Goal: Task Accomplishment & Management: Complete application form

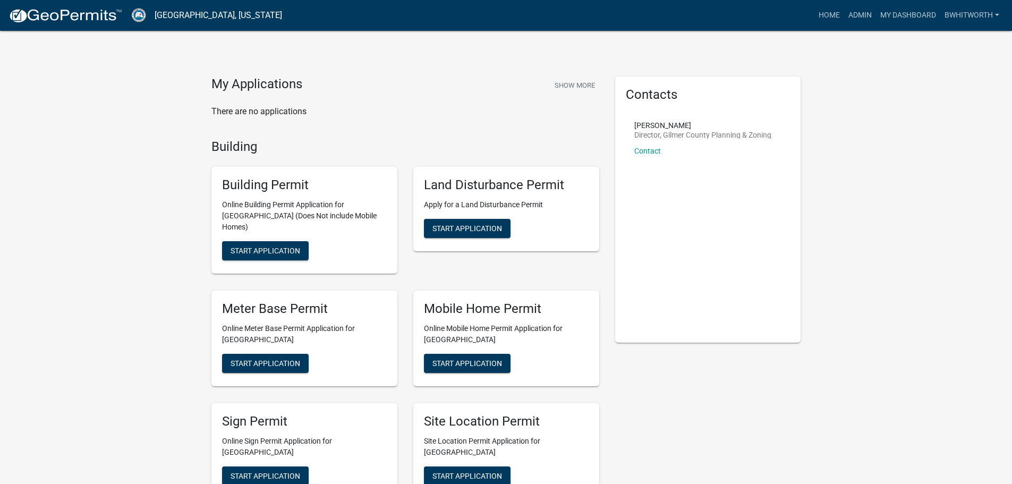
click at [442, 359] on span "Start Application" at bounding box center [467, 363] width 70 height 9
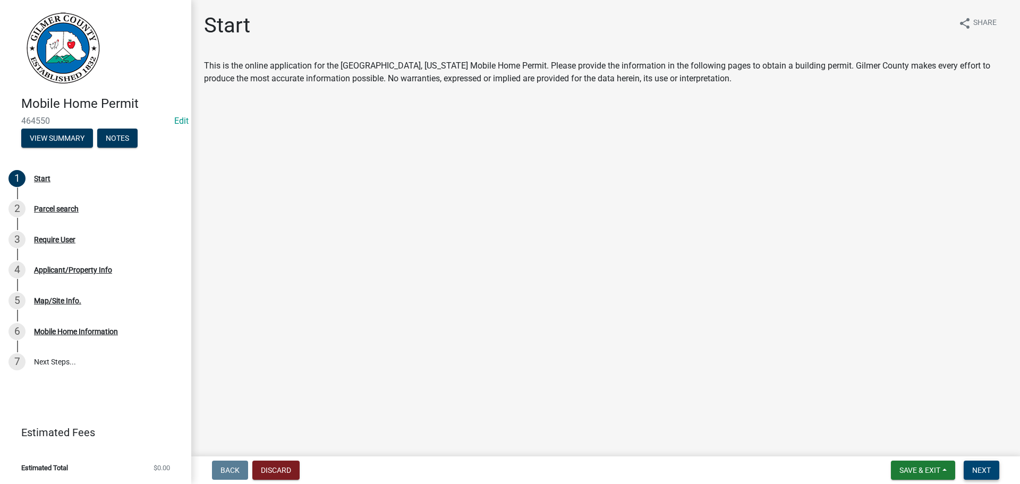
click at [979, 468] on span "Next" at bounding box center [981, 470] width 19 height 9
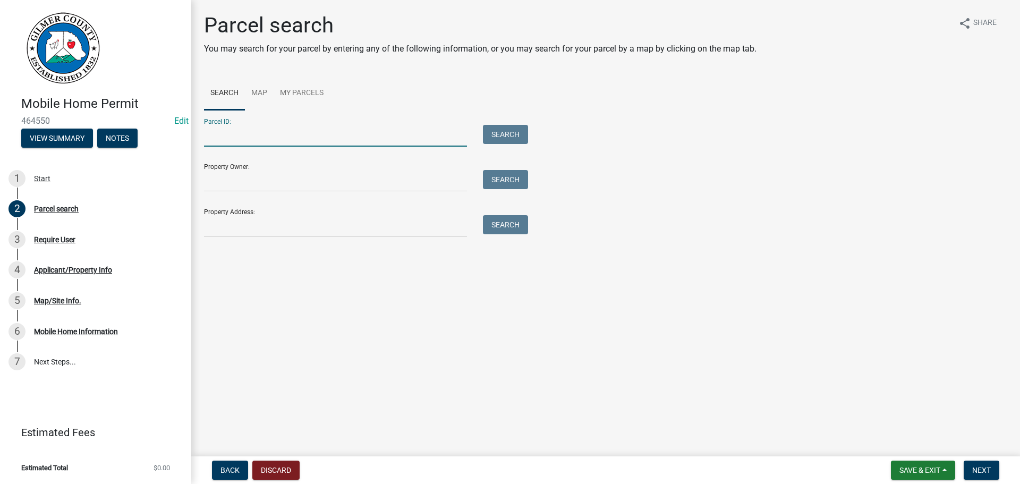
click at [273, 134] on input "Parcel ID:" at bounding box center [335, 136] width 263 height 22
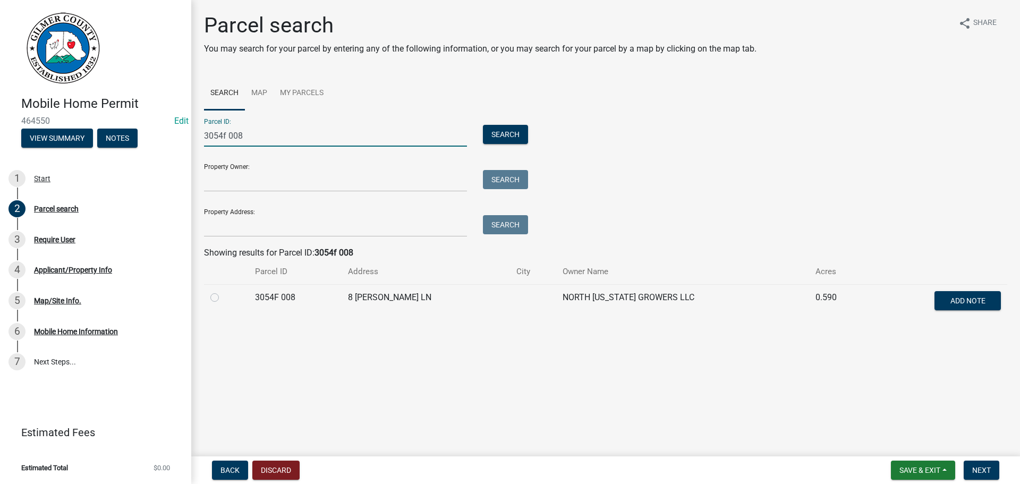
type input "3054f 008"
click at [223, 291] on label at bounding box center [223, 291] width 0 height 0
click at [223, 298] on 008 "radio" at bounding box center [226, 294] width 7 height 7
radio 008 "true"
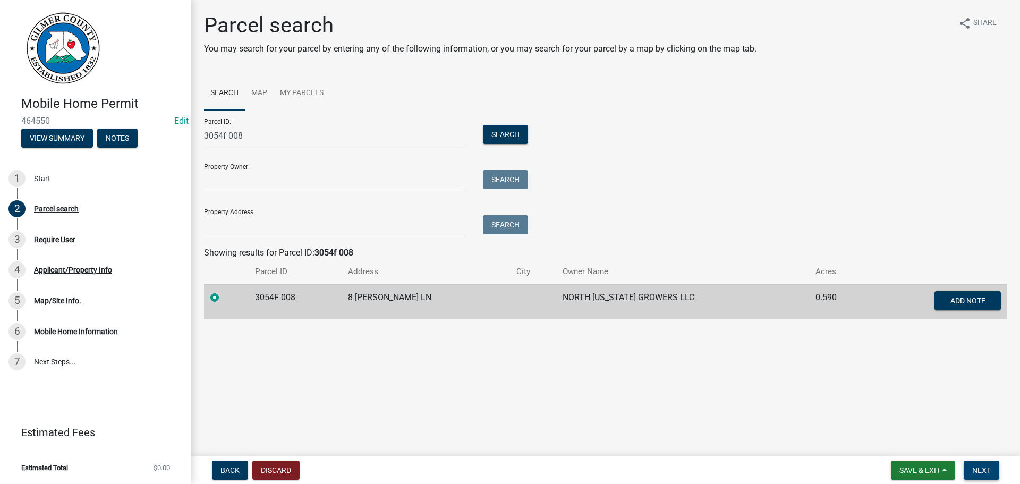
click at [981, 466] on span "Next" at bounding box center [981, 470] width 19 height 9
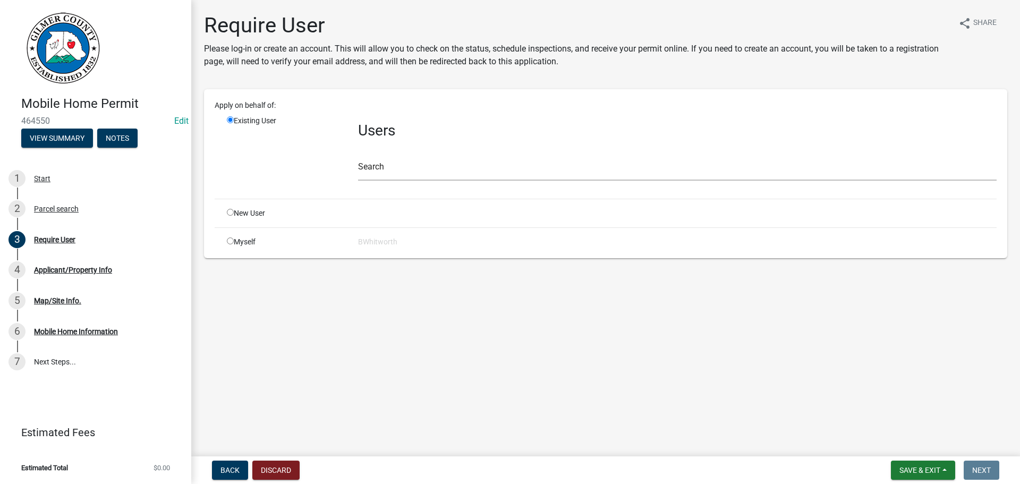
click at [529, 361] on main "Require User Please log-in or create an account. This will allow you to check o…" at bounding box center [605, 226] width 829 height 452
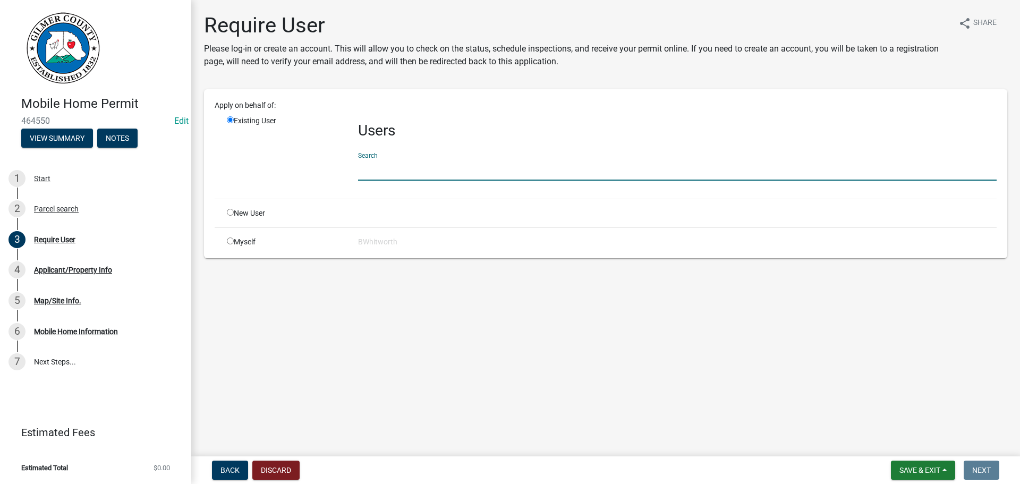
click at [388, 172] on input "text" at bounding box center [677, 170] width 639 height 22
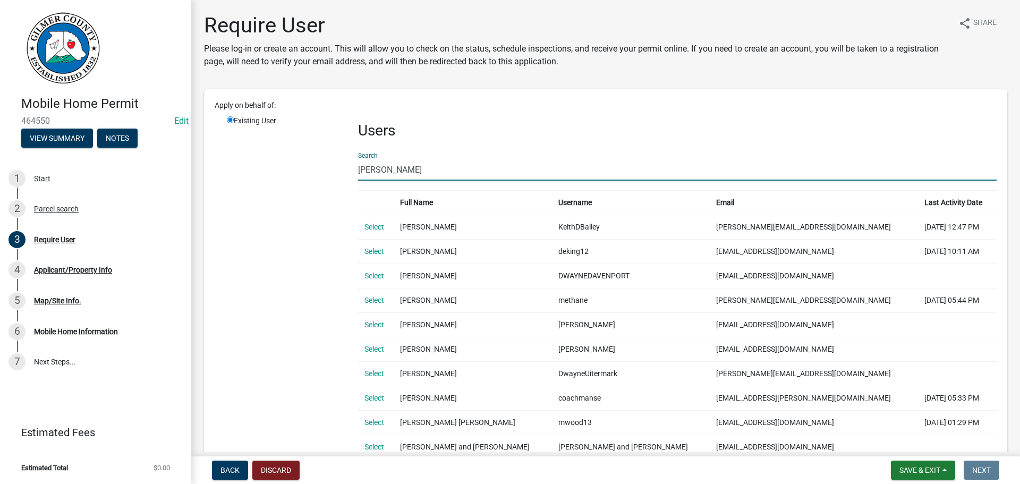
type input "[PERSON_NAME]"
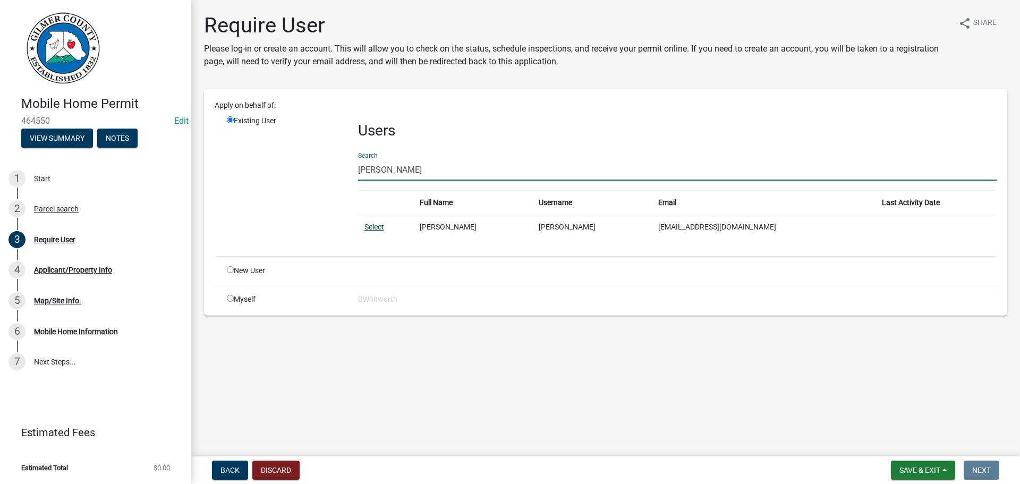
click at [368, 225] on link "Select" at bounding box center [374, 227] width 20 height 9
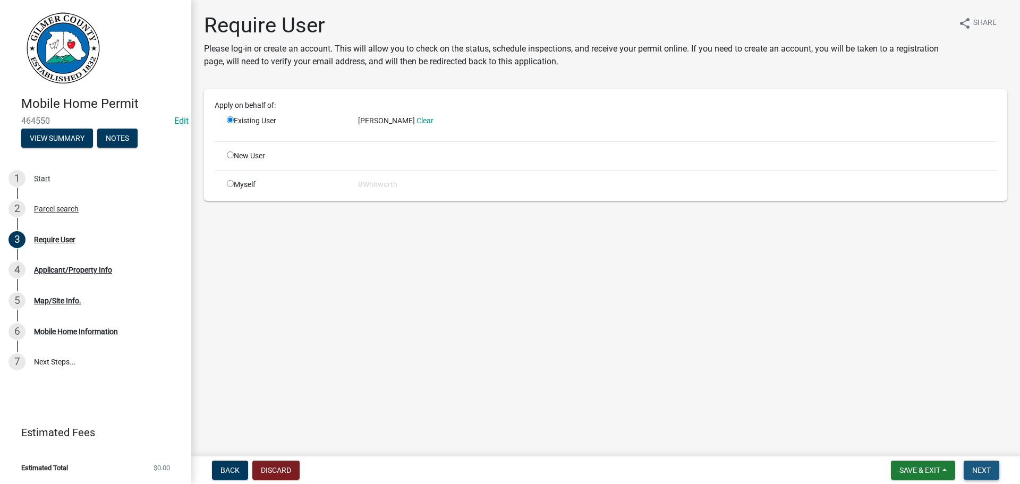
click at [980, 468] on span "Next" at bounding box center [981, 470] width 19 height 9
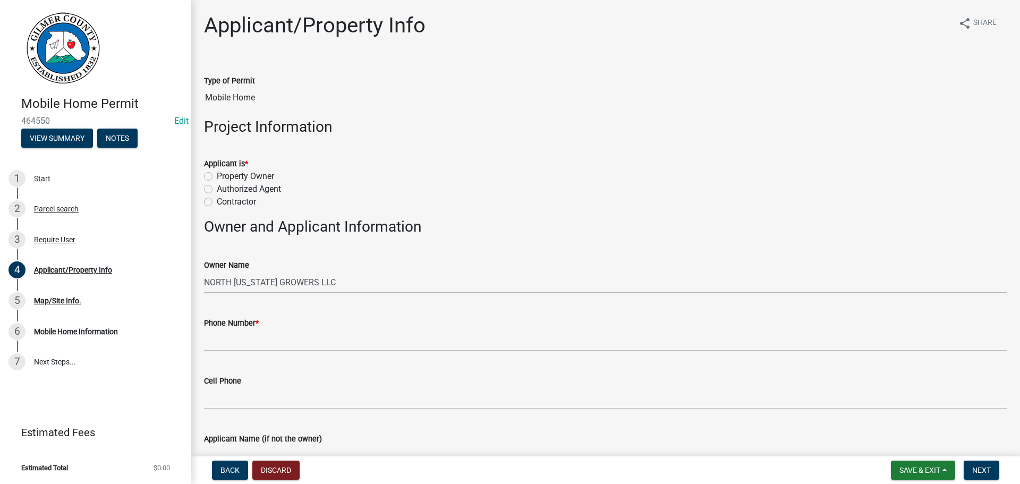
click at [217, 176] on label "Property Owner" at bounding box center [245, 176] width 57 height 13
click at [217, 176] on input "Property Owner" at bounding box center [220, 173] width 7 height 7
radio input "true"
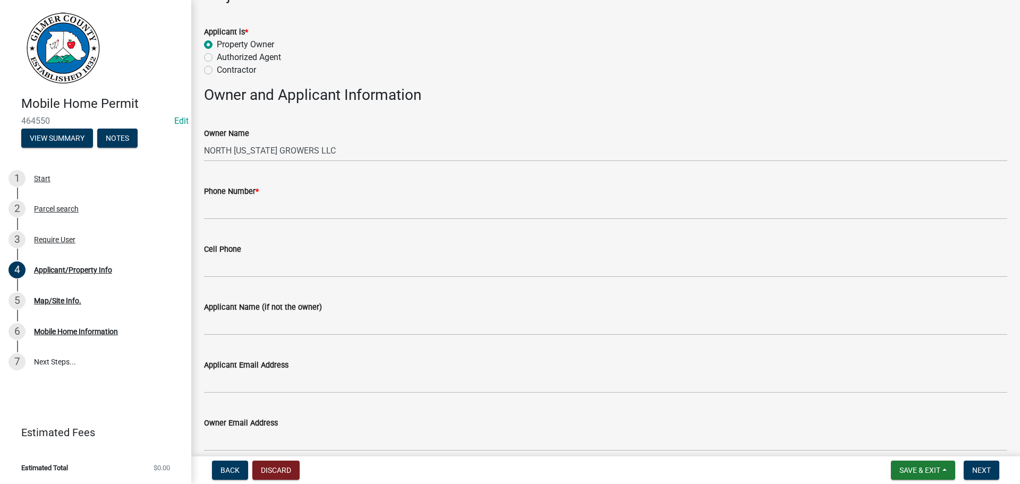
scroll to position [159, 0]
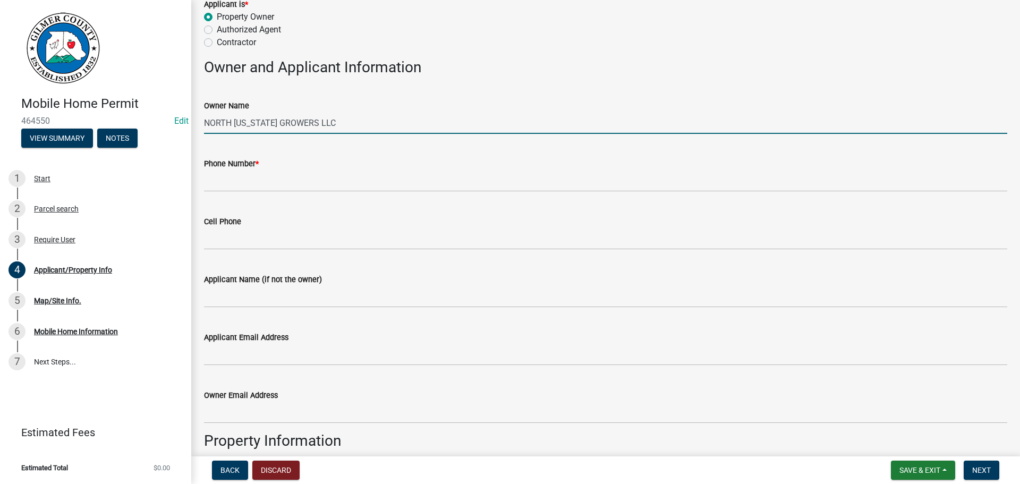
click at [347, 126] on input "NORTH [US_STATE] GROWERS LLC" at bounding box center [605, 123] width 803 height 22
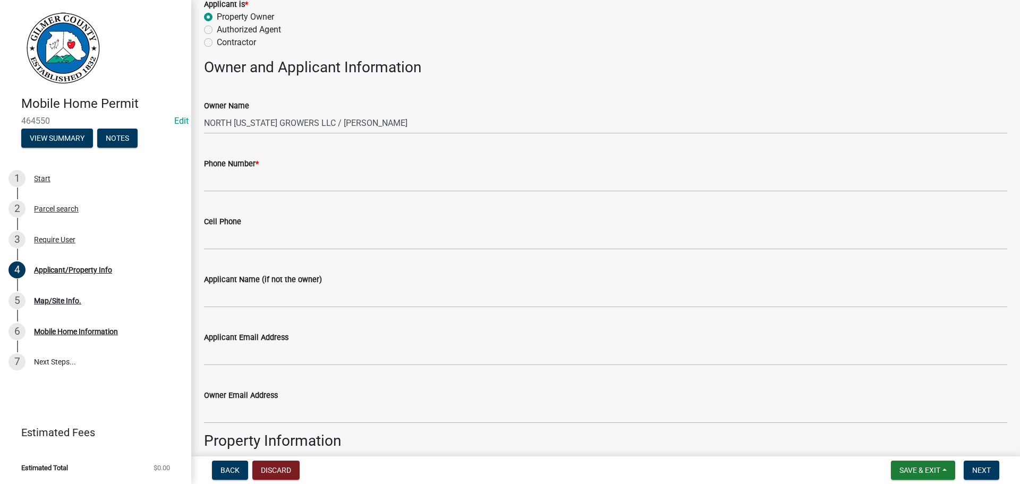
drag, startPoint x: 395, startPoint y: 110, endPoint x: 342, endPoint y: 123, distance: 55.2
click at [342, 123] on form "Owner Name NORTH [US_STATE] GROWERS LLC / [PERSON_NAME]" at bounding box center [605, 116] width 803 height 35
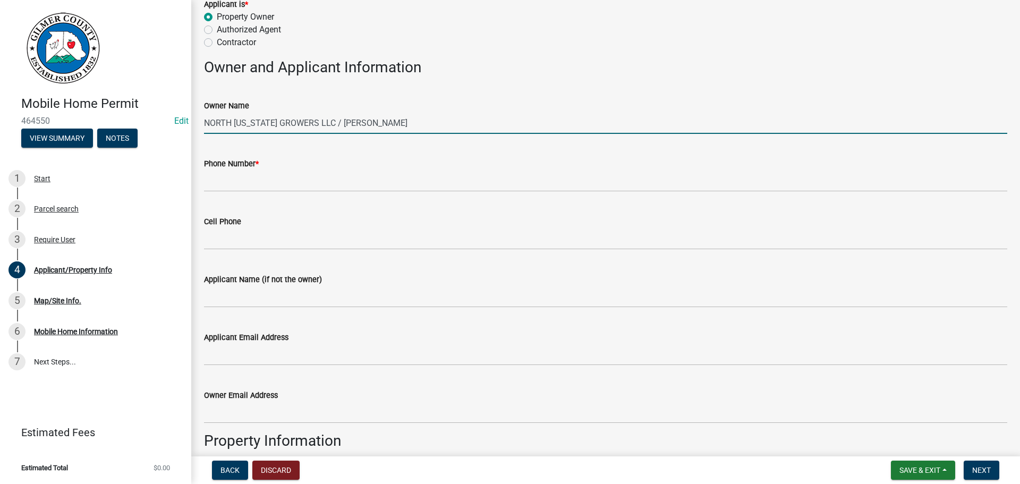
click at [435, 123] on input "NORTH [US_STATE] GROWERS LLC / [PERSON_NAME]" at bounding box center [605, 123] width 803 height 22
type input "NORTH [US_STATE] GROWERS LLC / [PERSON_NAME]"
click at [261, 167] on div "Phone Number *" at bounding box center [605, 163] width 803 height 13
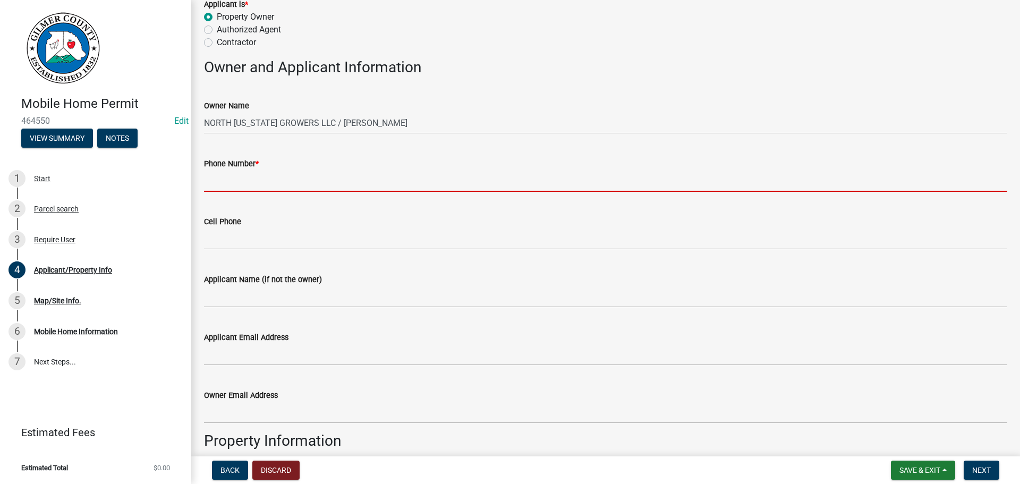
click at [289, 179] on input "Phone Number *" at bounding box center [605, 181] width 803 height 22
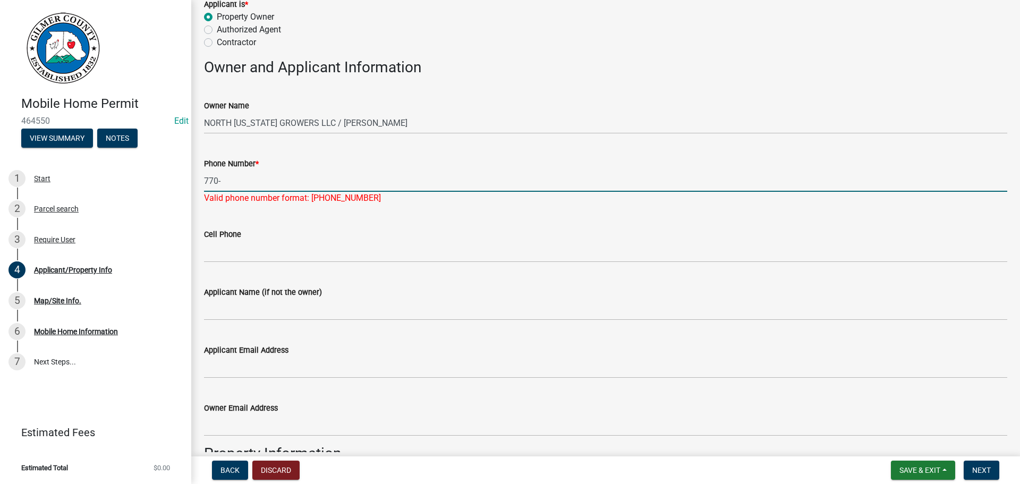
click at [239, 179] on input "770-" at bounding box center [605, 181] width 803 height 22
type input "[PHONE_NUMBER]"
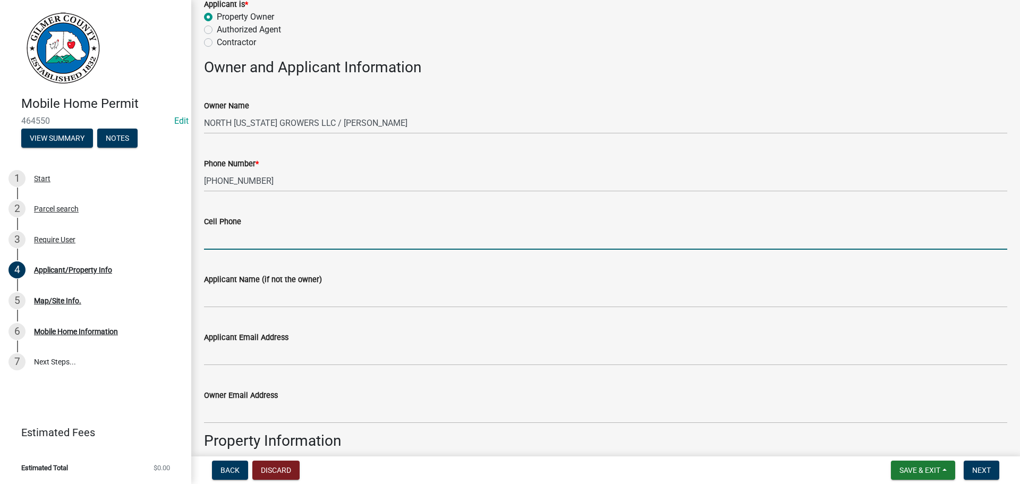
click at [319, 257] on wm-data-entity-input "Cell Phone" at bounding box center [605, 229] width 803 height 58
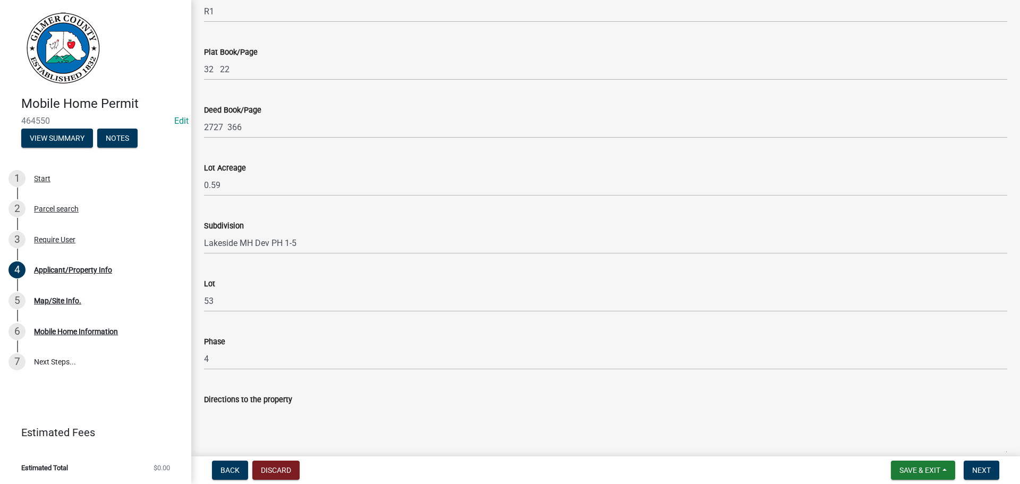
scroll to position [930, 0]
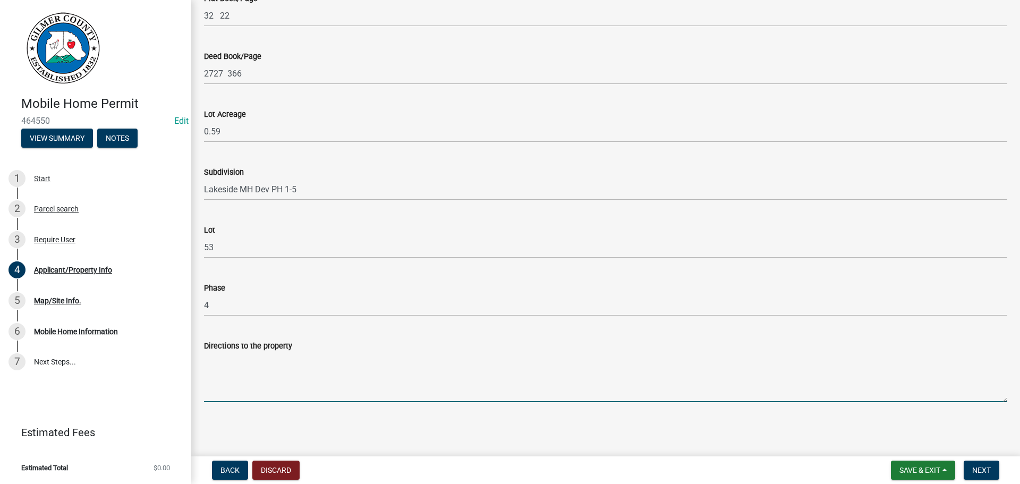
click at [272, 370] on textarea "Directions to the property" at bounding box center [605, 377] width 803 height 50
click at [268, 357] on textarea "382, LT INTO LASKESIDE" at bounding box center [605, 377] width 803 height 50
click at [293, 361] on textarea "382, LT INTO LAKESIDE" at bounding box center [605, 377] width 803 height 50
type textarea "382, LT INTO LAKESIDE, RT ON [PERSON_NAME] LN, 2ND LOT ON RT"
click at [981, 463] on button "Next" at bounding box center [982, 470] width 36 height 19
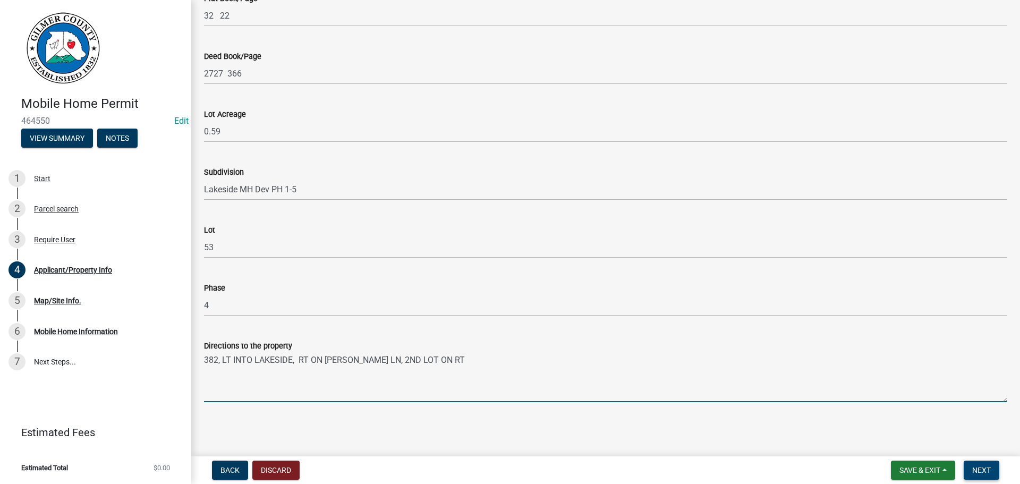
scroll to position [0, 0]
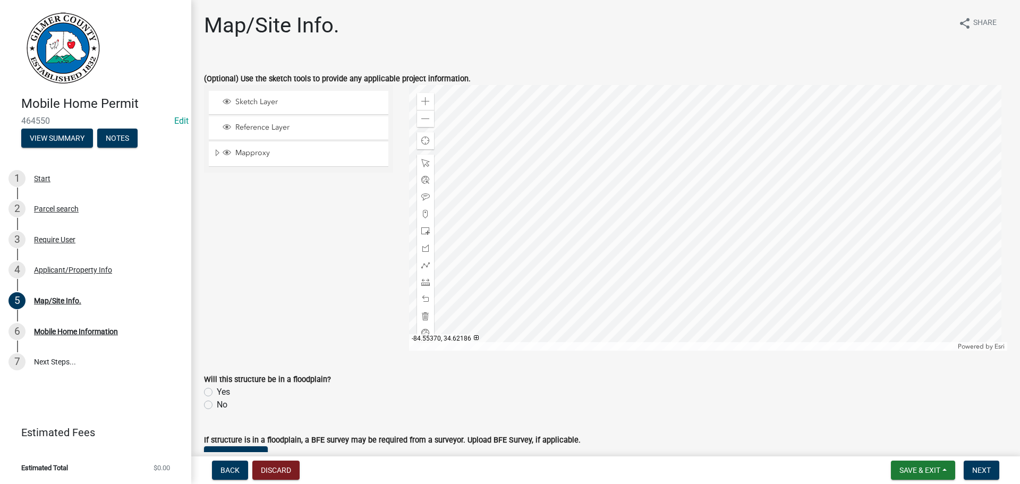
click at [312, 256] on div "Sketch Layer Reference Layer Mapproxy Parcels Parcel Numbers Address Numbers Zo…" at bounding box center [298, 218] width 205 height 266
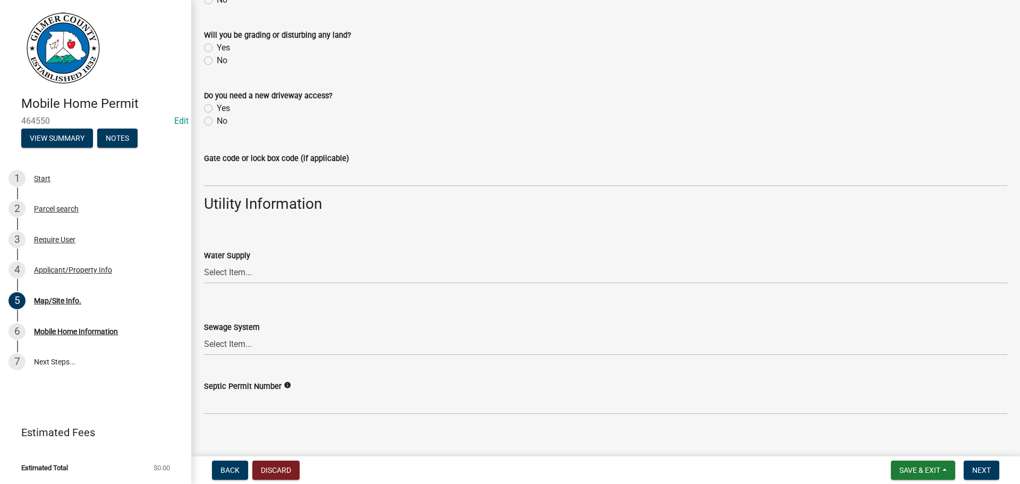
scroll to position [805, 0]
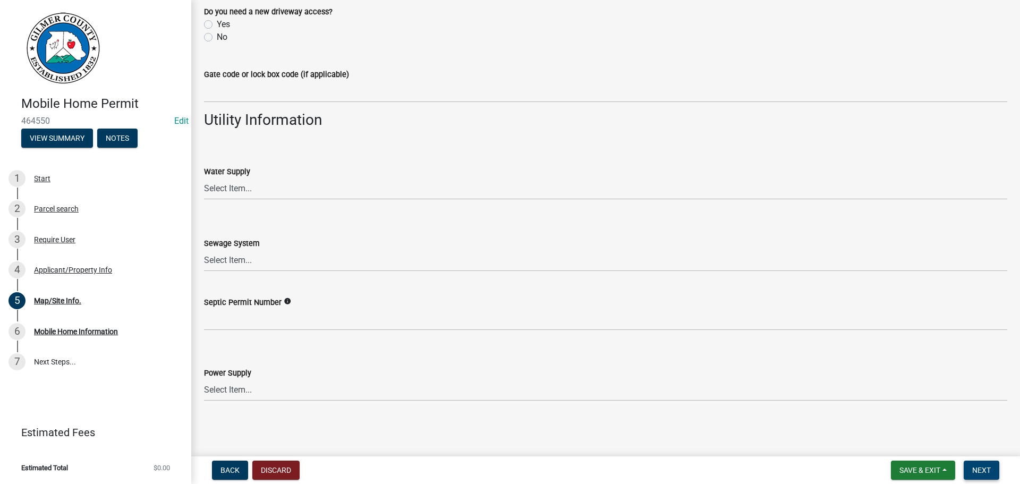
click at [982, 469] on span "Next" at bounding box center [981, 470] width 19 height 9
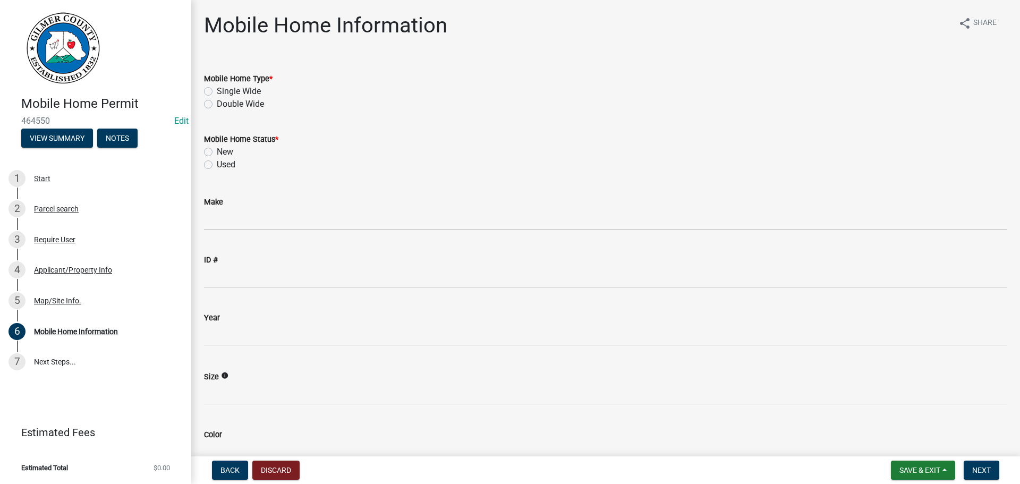
click at [217, 89] on label "Single Wide" at bounding box center [239, 91] width 44 height 13
click at [217, 89] on input "Single Wide" at bounding box center [220, 88] width 7 height 7
radio input "true"
click at [217, 151] on label "New" at bounding box center [225, 152] width 16 height 13
click at [217, 151] on input "New" at bounding box center [220, 149] width 7 height 7
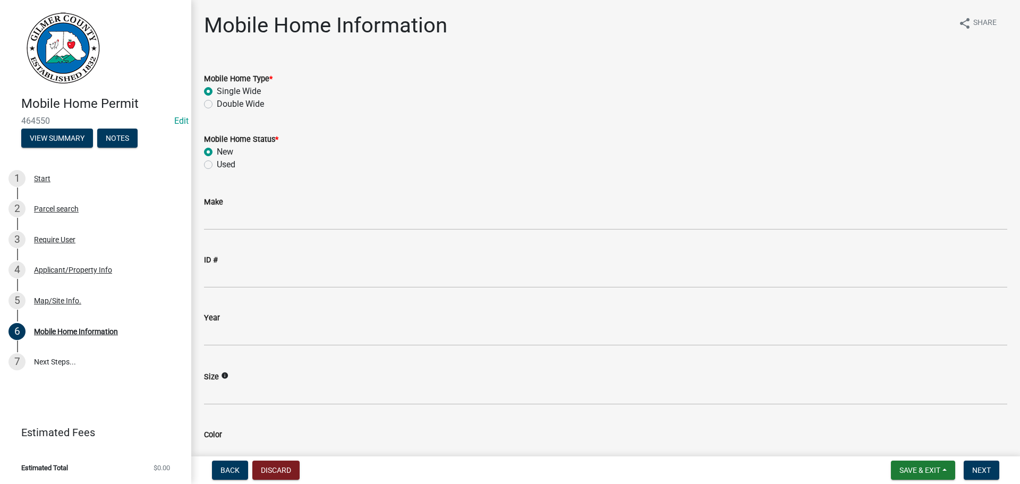
radio input "true"
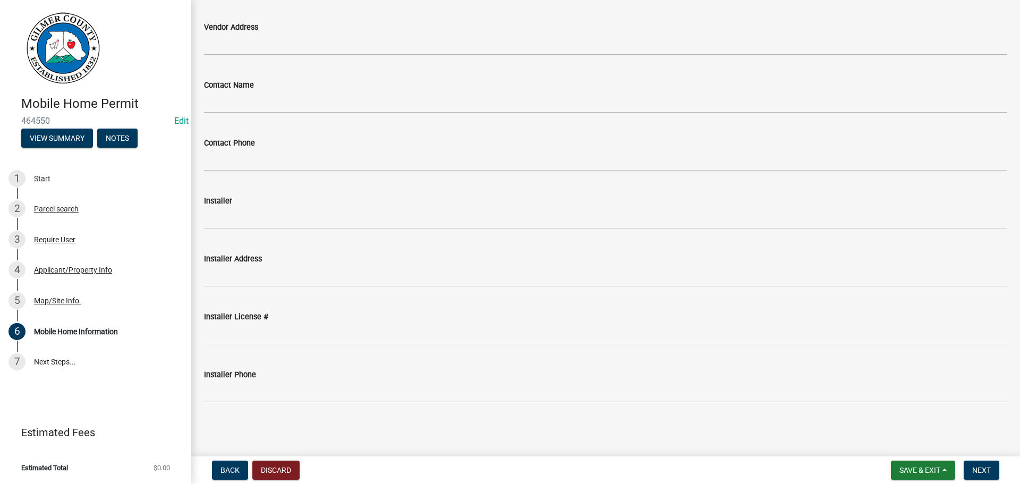
scroll to position [642, 0]
click at [978, 469] on span "Next" at bounding box center [981, 470] width 19 height 9
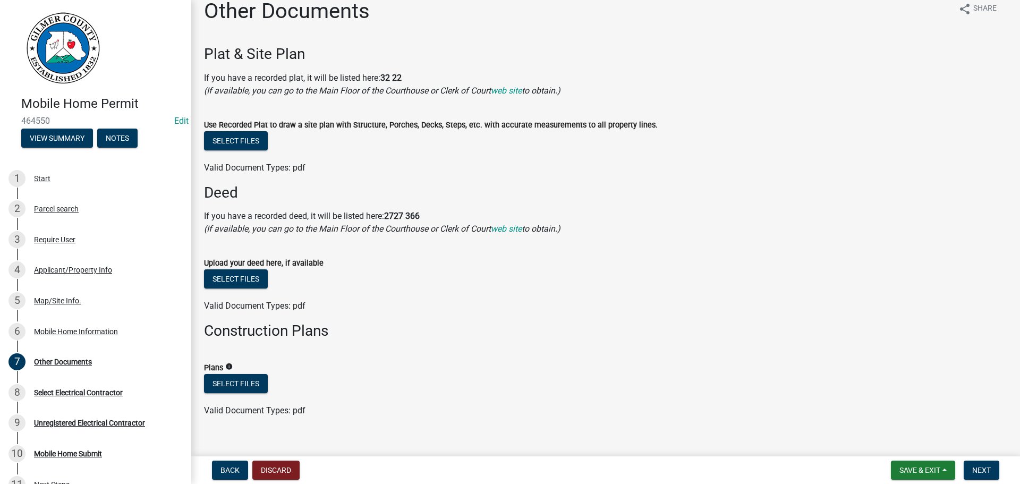
scroll to position [0, 0]
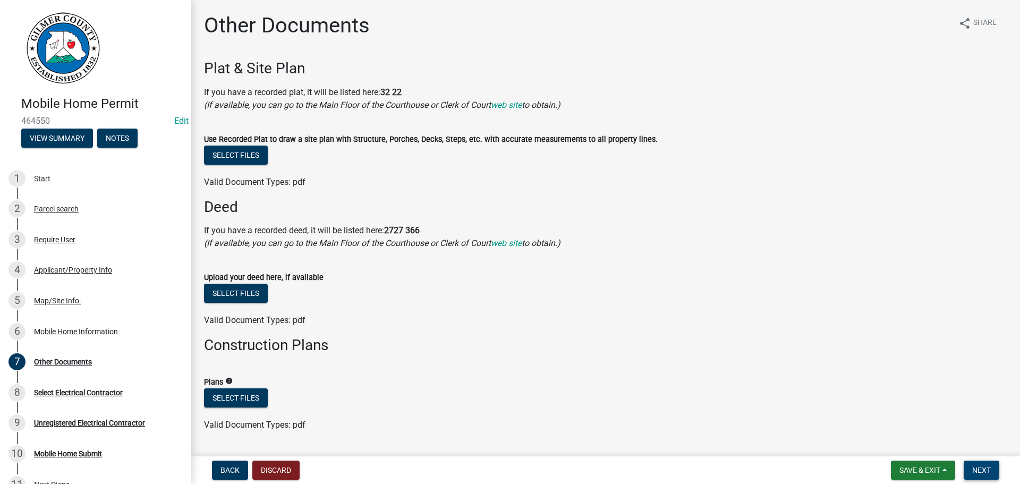
click at [983, 469] on span "Next" at bounding box center [981, 470] width 19 height 9
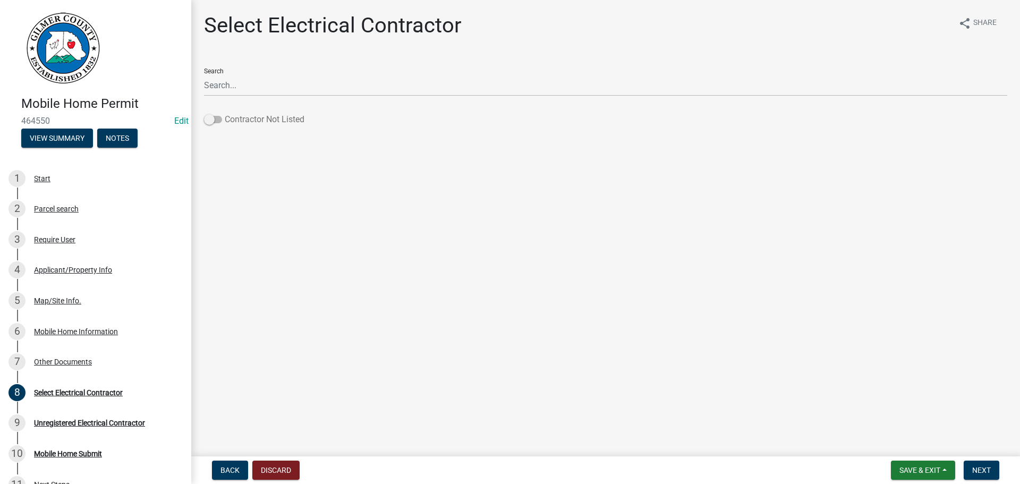
click at [214, 120] on span at bounding box center [213, 119] width 18 height 7
click at [225, 113] on input "Contractor Not Listed" at bounding box center [225, 113] width 0 height 0
click at [986, 469] on span "Next" at bounding box center [981, 470] width 19 height 9
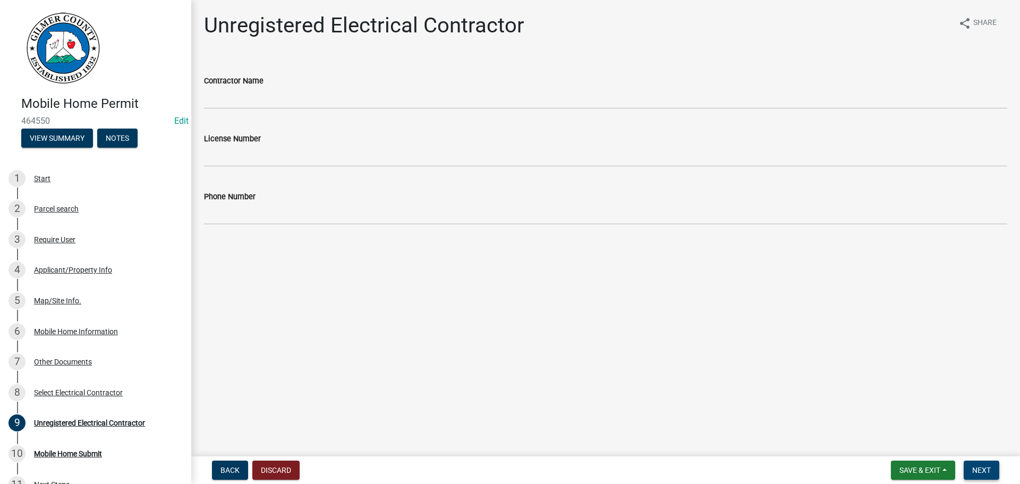
click at [982, 468] on span "Next" at bounding box center [981, 470] width 19 height 9
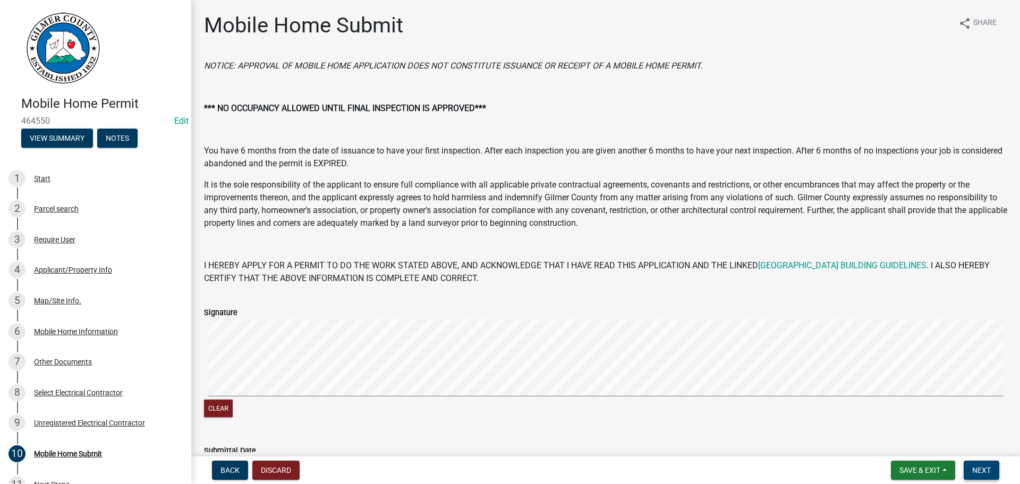
click at [985, 466] on span "Next" at bounding box center [981, 470] width 19 height 9
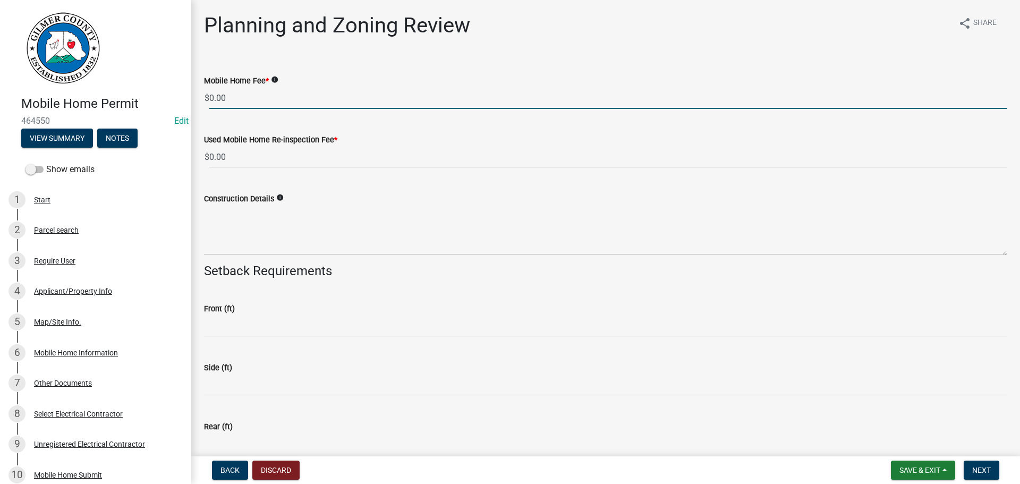
click at [211, 96] on input "0.00" at bounding box center [608, 98] width 798 height 22
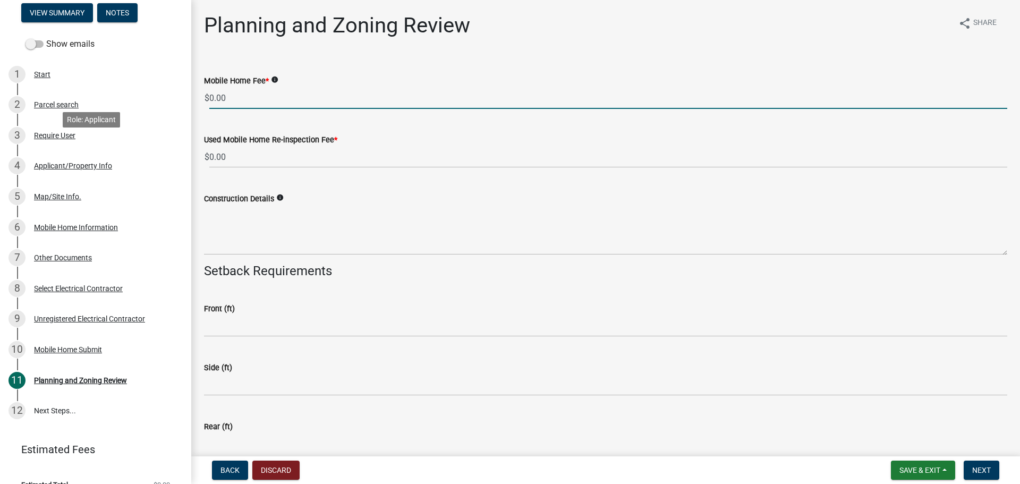
scroll to position [142, 0]
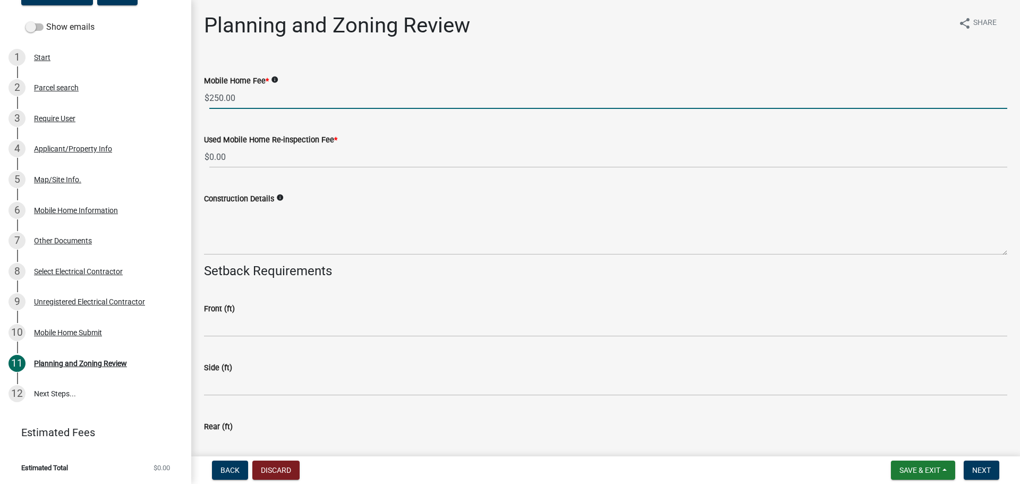
type input "250.00"
drag, startPoint x: 392, startPoint y: 190, endPoint x: 383, endPoint y: 197, distance: 11.7
click at [392, 191] on div "Construction Details info" at bounding box center [605, 216] width 803 height 78
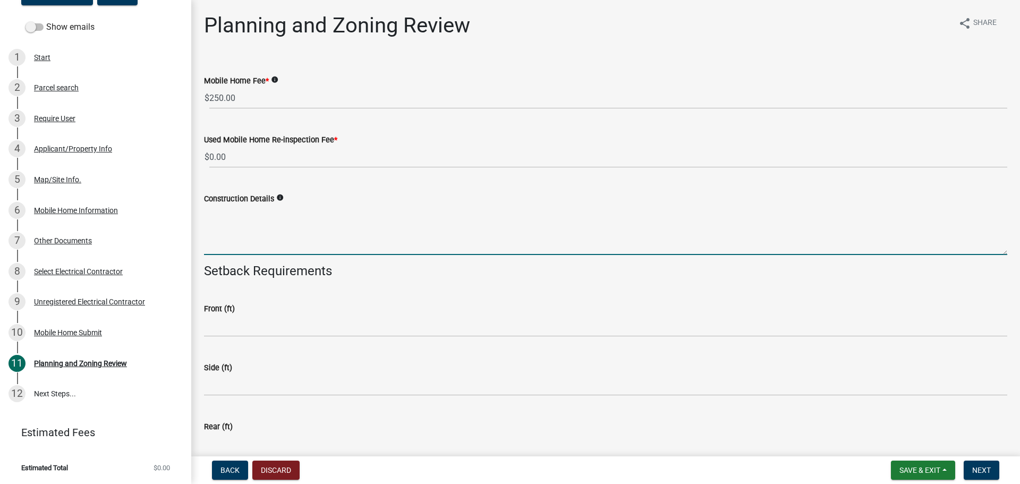
click at [242, 233] on textarea "Construction Details" at bounding box center [605, 230] width 803 height 50
click at [392, 214] on textarea "NEW SINGLE WIDE IN DEMOED DOUBLEWIDE" at bounding box center [605, 230] width 803 height 50
click at [257, 210] on textarea "NEW SINGLE WIDE IN DEMOED DOUBLEWIDE" at bounding box center [605, 230] width 803 height 50
click at [390, 218] on textarea "NEW SINGLEWIDE IN DEMOED DOUBLEWIDE" at bounding box center [605, 230] width 803 height 50
click at [408, 209] on textarea "NEW SINGLEWIDE IN DEMOED DOUBLEWIDE LOCATUION" at bounding box center [605, 230] width 803 height 50
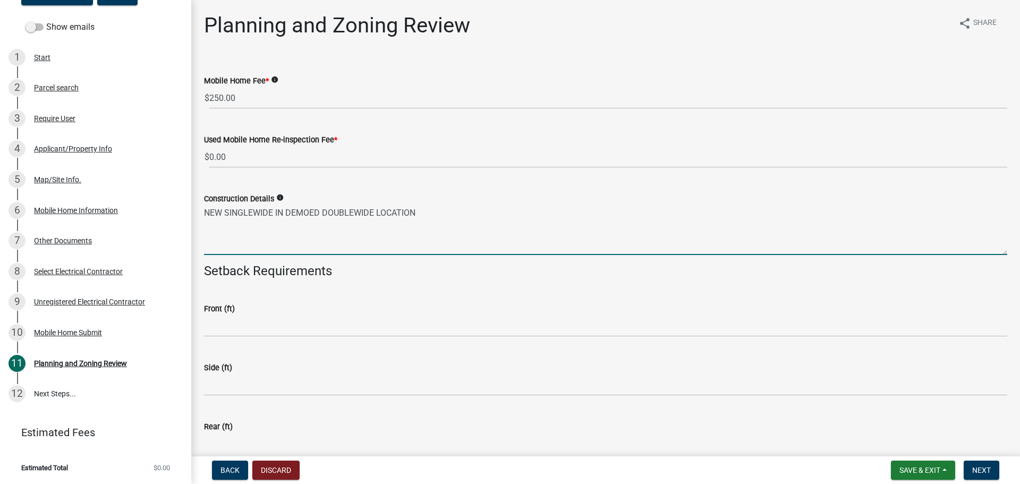
type textarea "NEW SINGLEWIDE IN DEMOED DOUBLEWIDE LOCATION"
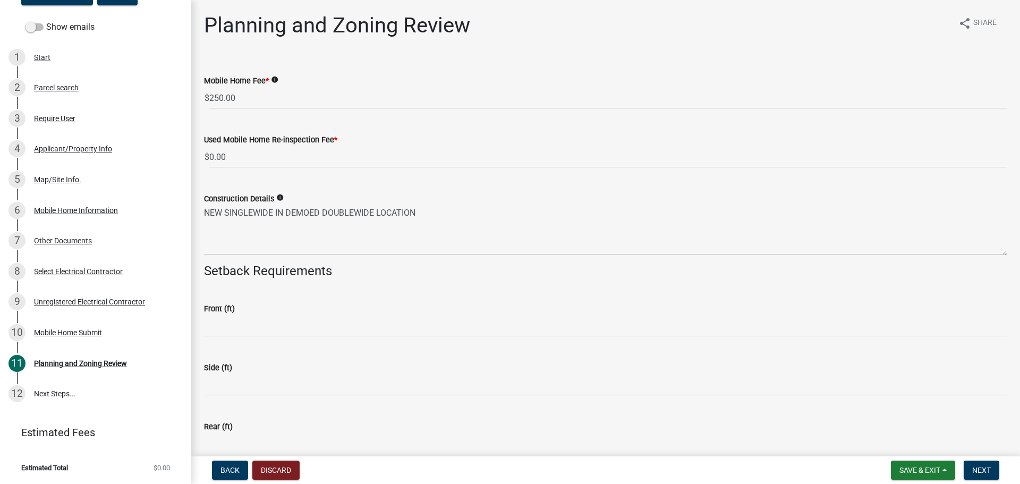
click at [398, 311] on div "Front (ft)" at bounding box center [605, 308] width 803 height 13
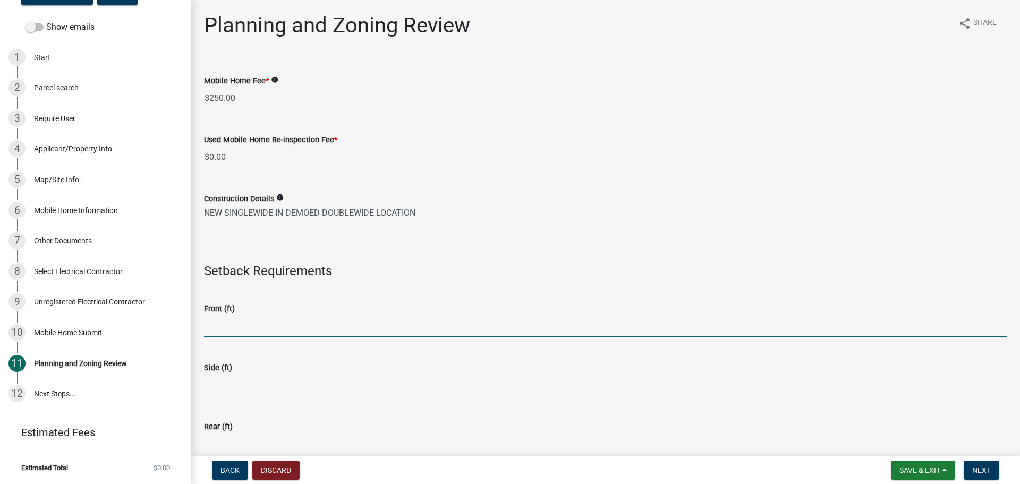
click at [302, 326] on input "text" at bounding box center [605, 326] width 803 height 22
type input "25"
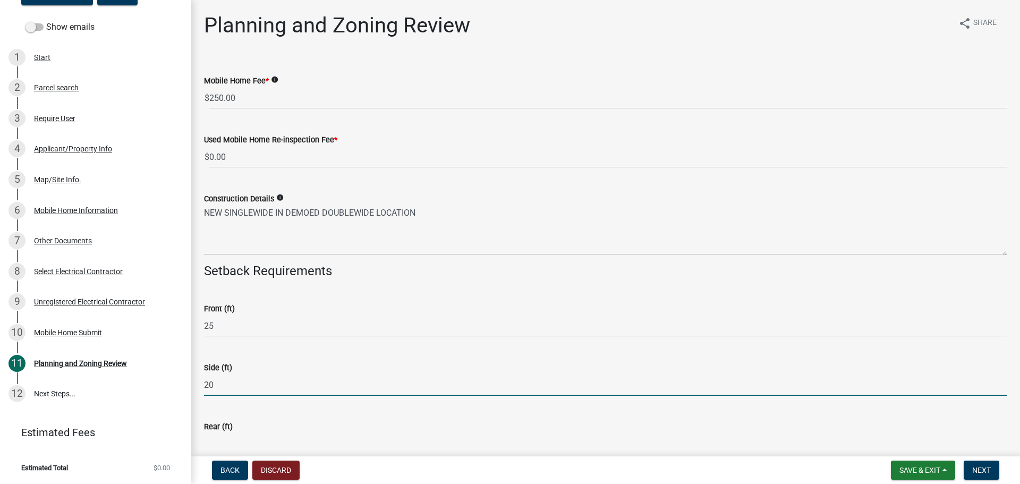
type input "20"
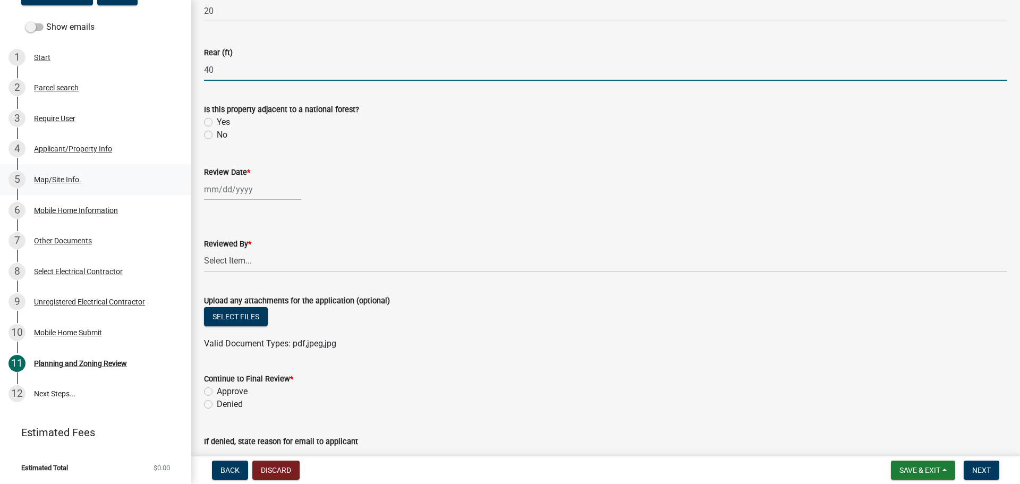
scroll to position [375, 0]
type input "40"
select select "8"
select select "2025"
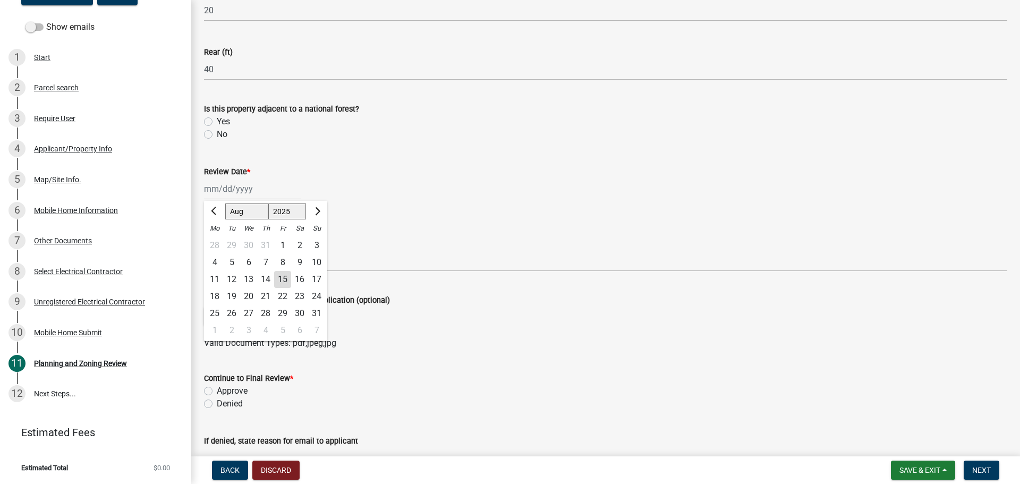
click at [220, 188] on div "[PERSON_NAME] Feb Mar Apr [PERSON_NAME][DATE] Oct Nov [DATE] 1526 1527 1528 152…" at bounding box center [252, 189] width 97 height 22
click at [284, 271] on div "15" at bounding box center [282, 279] width 17 height 17
type input "[DATE]"
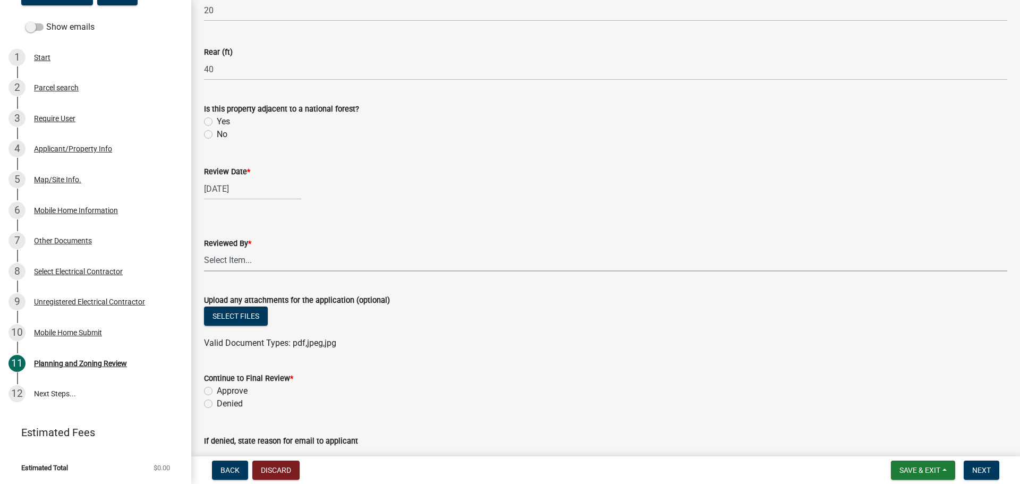
click at [237, 257] on select "Select Item... [PERSON_NAME] [PERSON_NAME] [PERSON_NAME] [PERSON_NAME] [PERSON_…" at bounding box center [605, 261] width 803 height 22
click at [204, 250] on select "Select Item... [PERSON_NAME] [PERSON_NAME] [PERSON_NAME] [PERSON_NAME] [PERSON_…" at bounding box center [605, 261] width 803 height 22
select select "f66b4cef-93c9-440c-84d8-a2c8d35cb7c1"
drag, startPoint x: 205, startPoint y: 390, endPoint x: 313, endPoint y: 391, distance: 108.4
click at [217, 390] on label "Approve" at bounding box center [232, 391] width 31 height 13
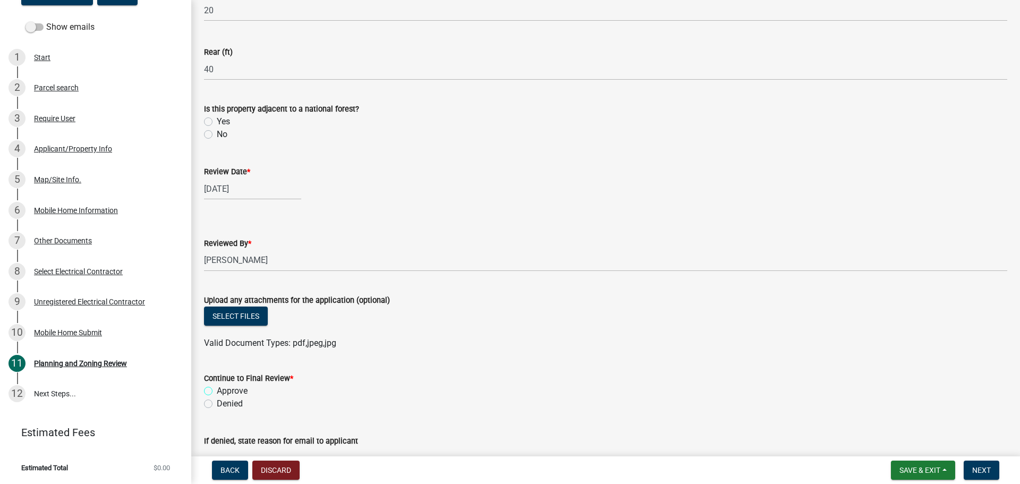
click at [217, 390] on input "Approve" at bounding box center [220, 388] width 7 height 7
radio input "true"
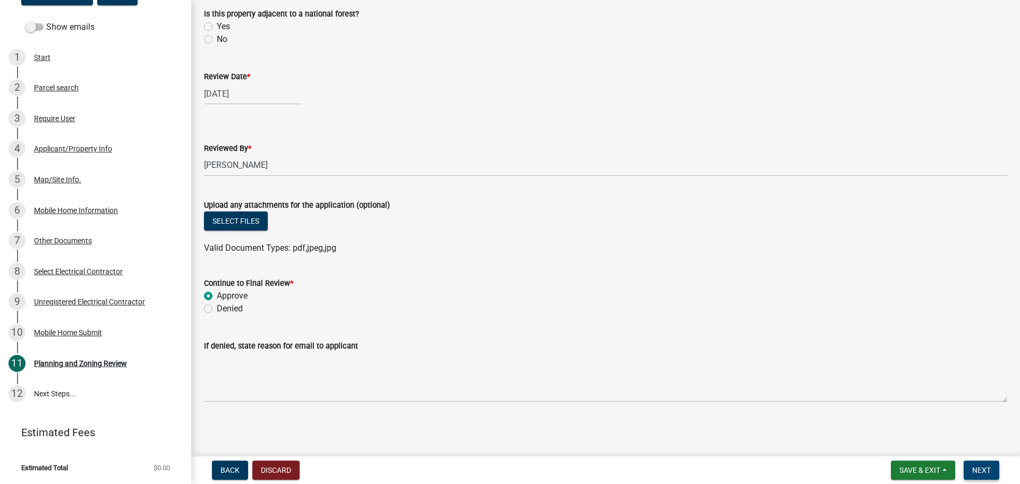
click at [978, 462] on button "Next" at bounding box center [982, 470] width 36 height 19
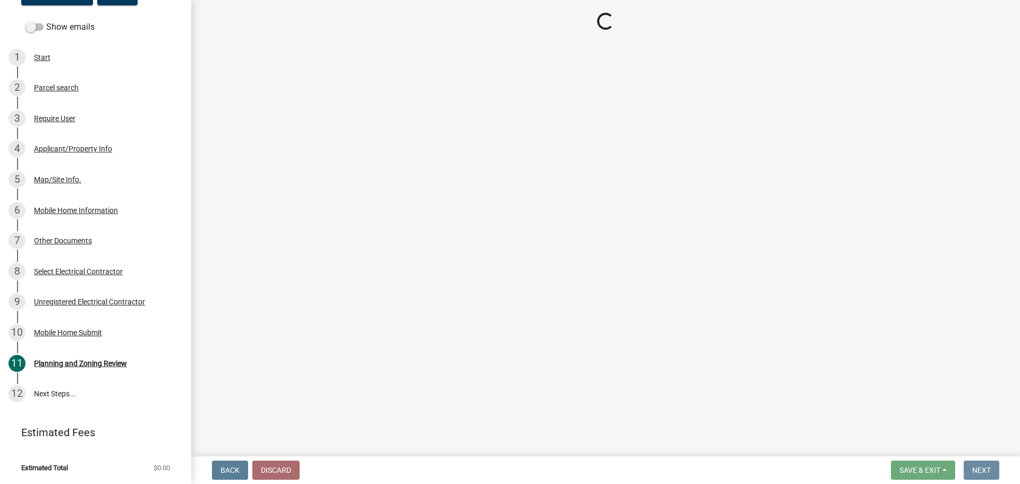
scroll to position [0, 0]
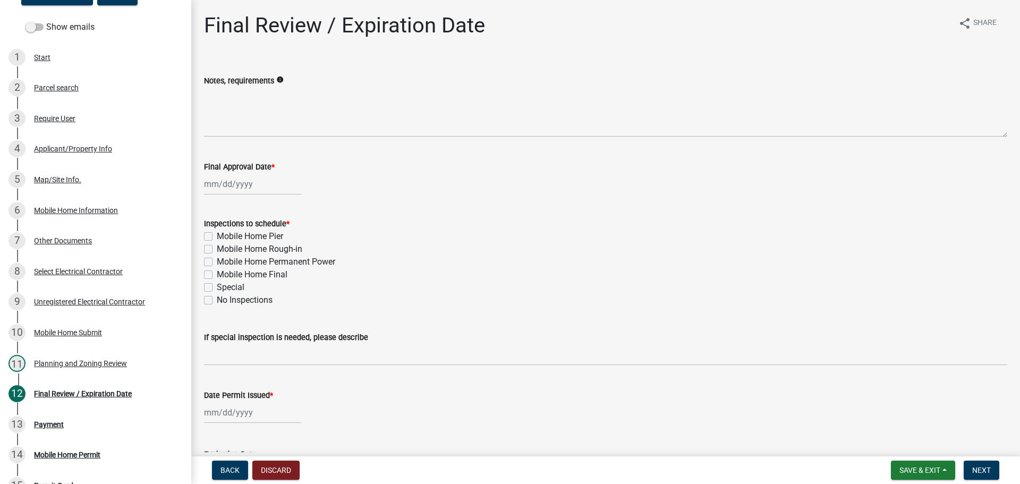
select select "8"
select select "2025"
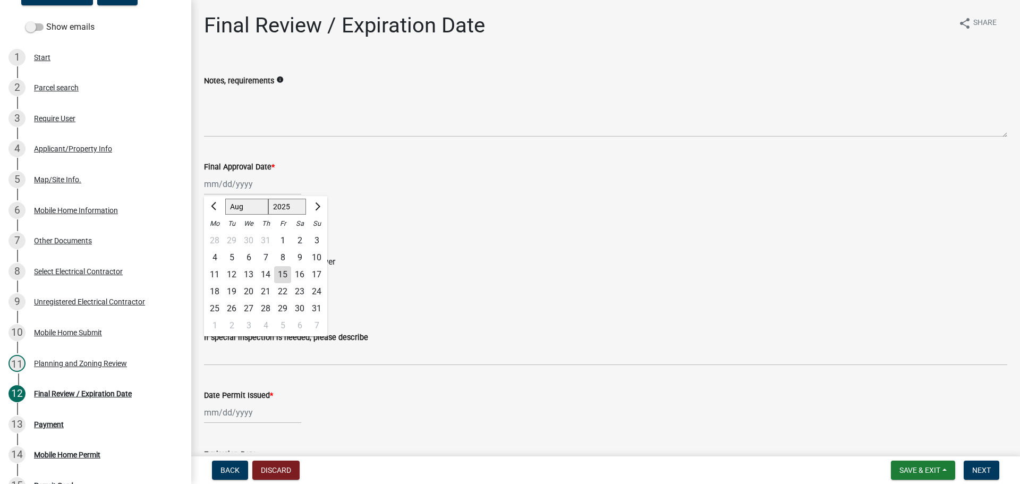
click at [245, 188] on div "[PERSON_NAME] Feb Mar Apr [PERSON_NAME][DATE] Oct Nov [DATE] 1526 1527 1528 152…" at bounding box center [252, 184] width 97 height 22
click at [285, 276] on div "15" at bounding box center [282, 274] width 17 height 17
type input "[DATE]"
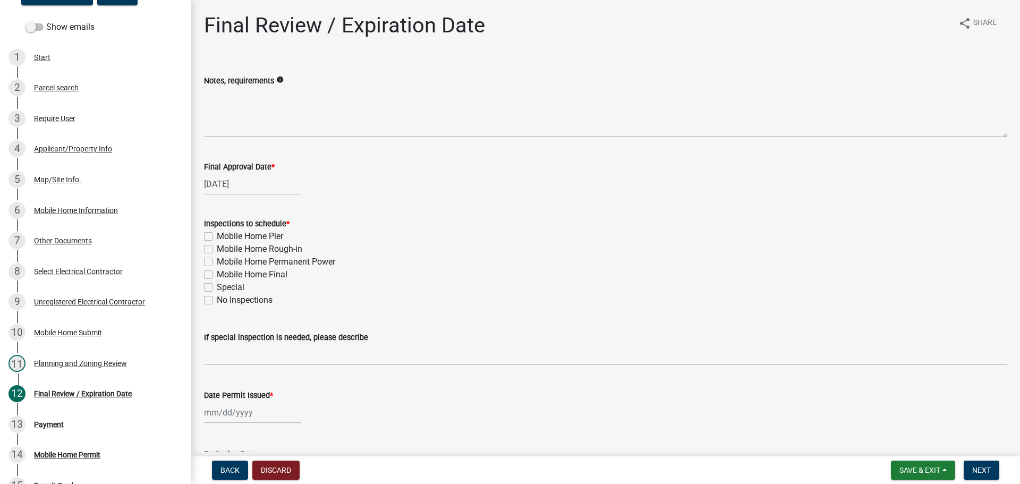
click at [217, 251] on label "Mobile Home Rough-in" at bounding box center [260, 249] width 86 height 13
click at [217, 250] on input "Mobile Home Rough-in" at bounding box center [220, 246] width 7 height 7
checkbox input "true"
checkbox input "false"
checkbox input "true"
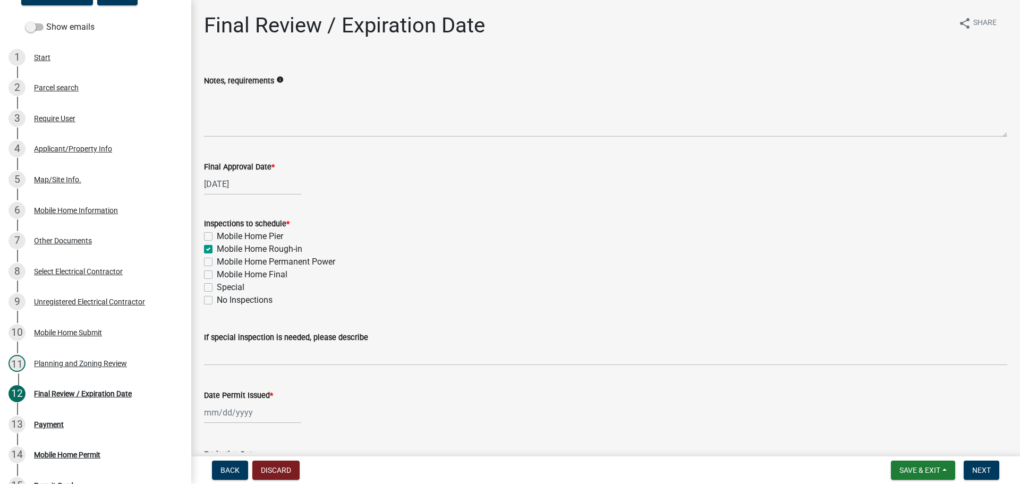
checkbox input "false"
click at [217, 274] on label "Mobile Home Final" at bounding box center [252, 274] width 71 height 13
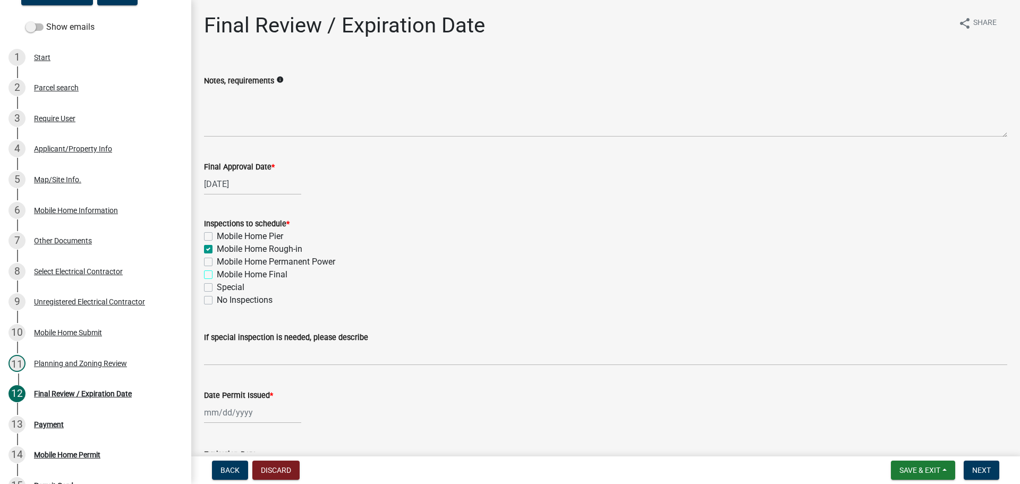
click at [217, 274] on input "Mobile Home Final" at bounding box center [220, 271] width 7 height 7
checkbox input "true"
checkbox input "false"
checkbox input "true"
checkbox input "false"
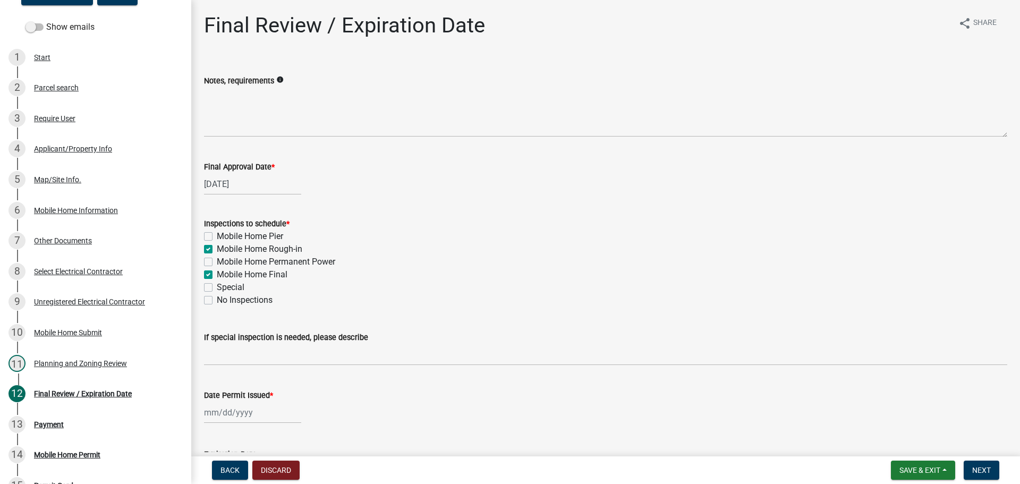
checkbox input "true"
checkbox input "false"
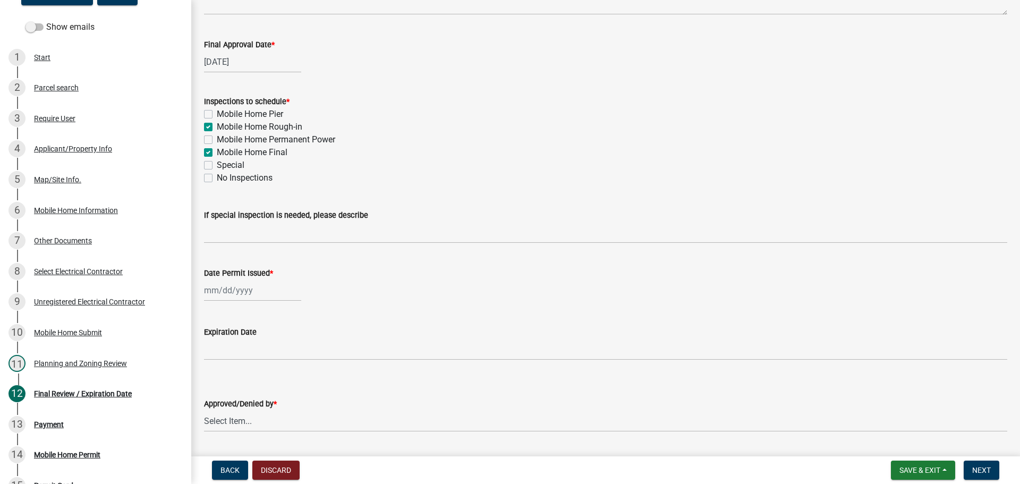
scroll to position [153, 0]
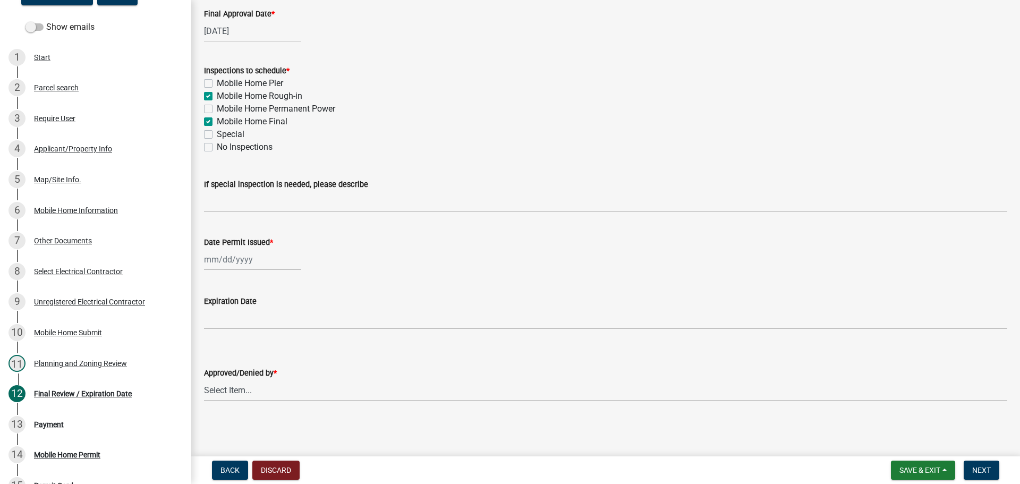
select select "8"
select select "2025"
click at [245, 262] on div "[PERSON_NAME] Feb Mar Apr [PERSON_NAME][DATE] Oct Nov [DATE] 1526 1527 1528 152…" at bounding box center [252, 260] width 97 height 22
click at [285, 348] on div "15" at bounding box center [282, 350] width 17 height 17
type input "[DATE]"
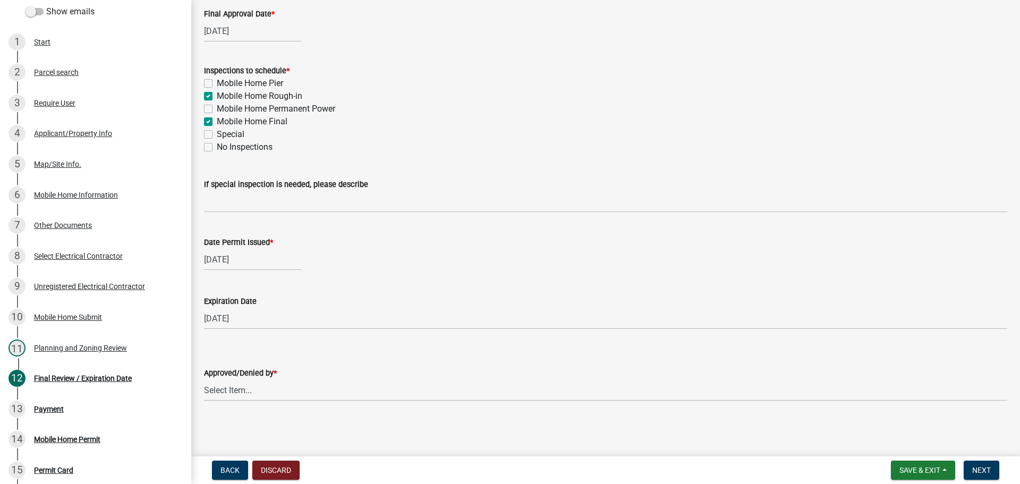
scroll to position [196, 0]
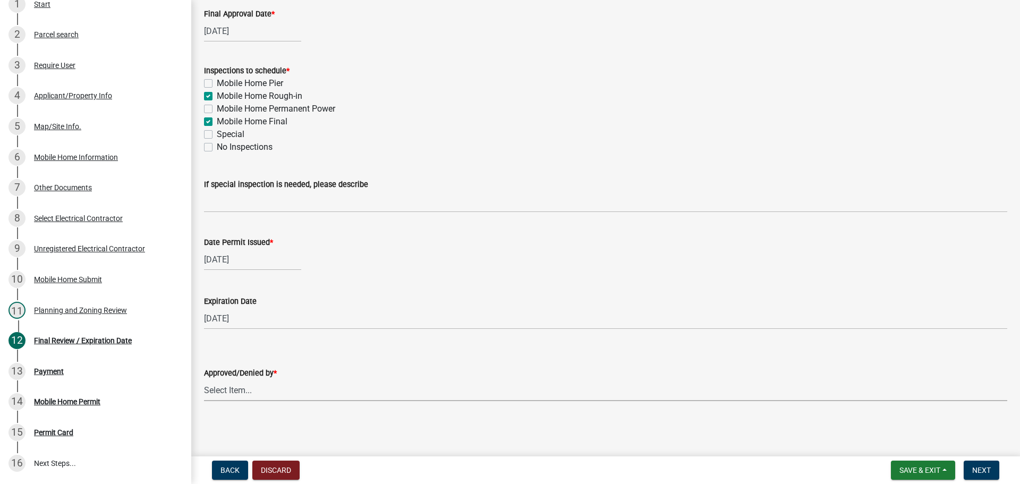
click at [243, 394] on select "Select Item... [PERSON_NAME] [PERSON_NAME] [PERSON_NAME] [PERSON_NAME] [PERSON_…" at bounding box center [605, 390] width 803 height 22
click at [204, 379] on select "Select Item... [PERSON_NAME] [PERSON_NAME] [PERSON_NAME] [PERSON_NAME] [PERSON_…" at bounding box center [605, 390] width 803 height 22
select select "f66b4cef-93c9-440c-84d8-a2c8d35cb7c1"
click at [980, 467] on span "Next" at bounding box center [981, 470] width 19 height 9
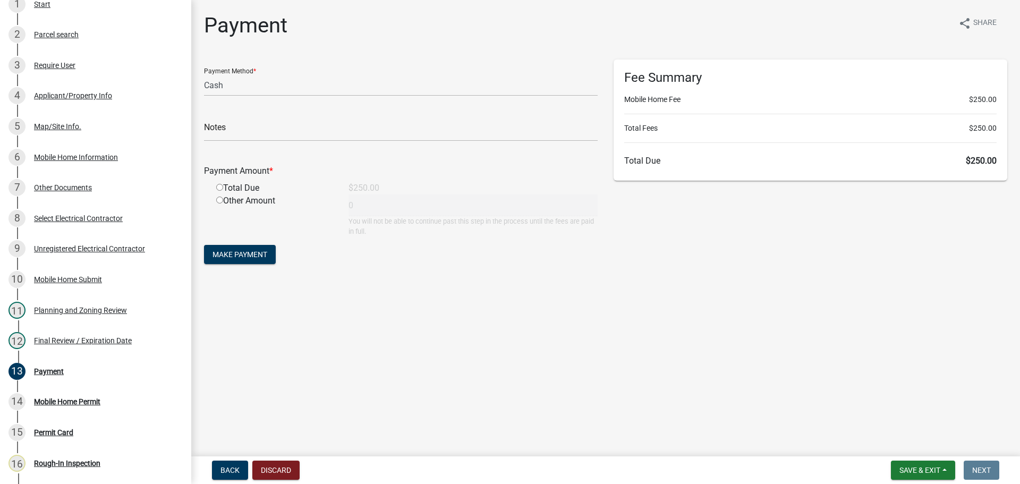
scroll to position [257, 0]
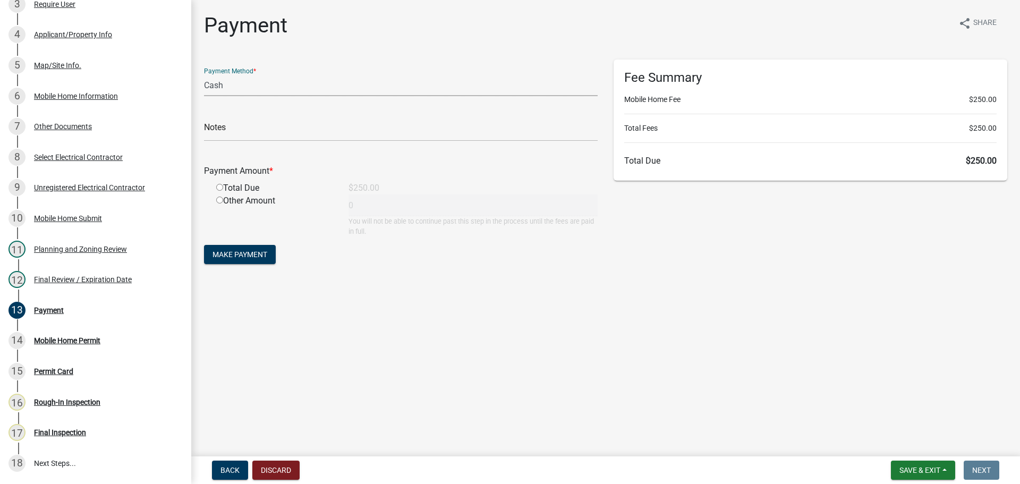
click at [217, 83] on select "Credit Card POS Check Cash" at bounding box center [401, 85] width 394 height 22
select select "1: 0"
click at [204, 74] on select "Credit Card POS Check Cash" at bounding box center [401, 85] width 394 height 22
click at [243, 136] on input "text" at bounding box center [401, 131] width 394 height 22
type input "877"
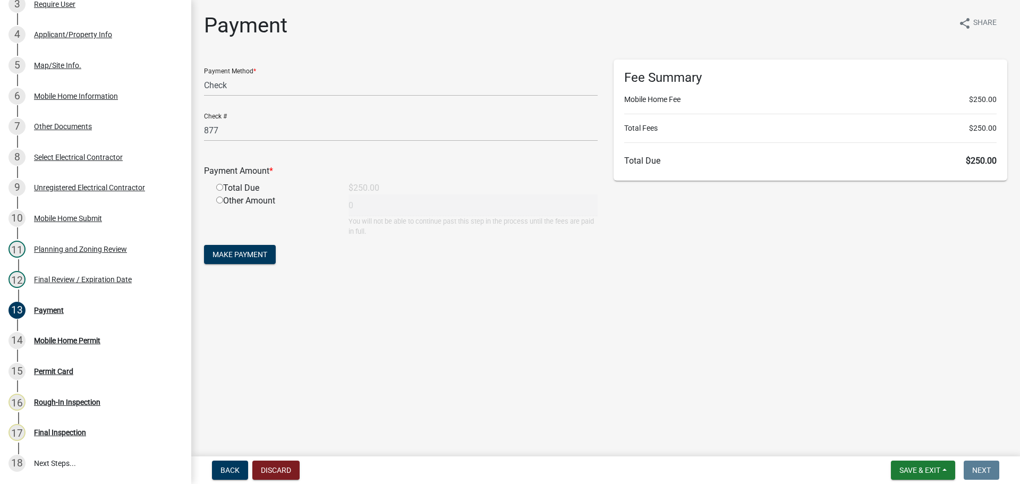
click at [218, 185] on input "radio" at bounding box center [219, 187] width 7 height 7
radio input "true"
type input "250"
click at [241, 259] on span "Make Payment" at bounding box center [240, 254] width 55 height 9
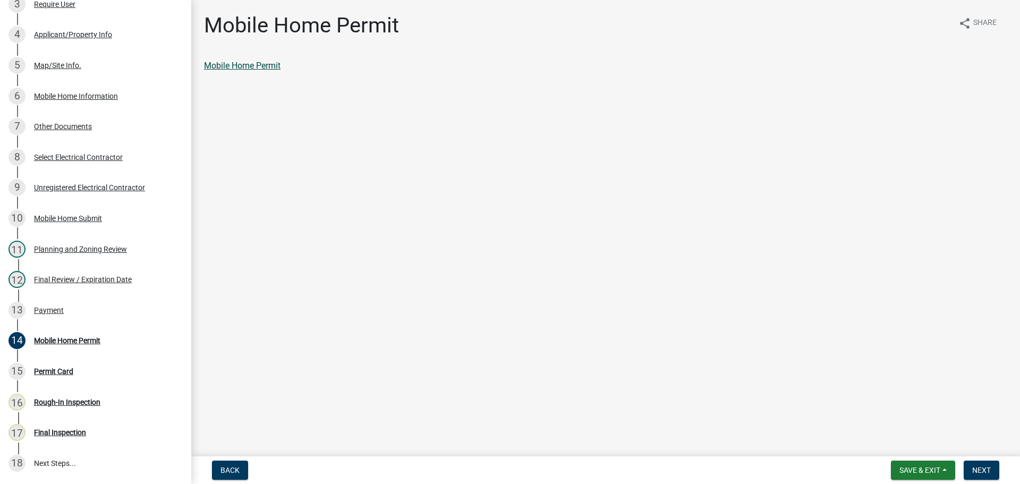
click at [262, 67] on link "Mobile Home Permit" at bounding box center [242, 66] width 77 height 10
click at [57, 310] on div "Payment" at bounding box center [49, 310] width 30 height 7
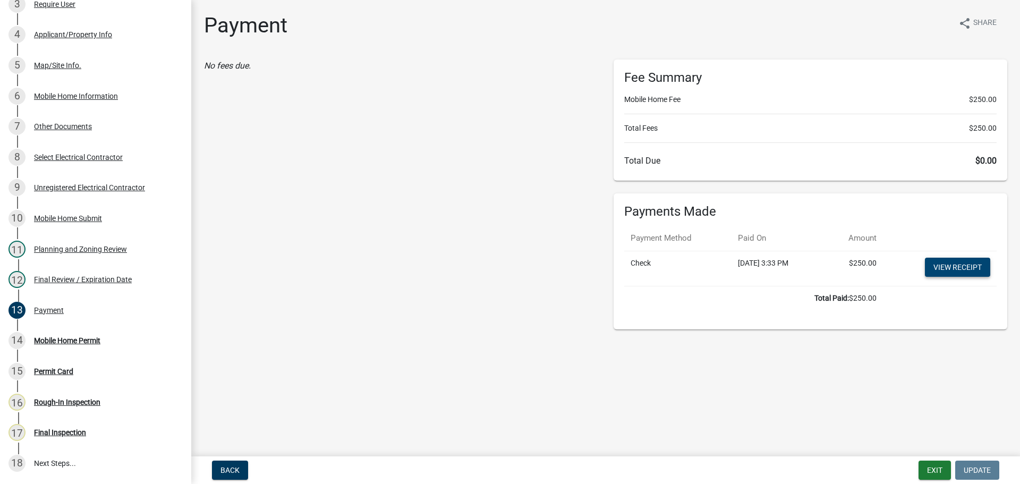
click at [975, 266] on link "View receipt" at bounding box center [957, 267] width 65 height 19
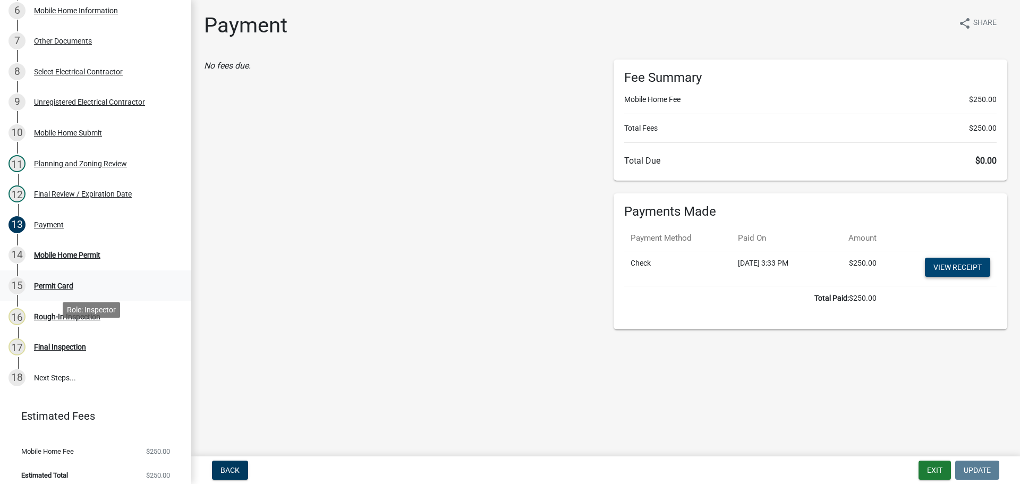
scroll to position [350, 0]
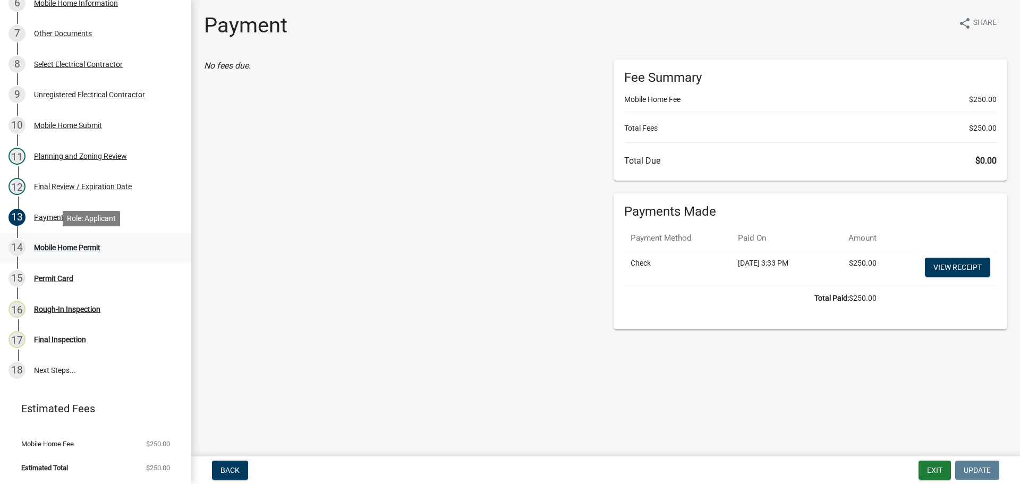
click at [49, 245] on div "Mobile Home Permit" at bounding box center [67, 247] width 66 height 7
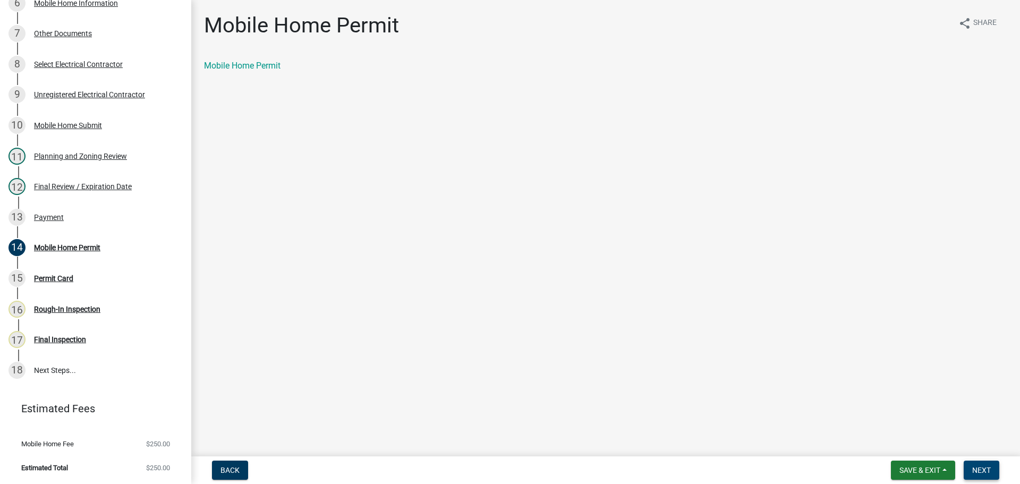
click at [975, 465] on button "Next" at bounding box center [982, 470] width 36 height 19
click at [214, 62] on link "Permit Card" at bounding box center [226, 66] width 44 height 10
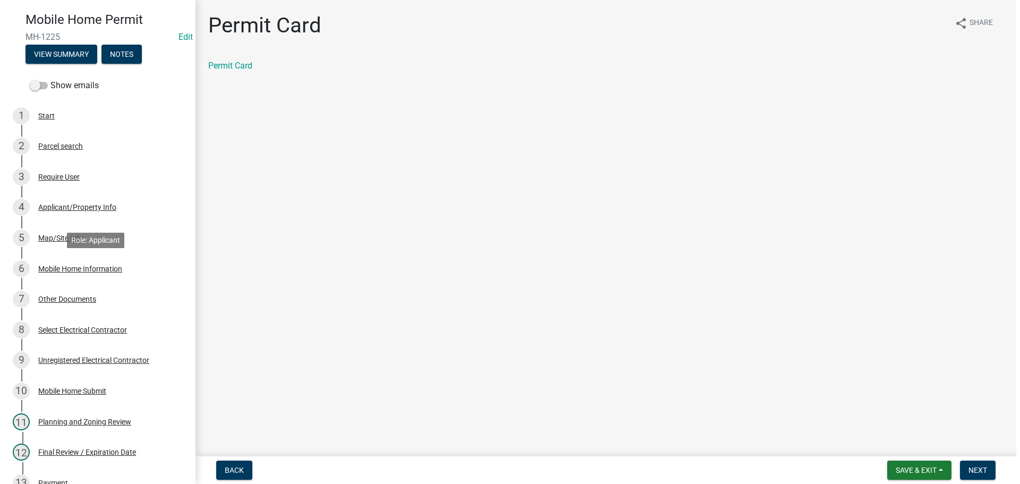
scroll to position [0, 0]
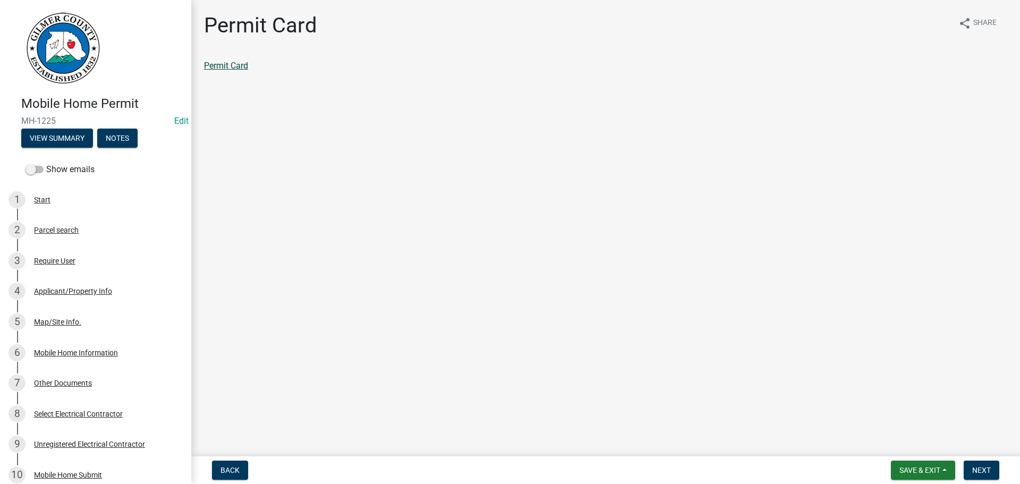
click at [219, 65] on link "Permit Card" at bounding box center [226, 66] width 44 height 10
click at [638, 261] on main "Permit Card share Share Permit Card" at bounding box center [605, 226] width 829 height 452
click at [919, 468] on span "Save & Exit" at bounding box center [920, 470] width 41 height 9
click at [912, 359] on main "Permit Card share Share Permit Card" at bounding box center [605, 226] width 829 height 452
click at [977, 467] on span "Next" at bounding box center [981, 470] width 19 height 9
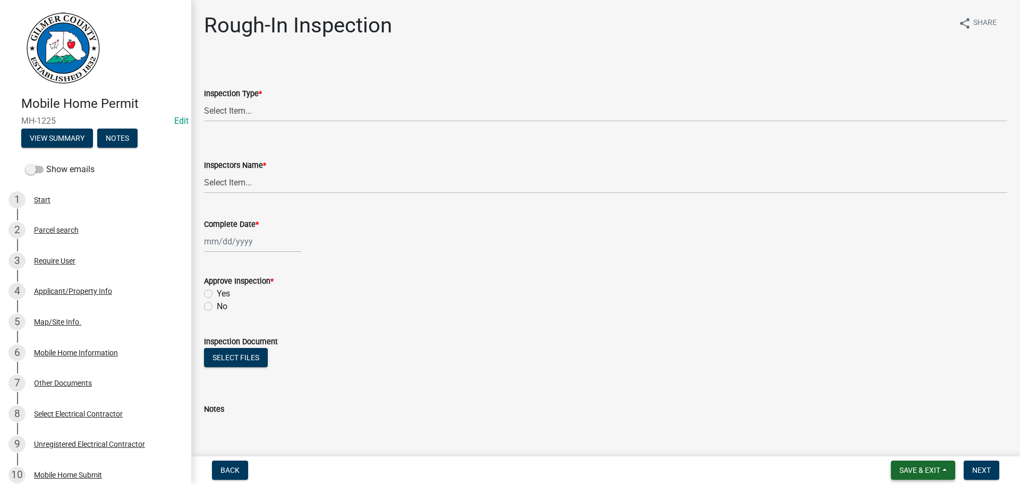
click at [914, 472] on span "Save & Exit" at bounding box center [920, 470] width 41 height 9
click at [900, 443] on button "Save & Exit" at bounding box center [912, 443] width 85 height 26
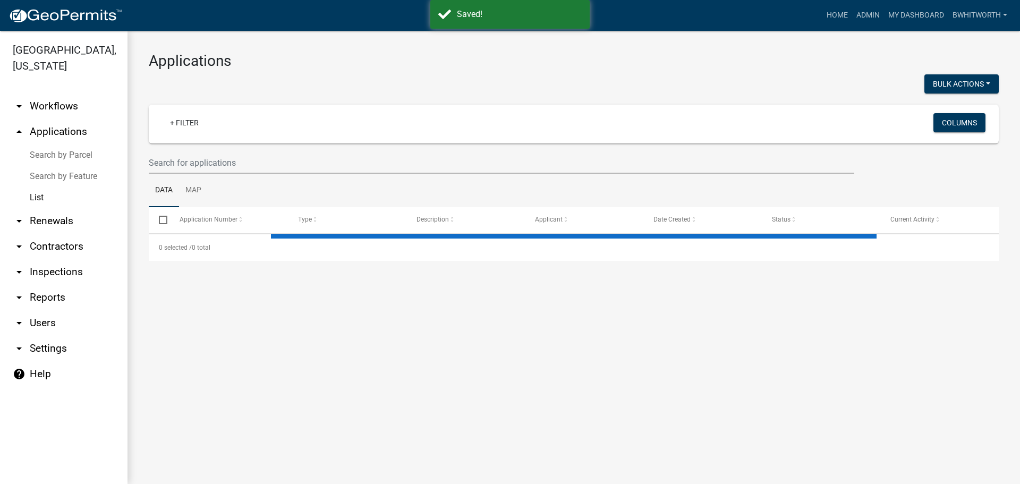
select select "3: 100"
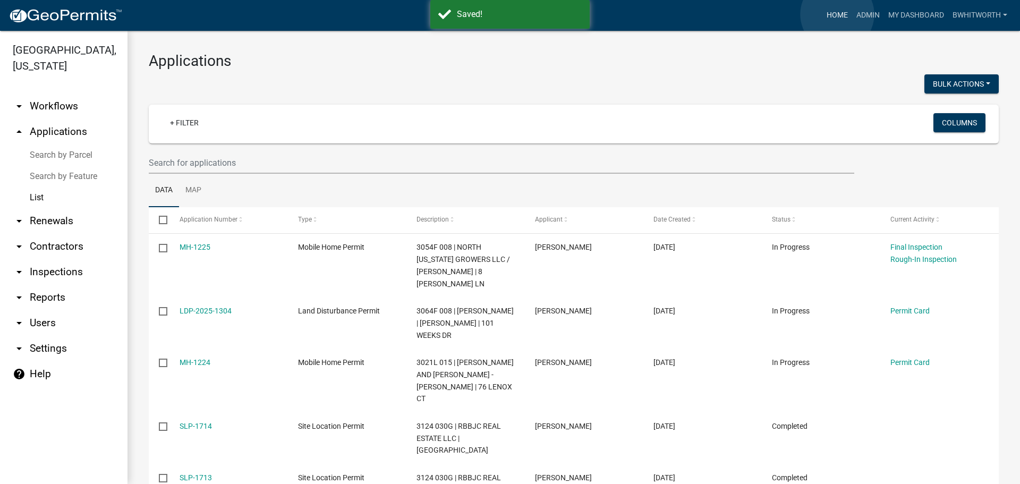
click at [837, 14] on link "Home" at bounding box center [837, 15] width 30 height 20
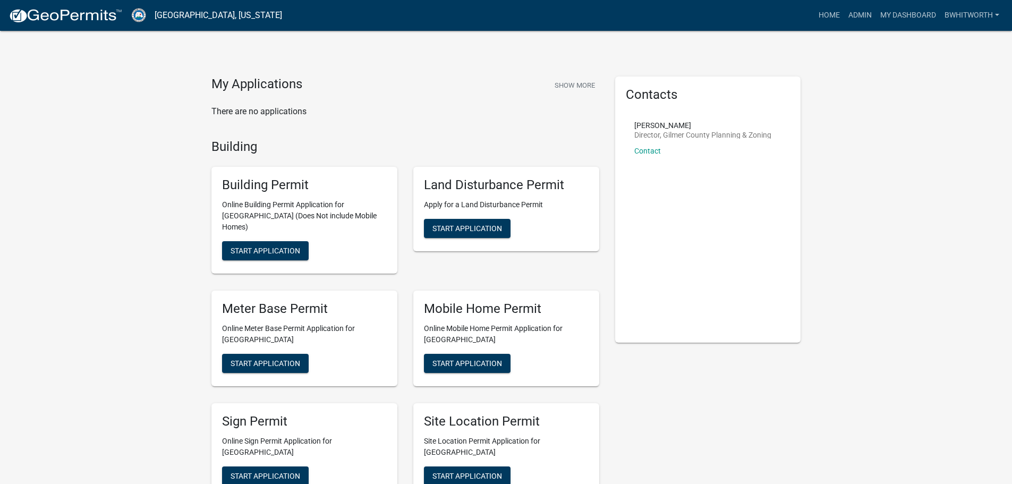
click at [445, 471] on span "Start Application" at bounding box center [467, 475] width 70 height 9
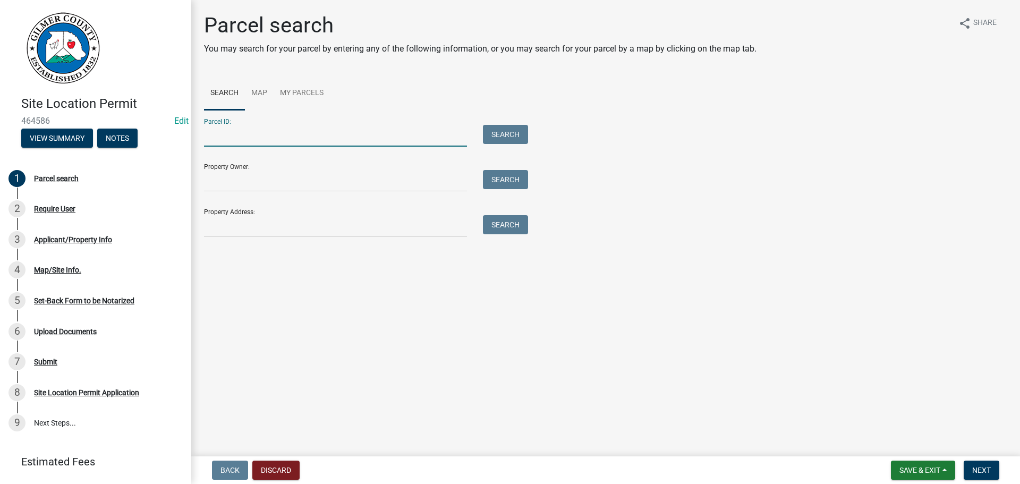
click at [261, 130] on input "Parcel ID:" at bounding box center [335, 136] width 263 height 22
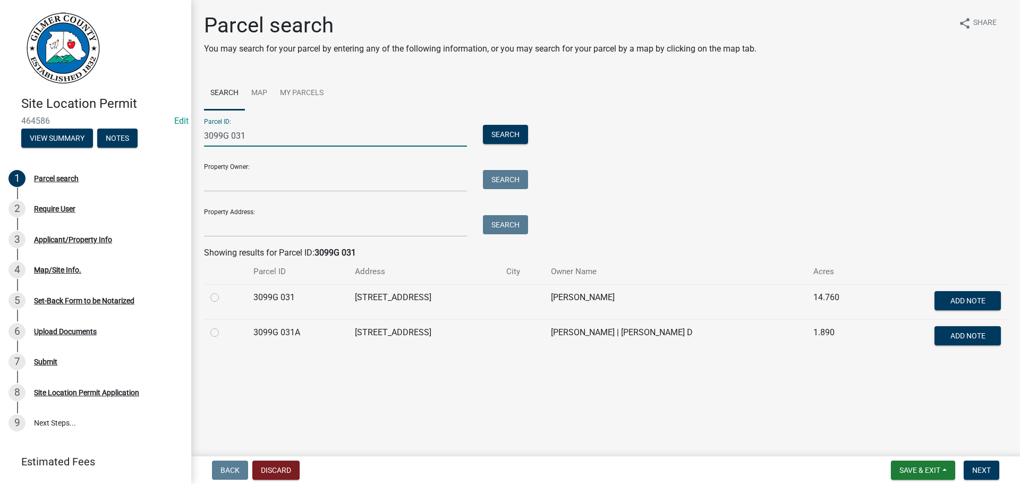
type input "3099G 031"
click at [223, 326] on label at bounding box center [223, 326] width 0 height 0
click at [223, 329] on 031A "radio" at bounding box center [226, 329] width 7 height 7
radio 031A "true"
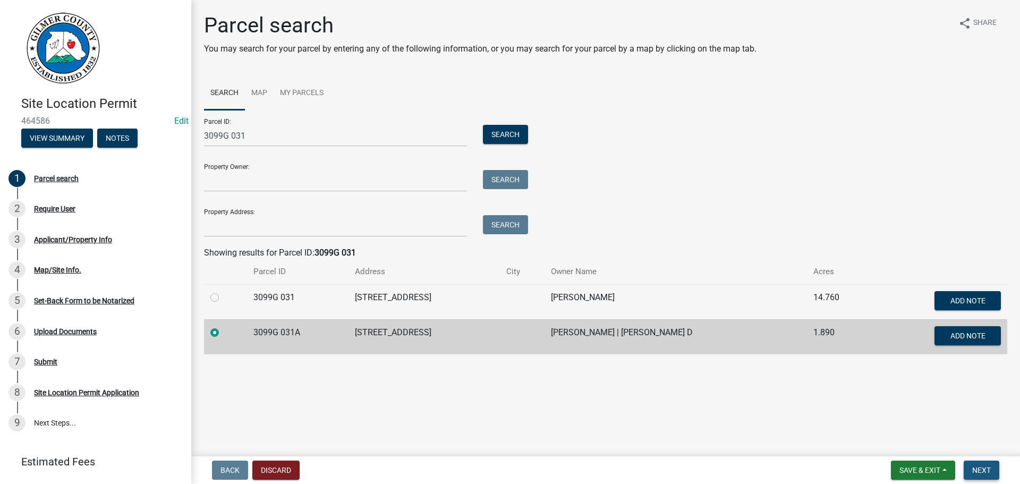
click at [985, 465] on button "Next" at bounding box center [982, 470] width 36 height 19
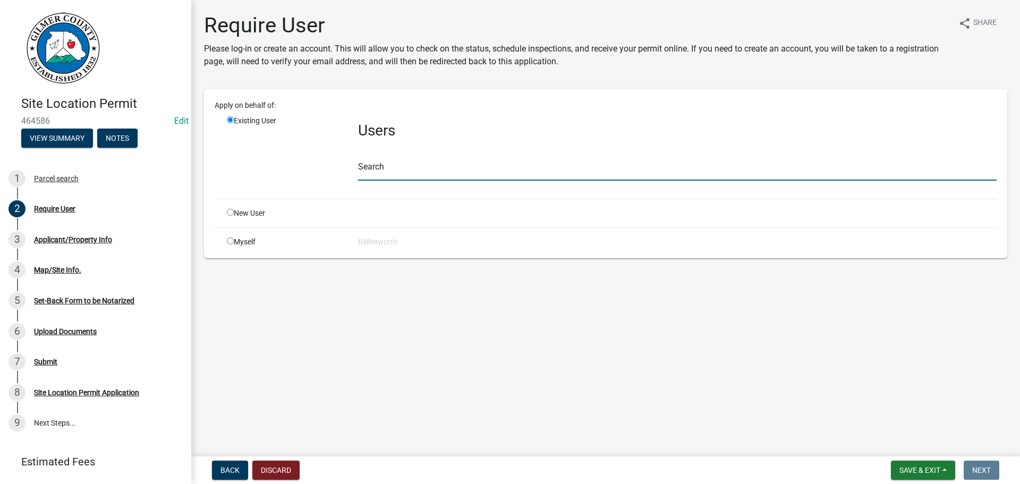
click at [419, 169] on input "text" at bounding box center [677, 170] width 639 height 22
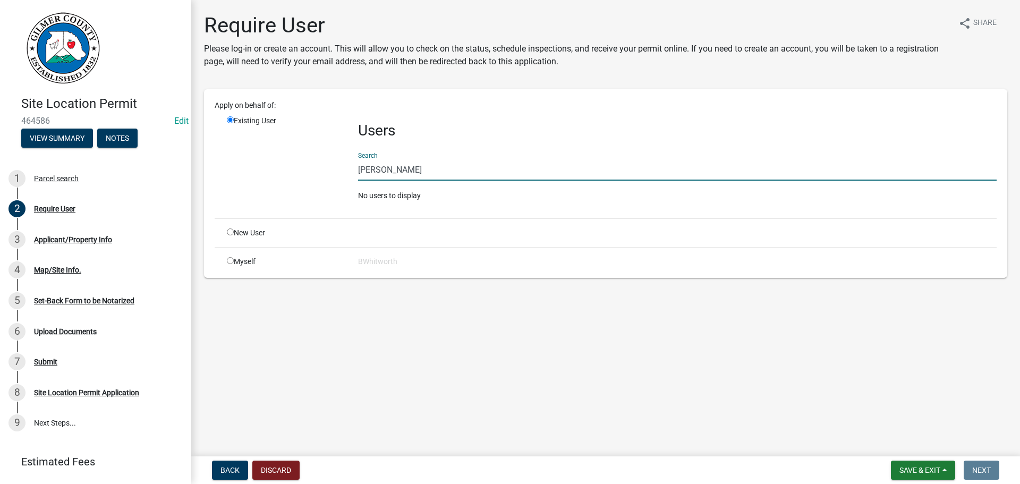
drag, startPoint x: 423, startPoint y: 167, endPoint x: 349, endPoint y: 168, distance: 74.9
click at [349, 168] on div "Existing User Users Search [PERSON_NAME] No users to display" at bounding box center [612, 162] width 786 height 95
type input "[PERSON_NAME]"
click at [231, 231] on input "radio" at bounding box center [230, 231] width 7 height 7
radio input "true"
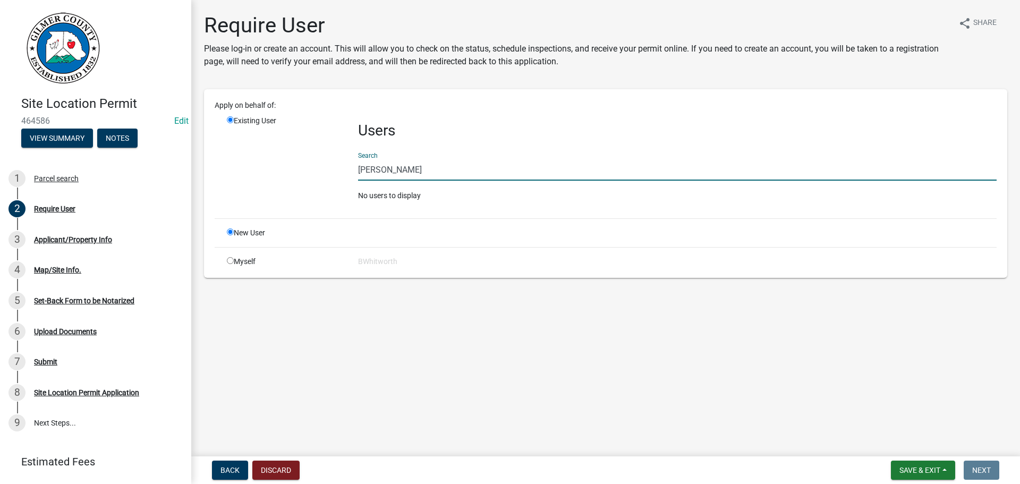
radio input "false"
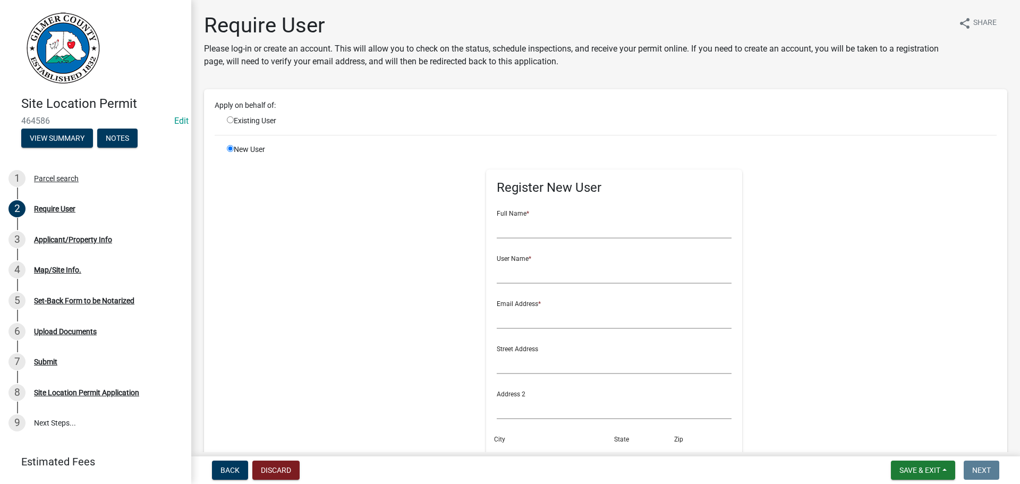
click at [490, 225] on div "Register New User Full Name * User Name * Email Address * Street Address Addres…" at bounding box center [614, 377] width 257 height 417
click at [497, 226] on input "text" at bounding box center [614, 228] width 235 height 22
paste input "[PERSON_NAME]"
type input "[PERSON_NAME]"
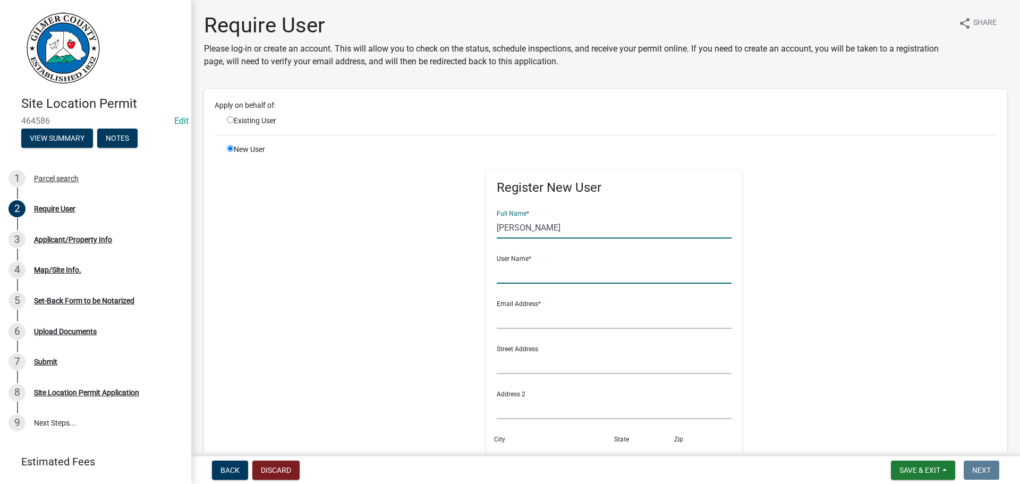
click at [519, 272] on input "text" at bounding box center [614, 273] width 235 height 22
paste input "[PERSON_NAME]"
click at [522, 270] on input "[PERSON_NAME]" at bounding box center [614, 273] width 235 height 22
type input "DUSTINHAMBY"
click at [546, 311] on input "text" at bounding box center [614, 318] width 235 height 22
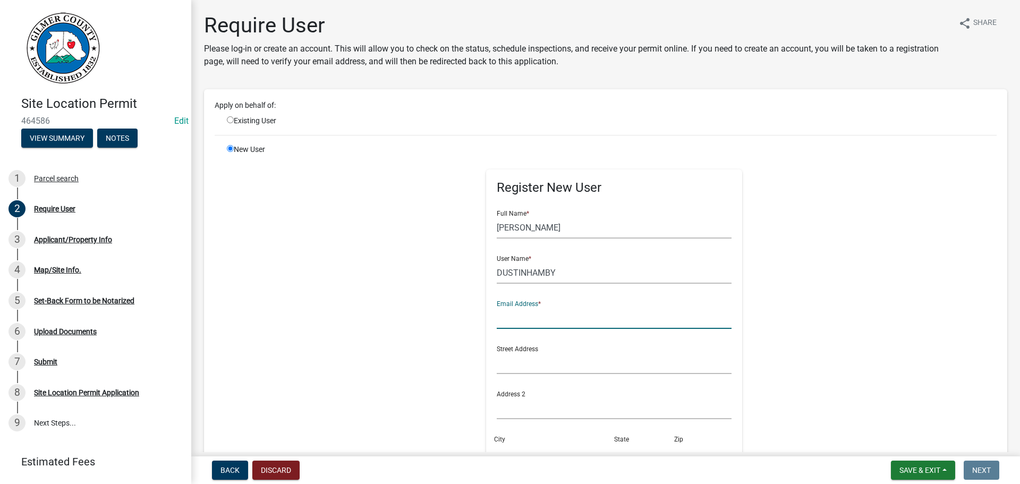
type input "[EMAIL_ADDRESS][DOMAIN_NAME]"
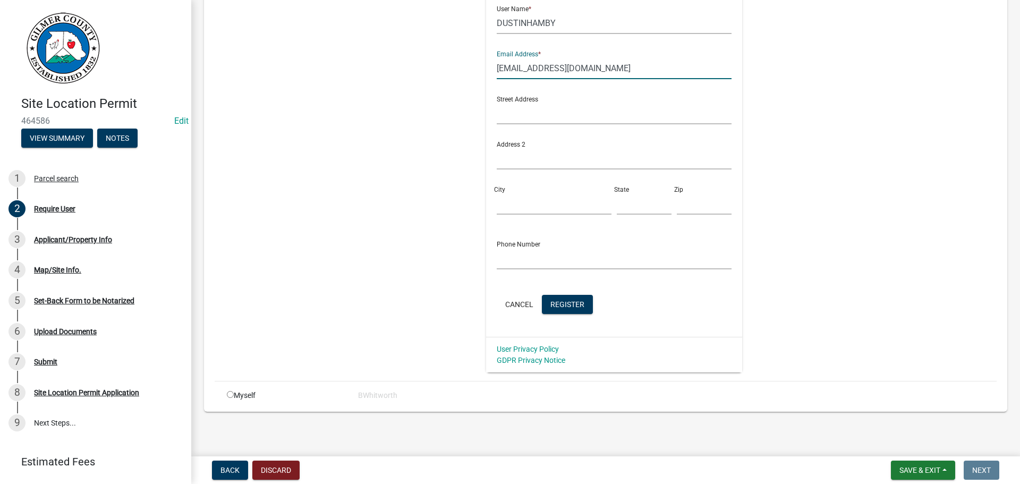
scroll to position [251, 0]
click at [552, 302] on span "Register" at bounding box center [567, 303] width 34 height 9
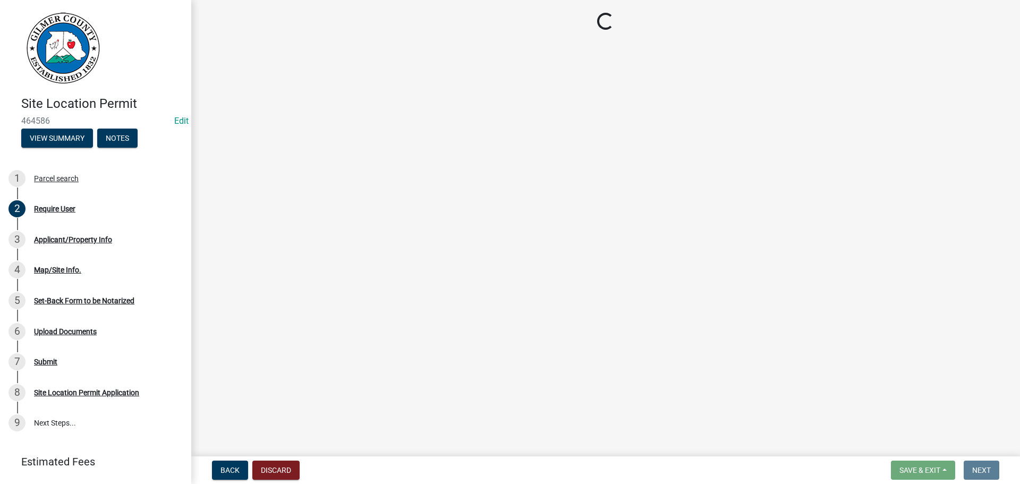
scroll to position [0, 0]
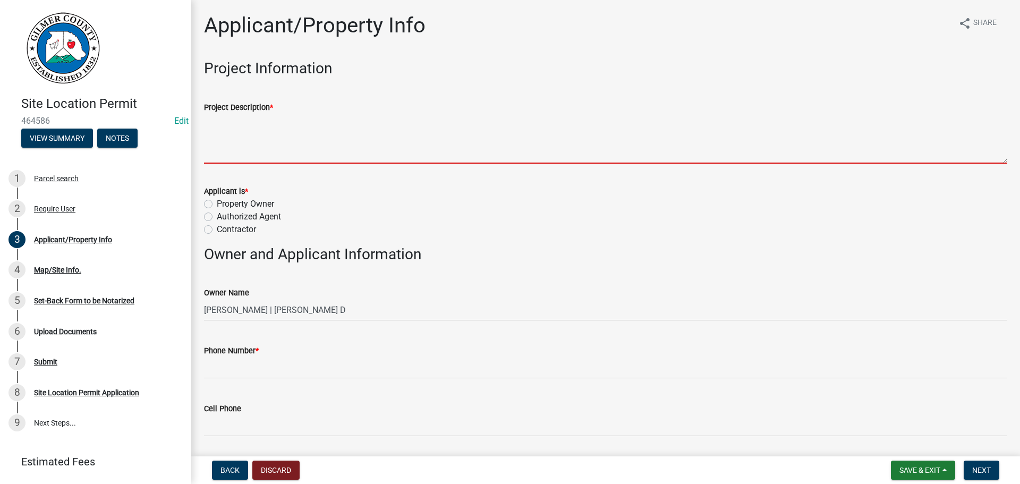
click at [232, 134] on textarea "Project Description *" at bounding box center [605, 139] width 803 height 50
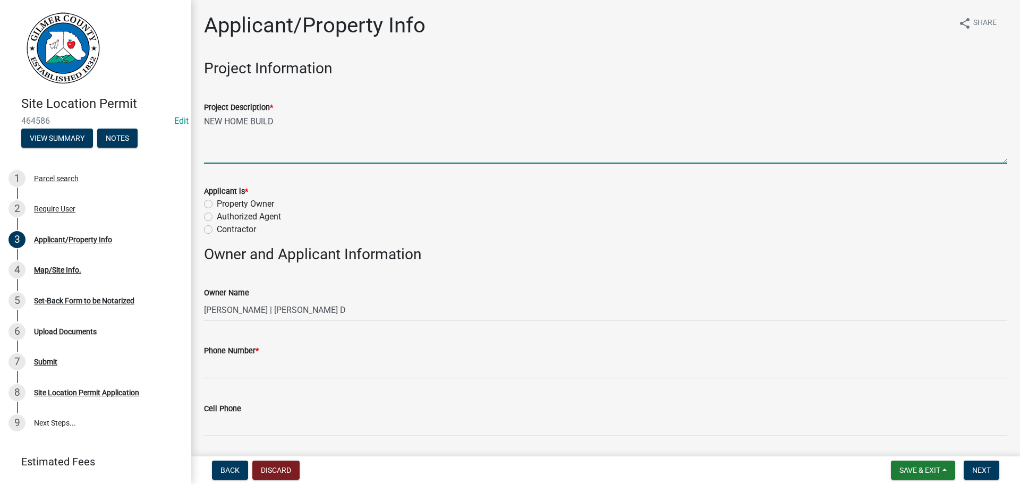
type textarea "NEW HOME BUILD"
click at [217, 203] on label "Property Owner" at bounding box center [245, 204] width 57 height 13
click at [217, 203] on input "Property Owner" at bounding box center [220, 201] width 7 height 7
radio input "true"
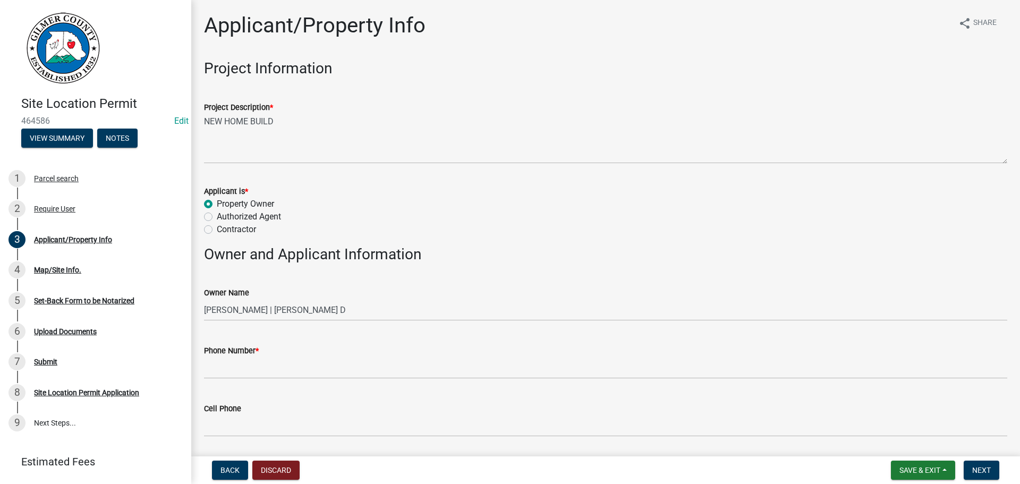
scroll to position [53, 0]
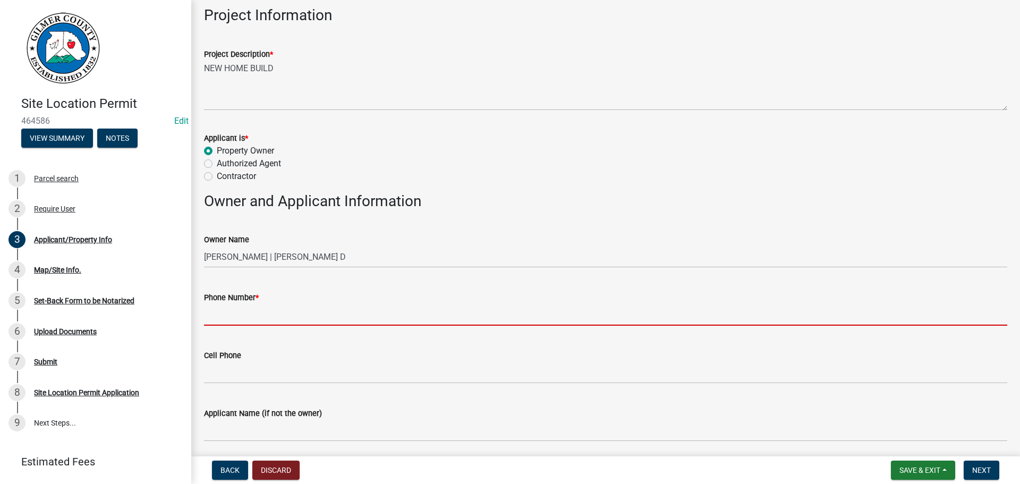
click at [256, 310] on input "Phone Number *" at bounding box center [605, 315] width 803 height 22
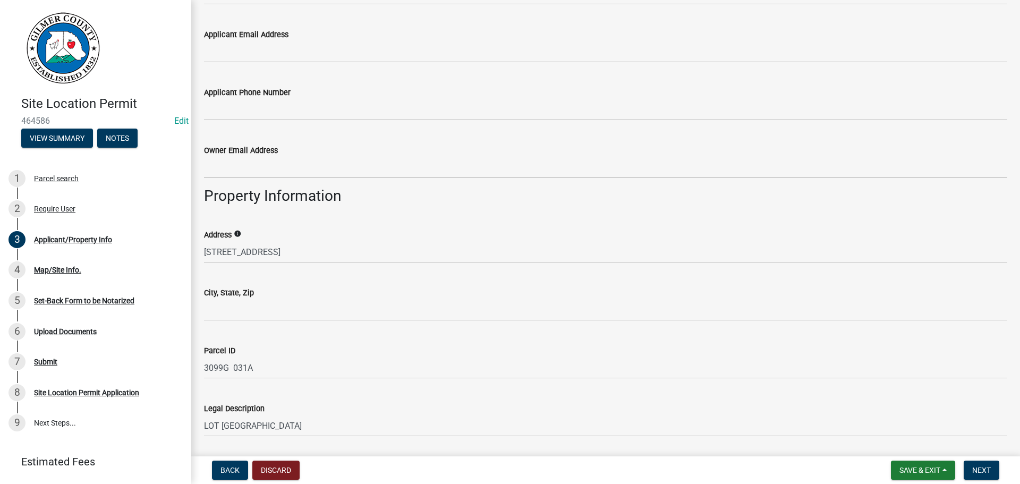
scroll to position [531, 0]
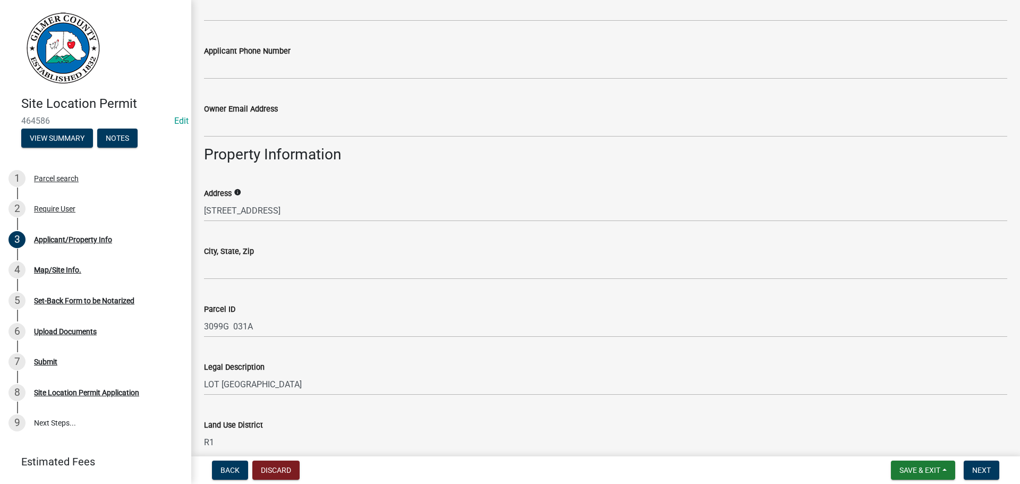
type input "[PHONE_NUMBER]"
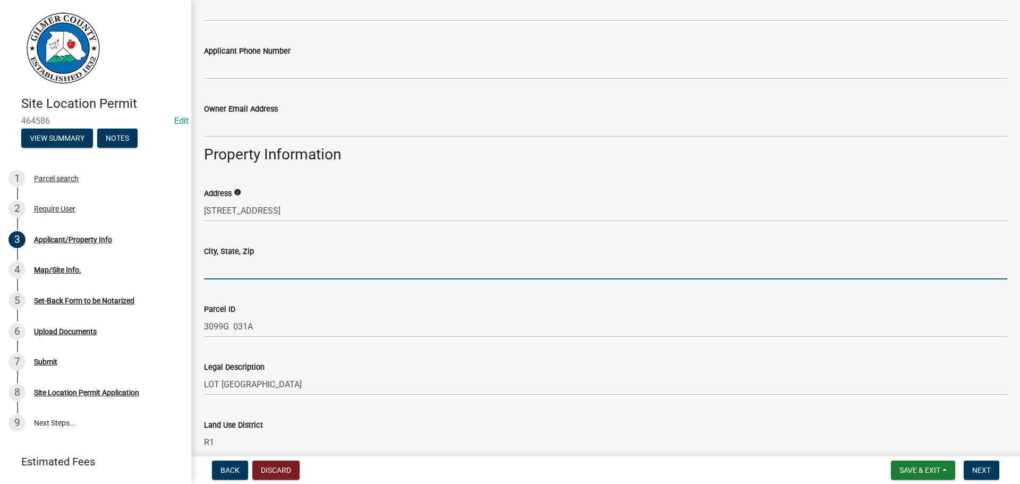
click at [230, 263] on input "City, State, Zip" at bounding box center [605, 269] width 803 height 22
type input "ELLIJAY GA 30536"
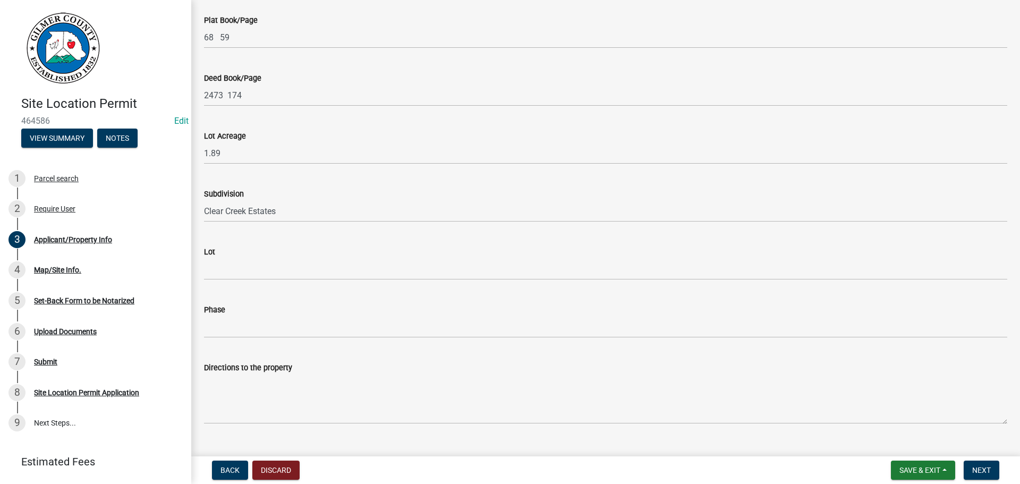
scroll to position [1016, 0]
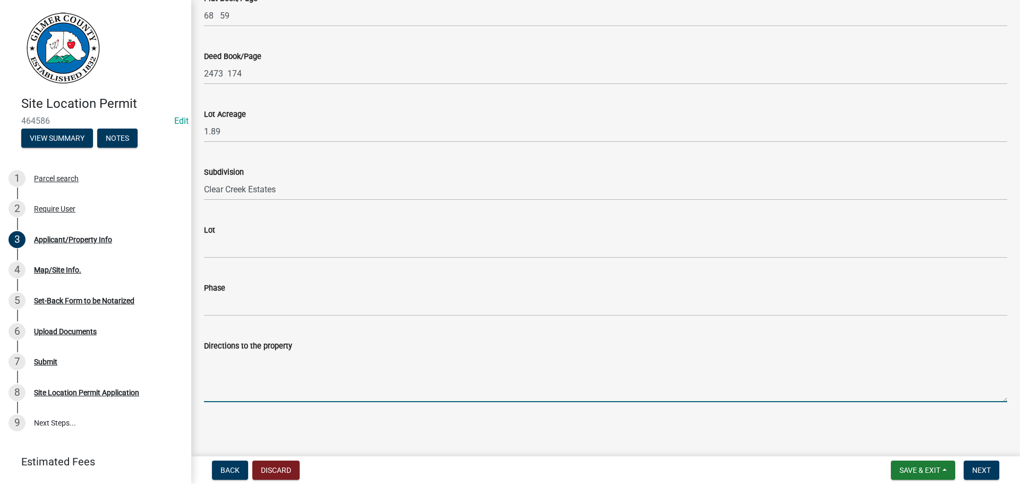
click at [269, 361] on textarea "Directions to the property" at bounding box center [605, 377] width 803 height 50
type textarea "[GEOGRAPHIC_DATA], LT ON BLACKBERRY"
click at [294, 469] on button "Discard" at bounding box center [275, 470] width 47 height 19
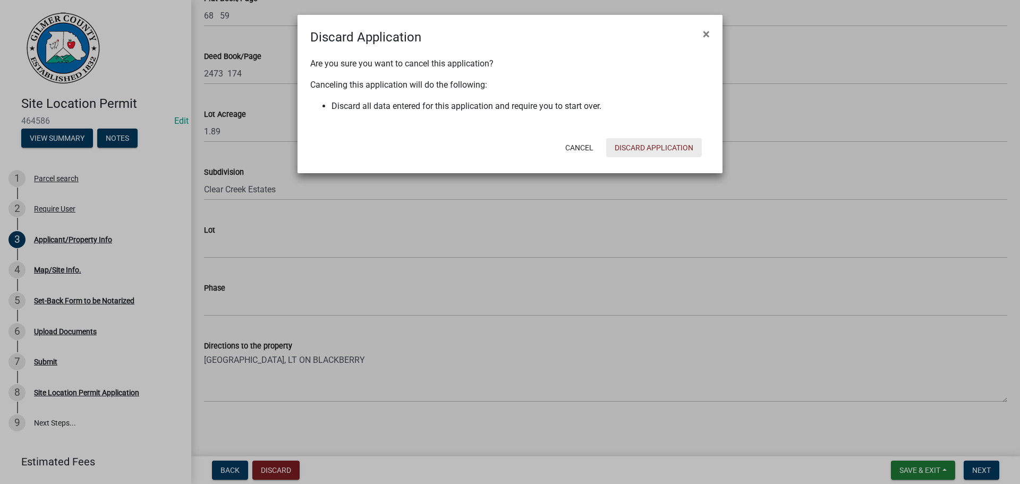
click at [674, 148] on button "Discard Application" at bounding box center [654, 147] width 96 height 19
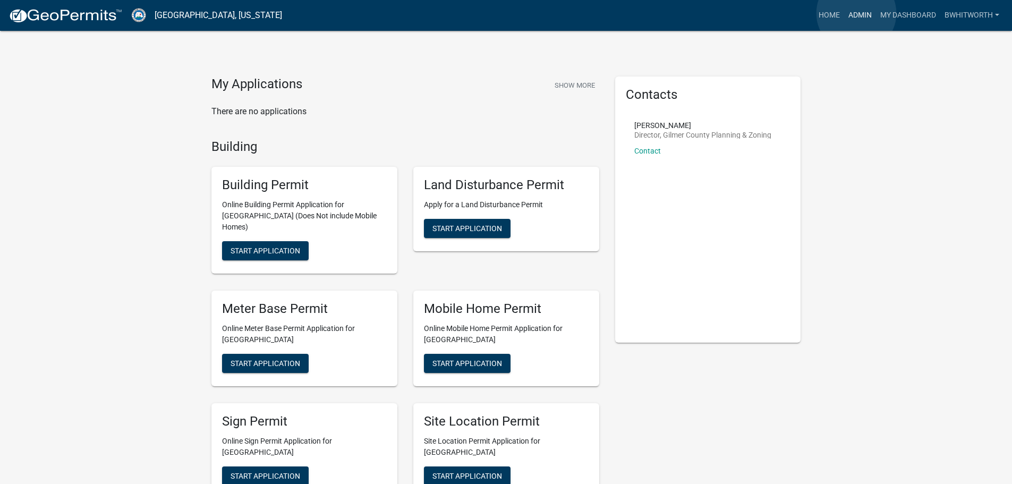
click at [856, 13] on link "Admin" at bounding box center [860, 15] width 32 height 20
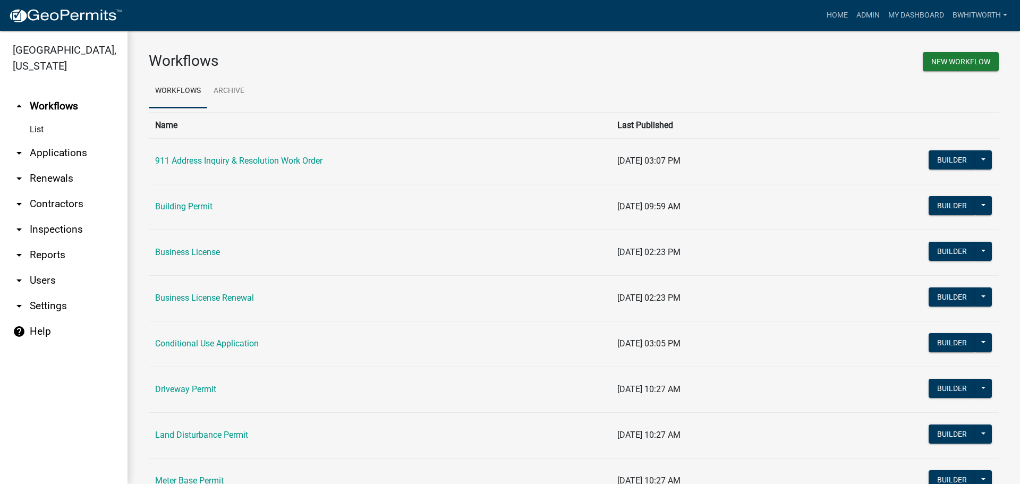
click at [46, 155] on link "arrow_drop_down Applications" at bounding box center [64, 153] width 128 height 26
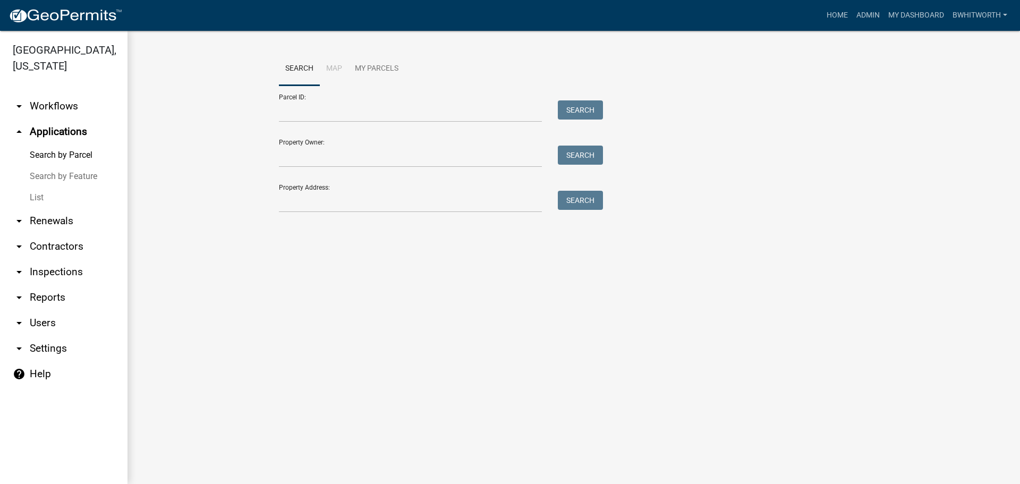
click at [31, 195] on link "List" at bounding box center [64, 197] width 128 height 21
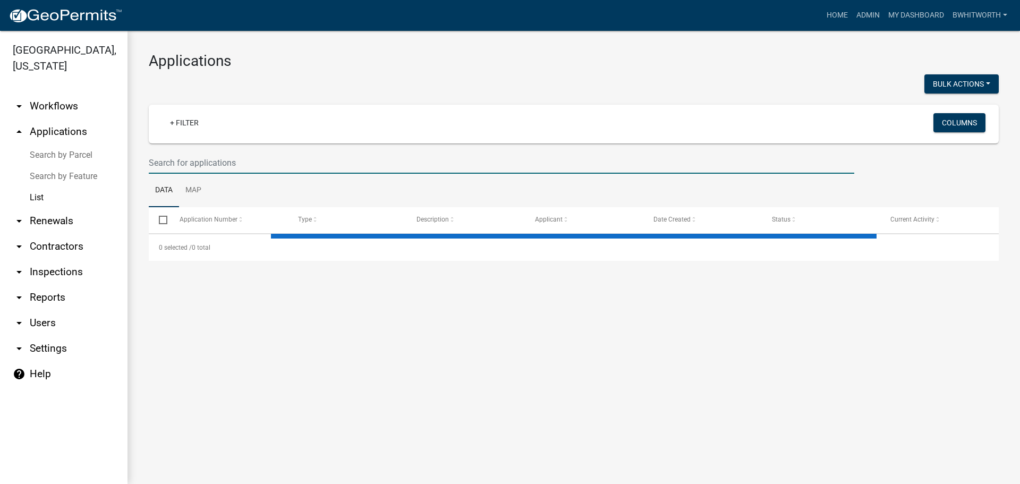
click at [266, 166] on input "text" at bounding box center [502, 163] width 706 height 22
select select "3: 100"
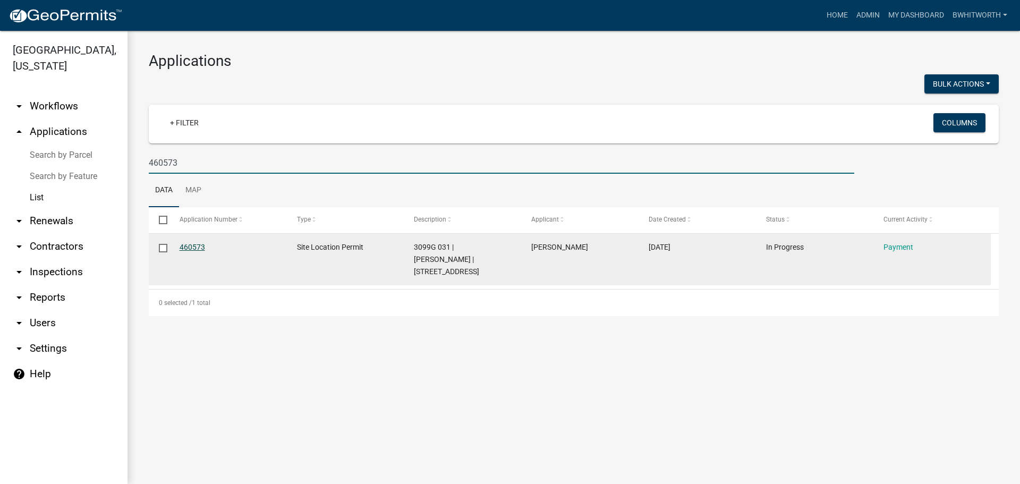
type input "460573"
click at [191, 245] on link "460573" at bounding box center [193, 247] width 26 height 9
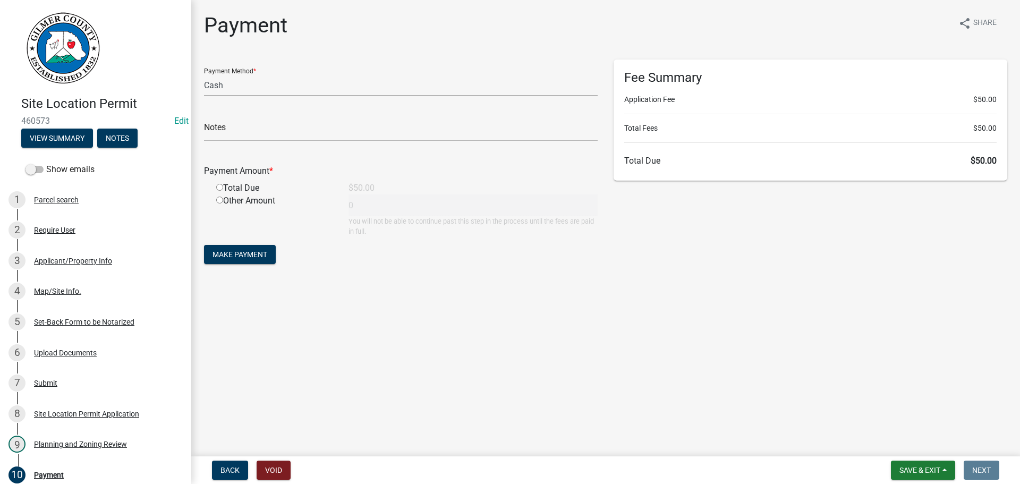
click at [244, 89] on select "Credit Card POS Check Cash" at bounding box center [401, 85] width 394 height 22
select select "1: 0"
click at [204, 74] on select "Credit Card POS Check Cash" at bounding box center [401, 85] width 394 height 22
click at [236, 132] on input "text" at bounding box center [401, 131] width 394 height 22
type input "1004"
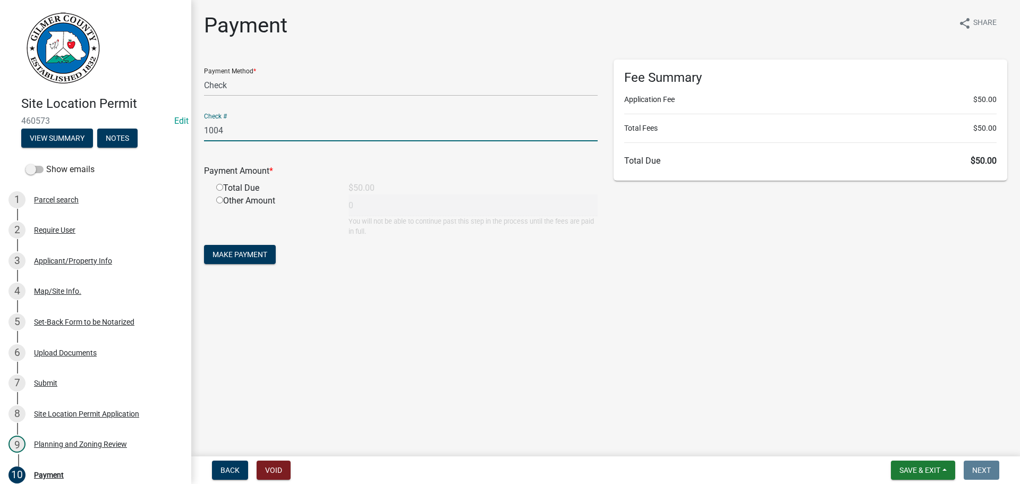
click at [218, 188] on input "radio" at bounding box center [219, 187] width 7 height 7
radio input "true"
type input "50"
click at [256, 256] on span "Make Payment" at bounding box center [240, 254] width 55 height 9
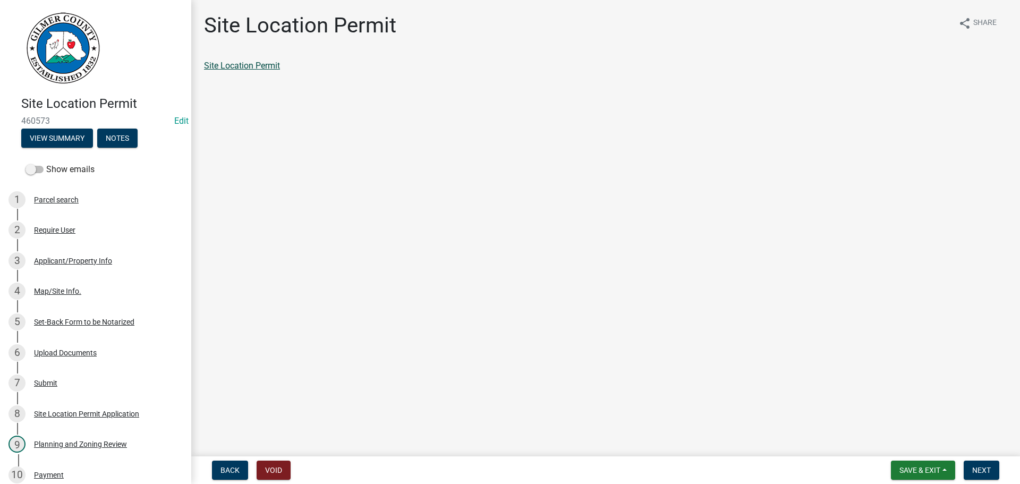
click at [268, 65] on link "Site Location Permit" at bounding box center [242, 66] width 76 height 10
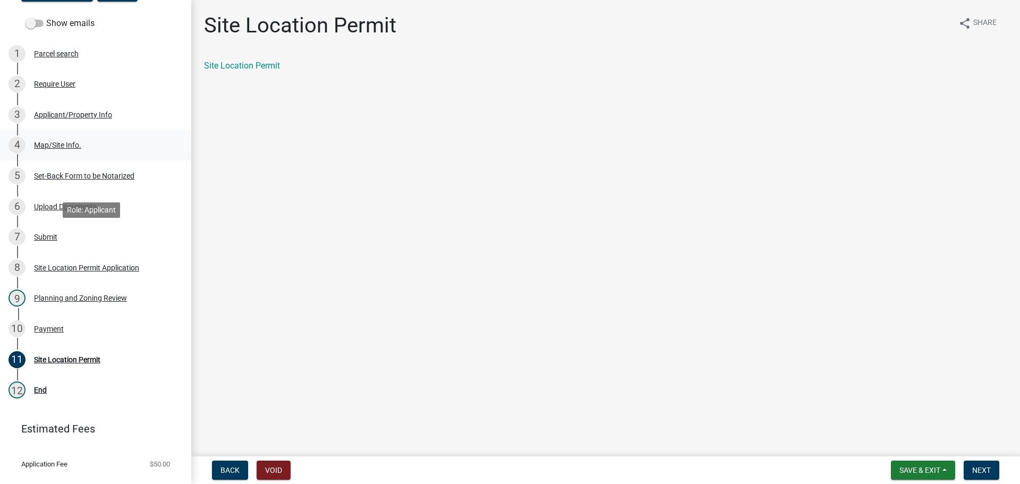
scroll to position [166, 0]
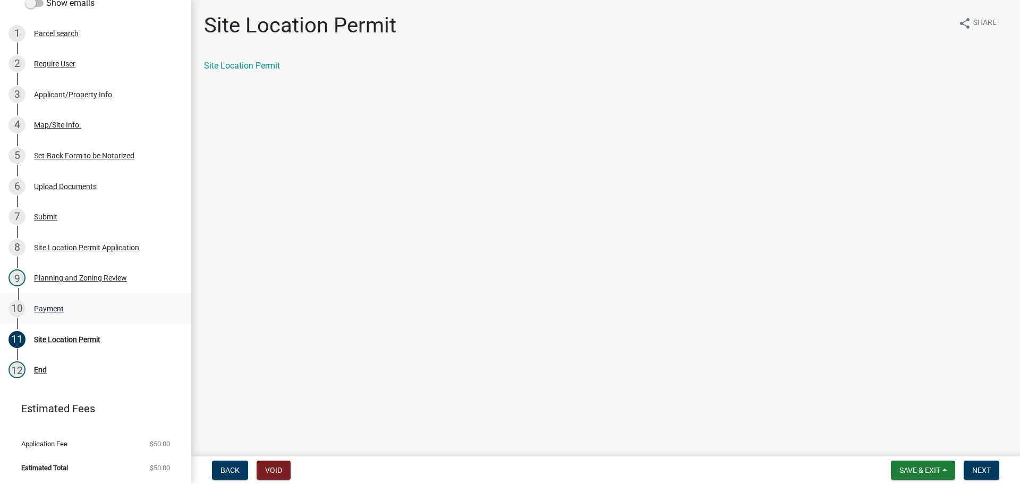
click at [42, 308] on div "Payment" at bounding box center [49, 308] width 30 height 7
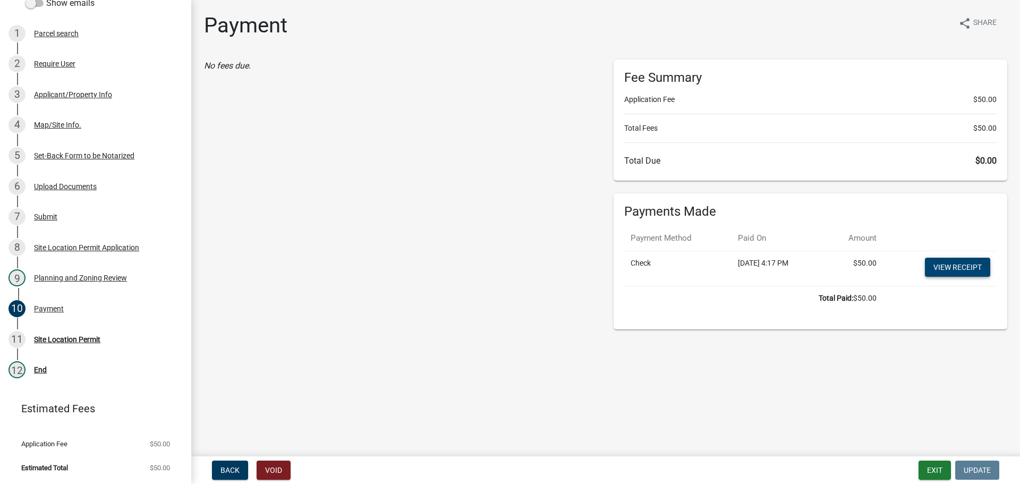
click at [943, 263] on link "View receipt" at bounding box center [957, 267] width 65 height 19
click at [49, 337] on div "Site Location Permit" at bounding box center [67, 339] width 66 height 7
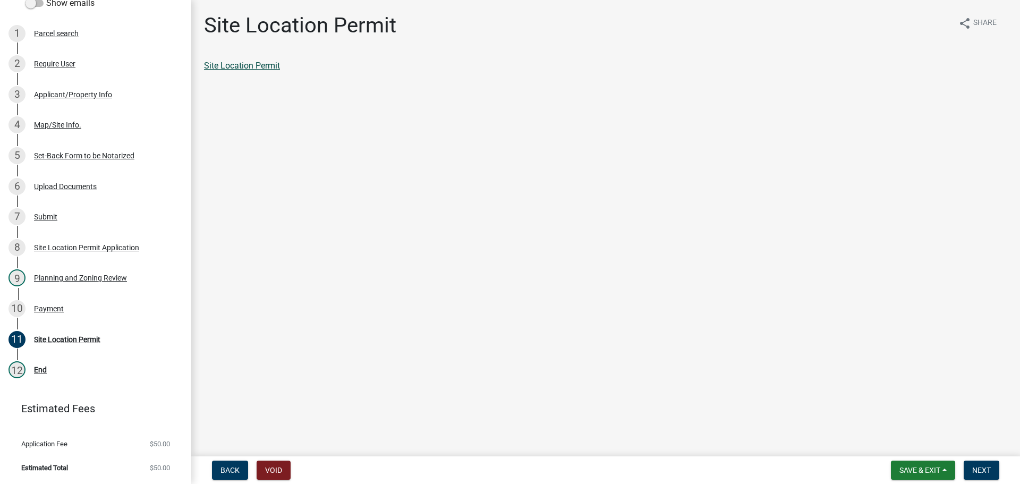
click at [233, 67] on link "Site Location Permit" at bounding box center [242, 66] width 76 height 10
click at [975, 466] on span "Next" at bounding box center [981, 470] width 19 height 9
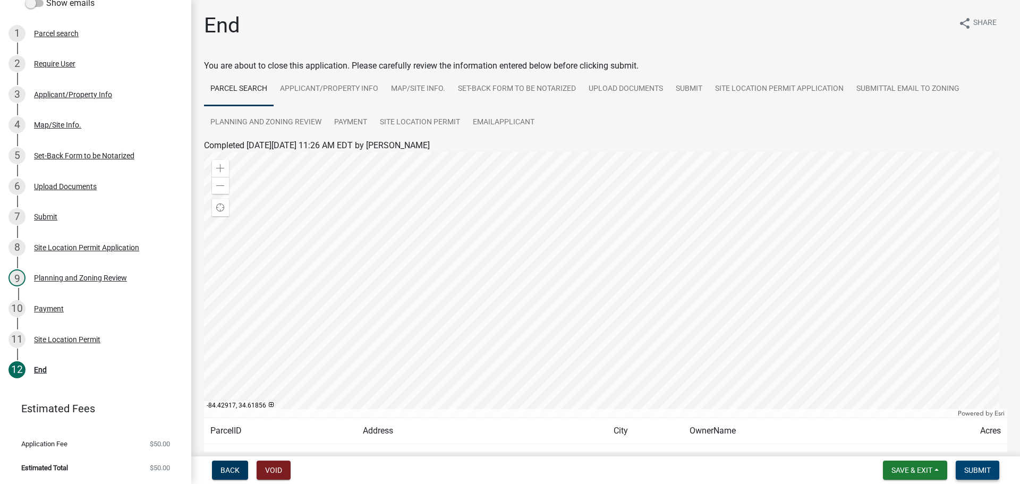
click at [973, 468] on span "Submit" at bounding box center [977, 470] width 27 height 9
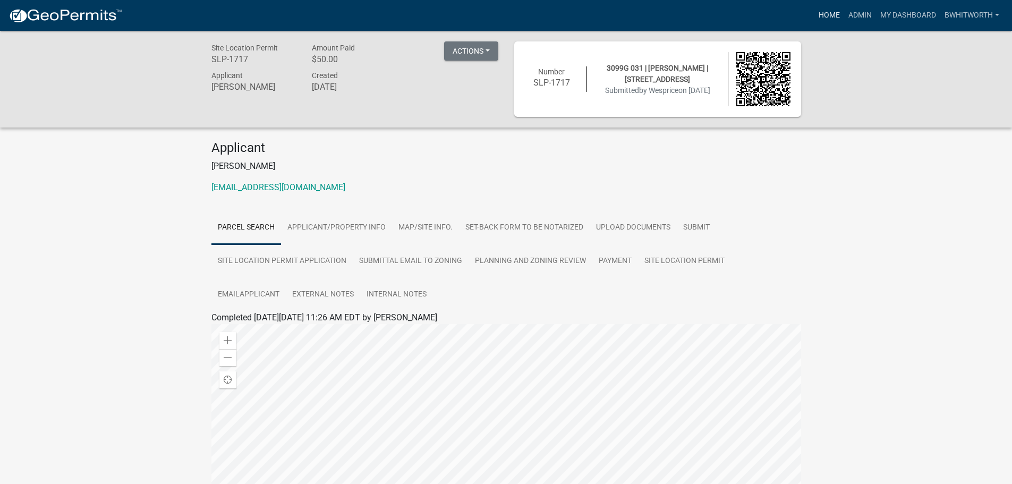
click at [829, 12] on link "Home" at bounding box center [830, 15] width 30 height 20
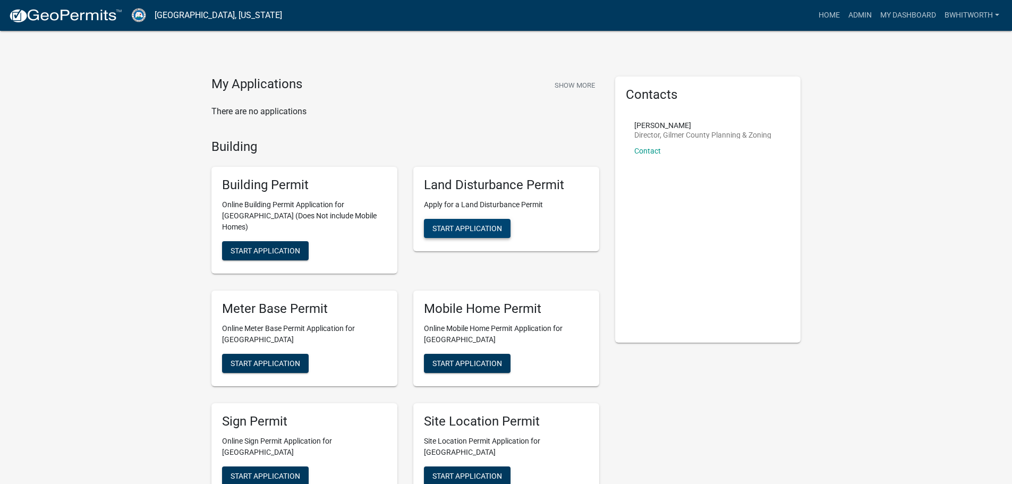
click at [446, 223] on button "Start Application" at bounding box center [467, 228] width 87 height 19
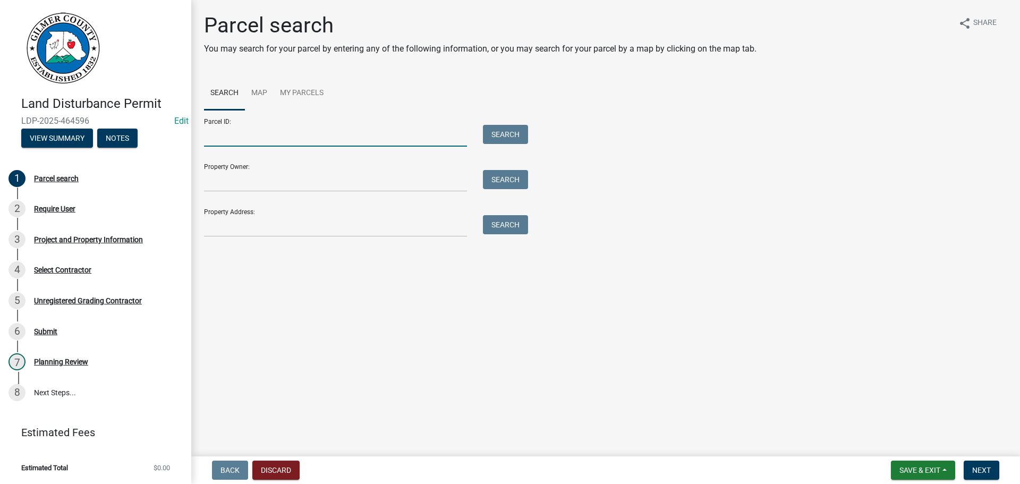
click at [256, 135] on input "Parcel ID:" at bounding box center [335, 136] width 263 height 22
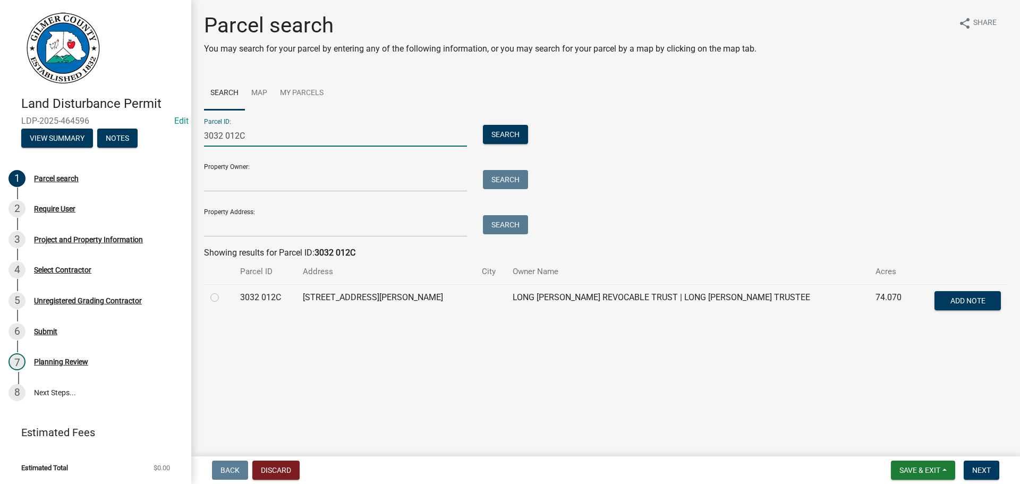
type input "3032 012C"
click at [223, 291] on label at bounding box center [223, 291] width 0 height 0
click at [223, 298] on 012C "radio" at bounding box center [226, 294] width 7 height 7
radio 012C "true"
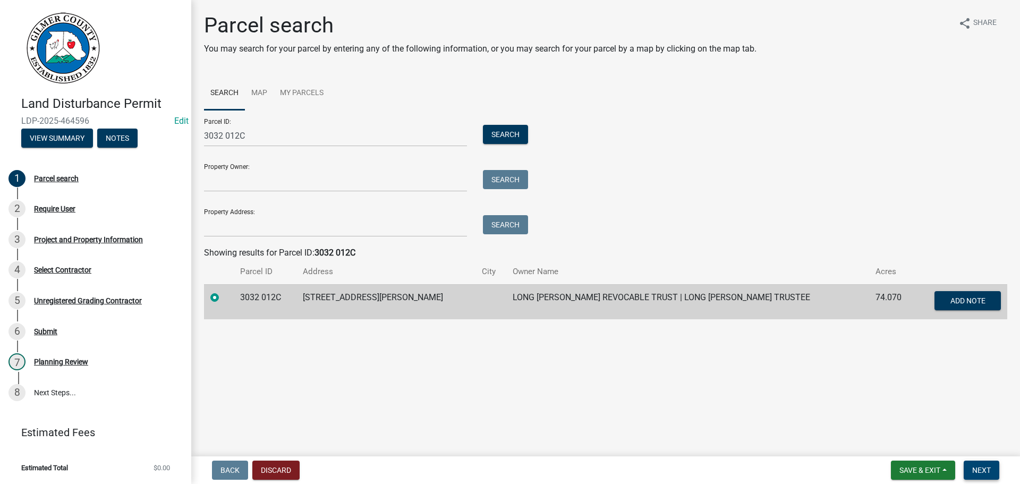
click at [985, 464] on button "Next" at bounding box center [982, 470] width 36 height 19
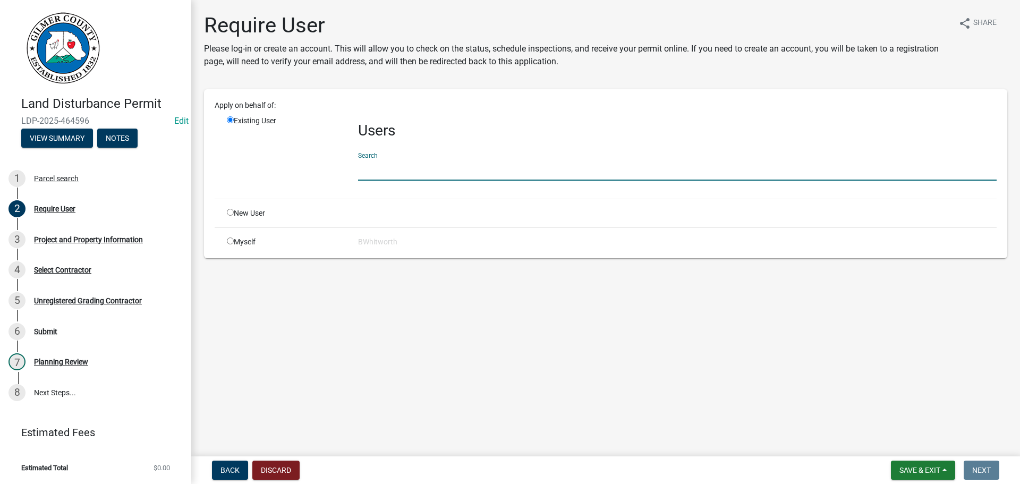
click at [409, 175] on input "text" at bounding box center [677, 170] width 639 height 22
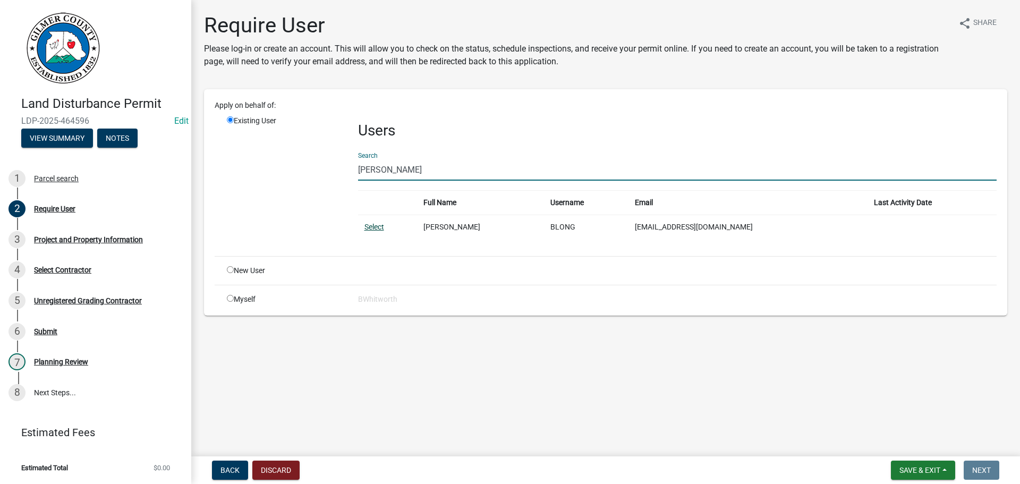
type input "[PERSON_NAME]"
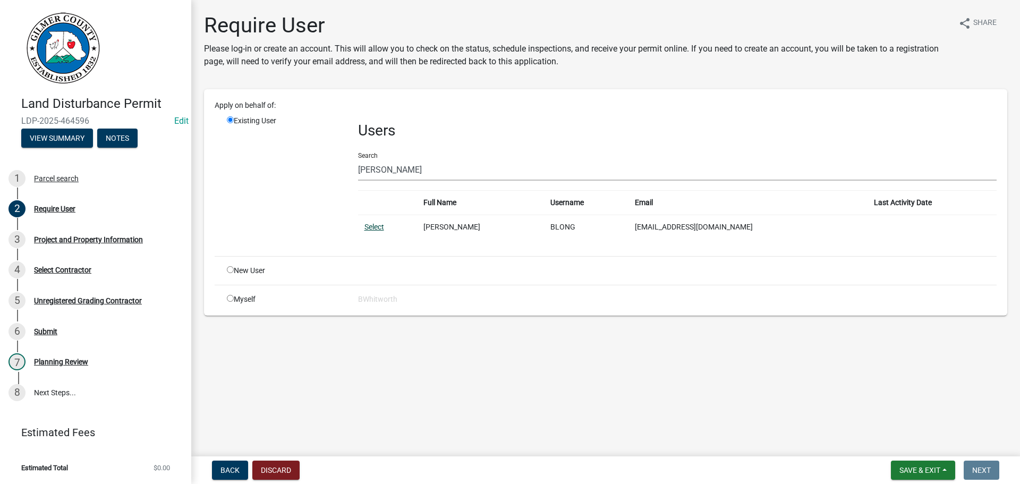
click at [369, 228] on link "Select" at bounding box center [374, 227] width 20 height 9
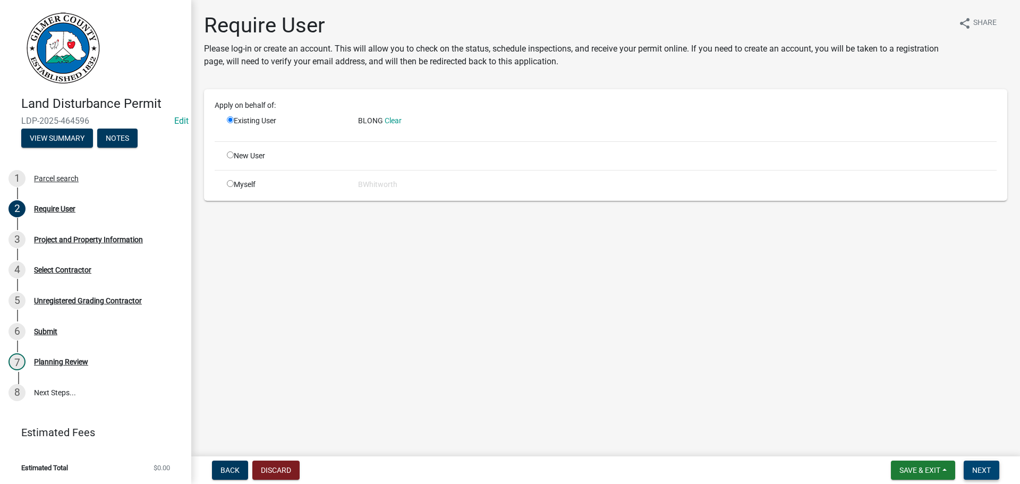
click at [976, 466] on button "Next" at bounding box center [982, 470] width 36 height 19
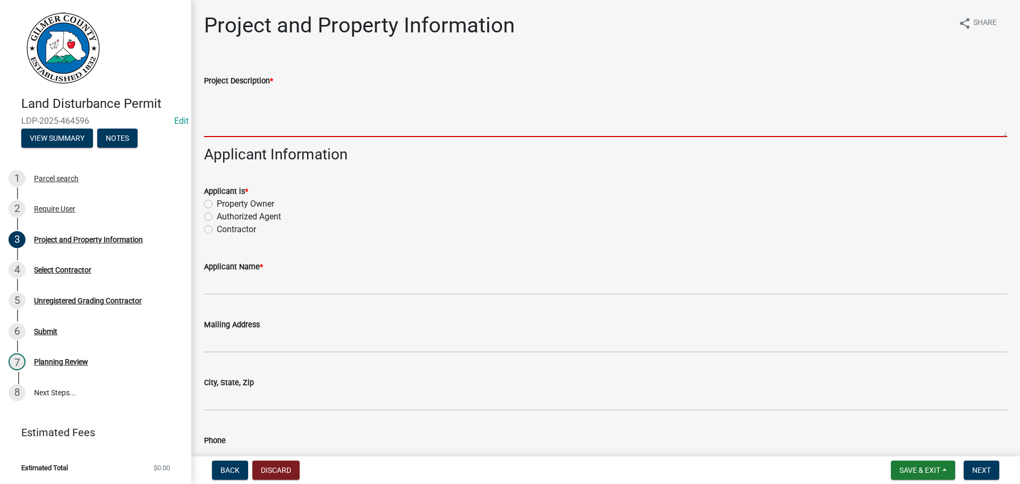
click at [350, 111] on textarea "Project Description *" at bounding box center [605, 112] width 803 height 50
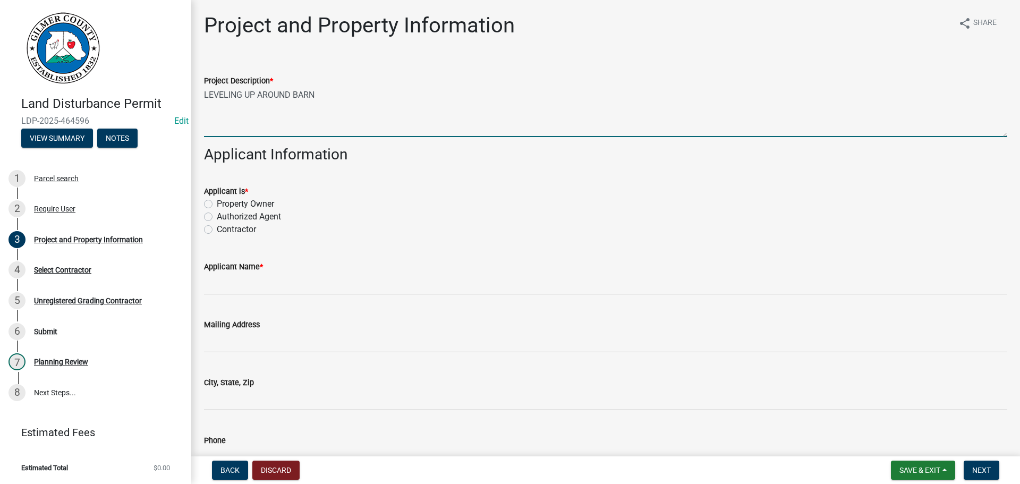
type textarea "LEVELING UP AROUND BARN"
click at [217, 204] on label "Property Owner" at bounding box center [245, 204] width 57 height 13
click at [217, 204] on input "Property Owner" at bounding box center [220, 201] width 7 height 7
radio input "true"
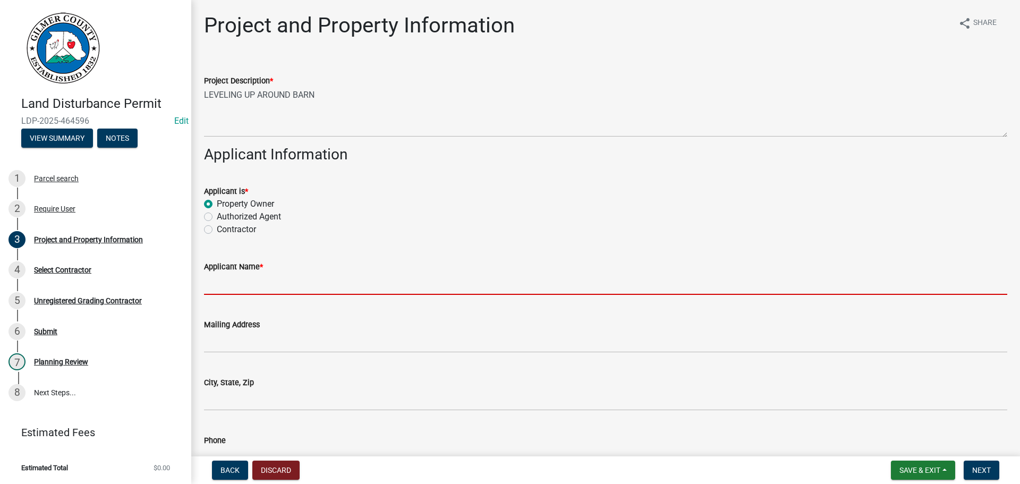
click at [254, 286] on input "Applicant Name *" at bounding box center [605, 284] width 803 height 22
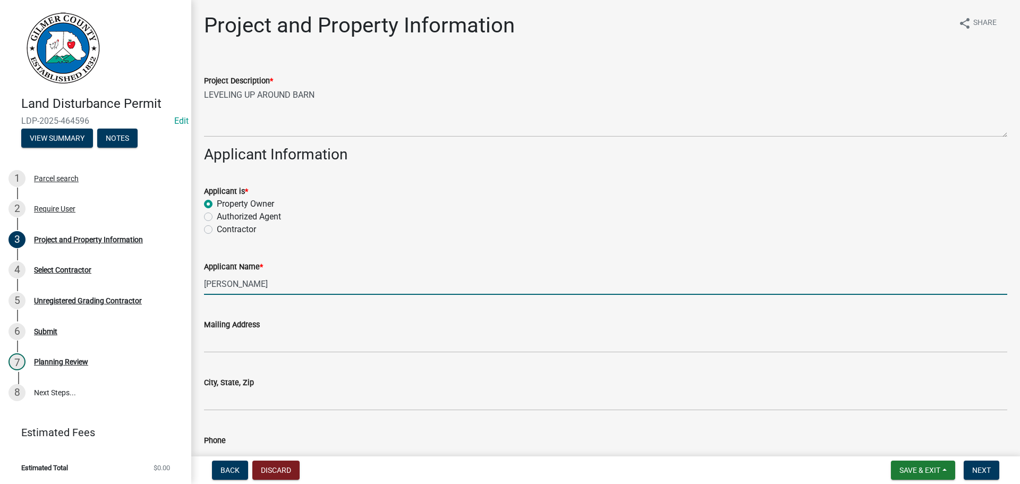
scroll to position [106, 0]
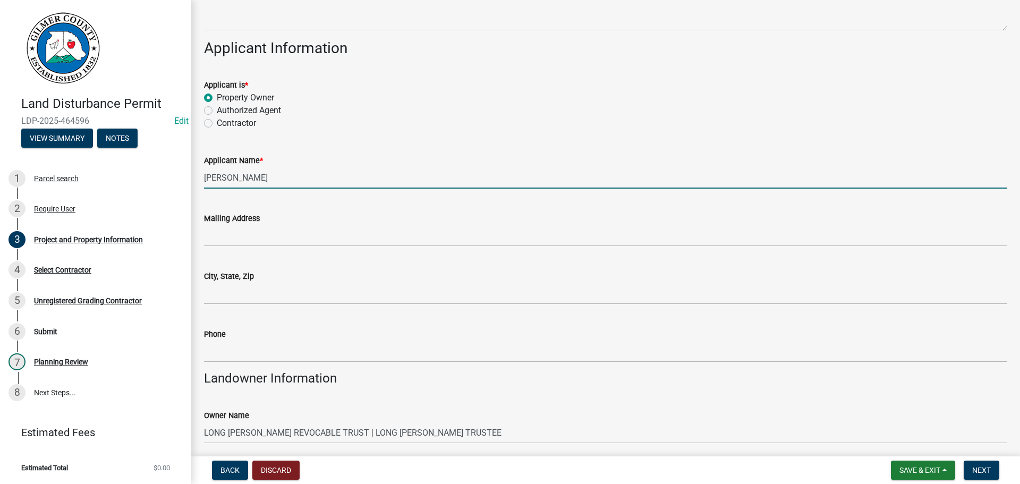
type input "[PERSON_NAME]"
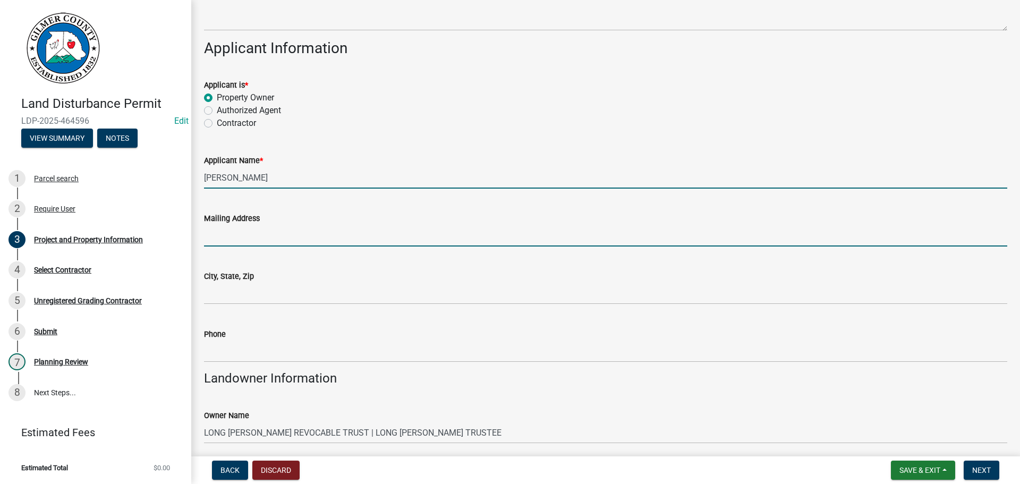
click at [264, 233] on input "Mailing Address" at bounding box center [605, 236] width 803 height 22
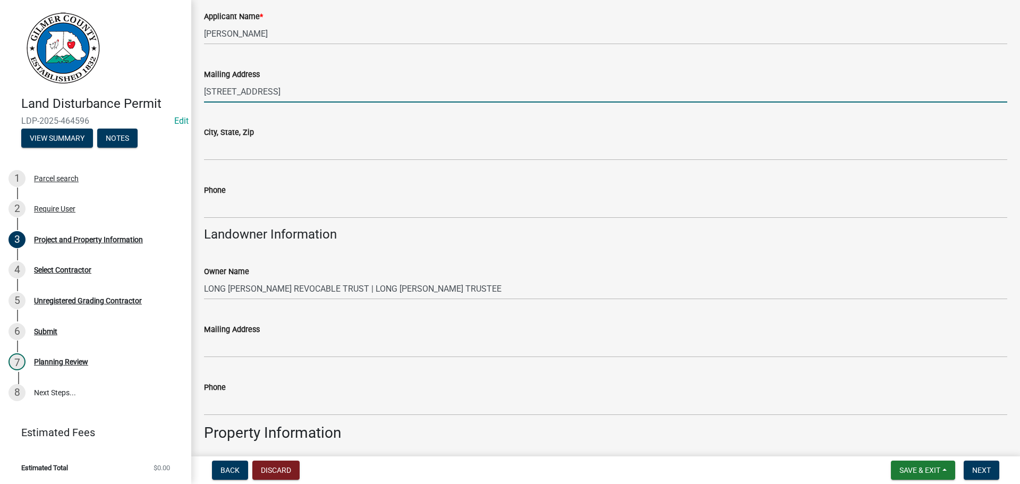
scroll to position [266, 0]
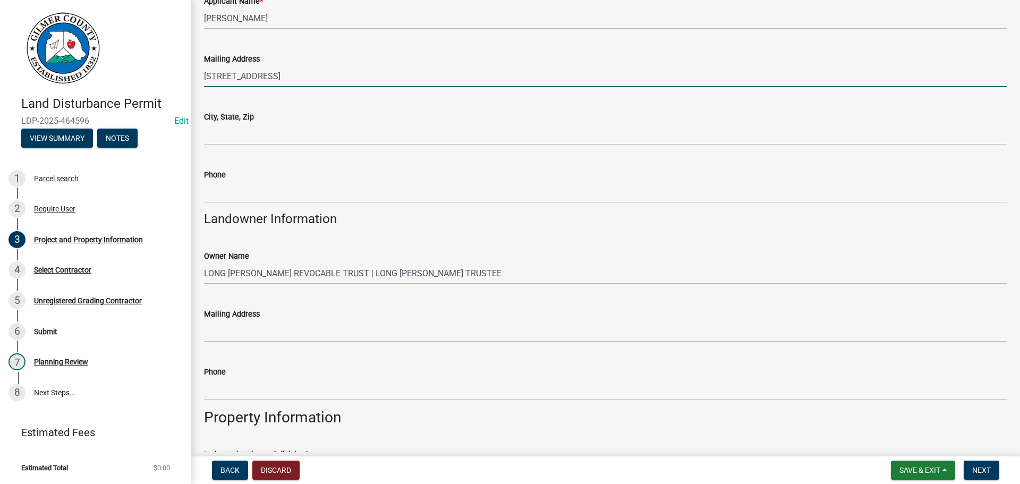
type input "[STREET_ADDRESS]"
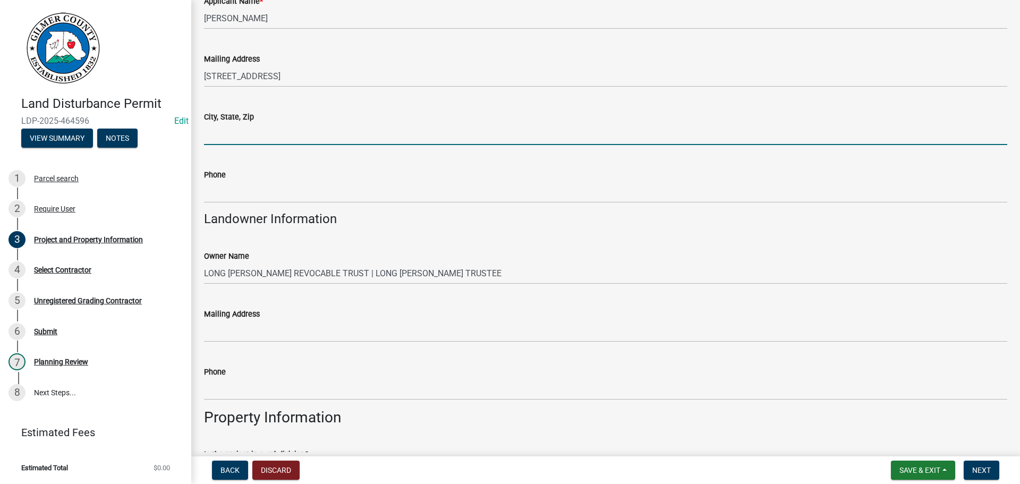
click at [299, 135] on input "City, State, Zip" at bounding box center [605, 134] width 803 height 22
type input "Ellijay Ga 30540"
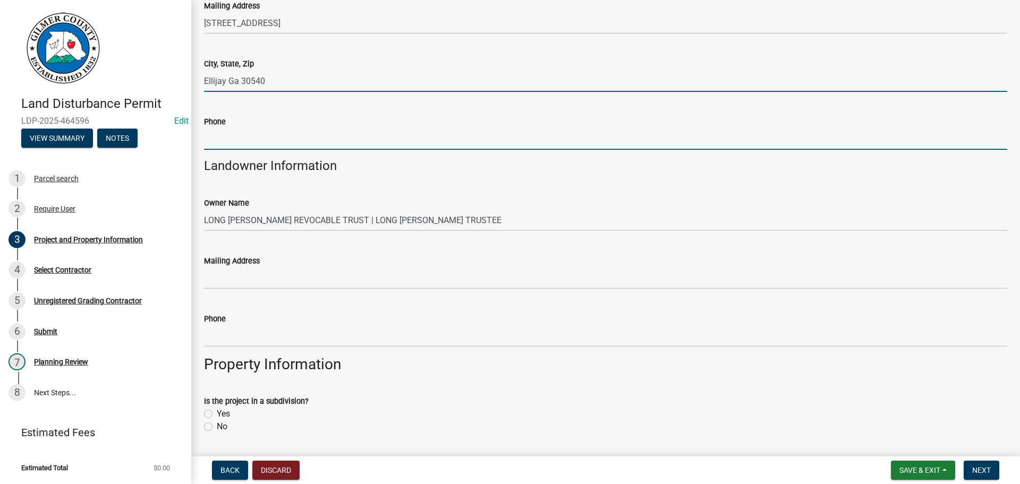
drag, startPoint x: 264, startPoint y: 134, endPoint x: 295, endPoint y: 143, distance: 32.1
click at [264, 134] on input "Phone" at bounding box center [605, 139] width 803 height 22
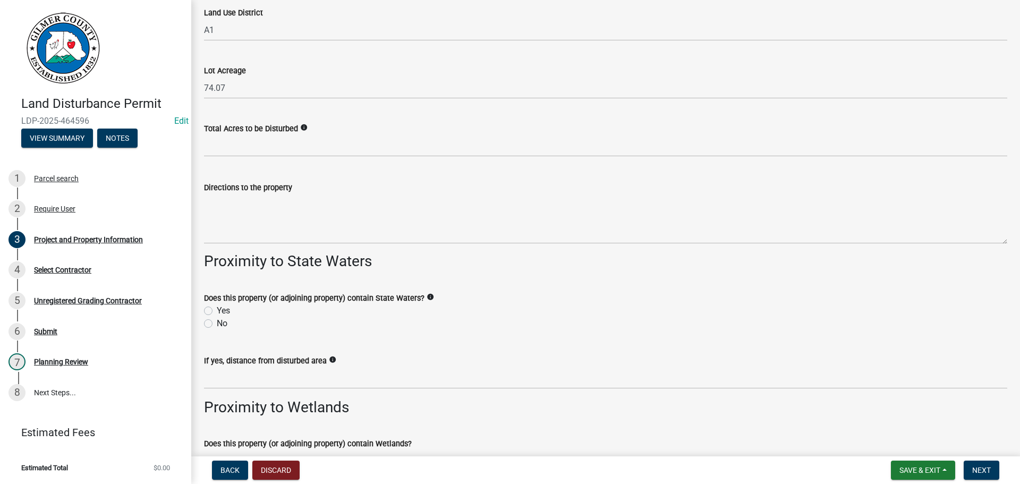
scroll to position [1235, 0]
type input "[PHONE_NUMBER]"
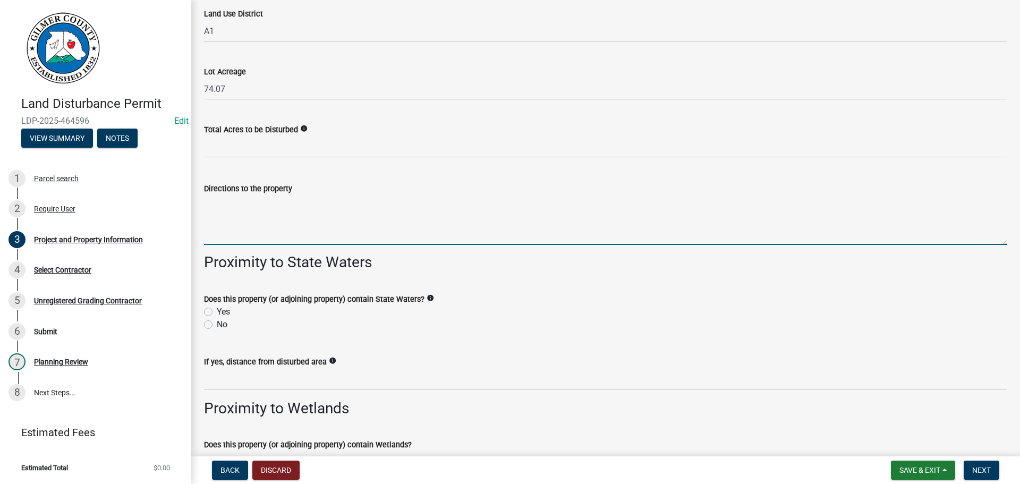
click at [273, 212] on textarea "Directions to the property" at bounding box center [605, 220] width 803 height 50
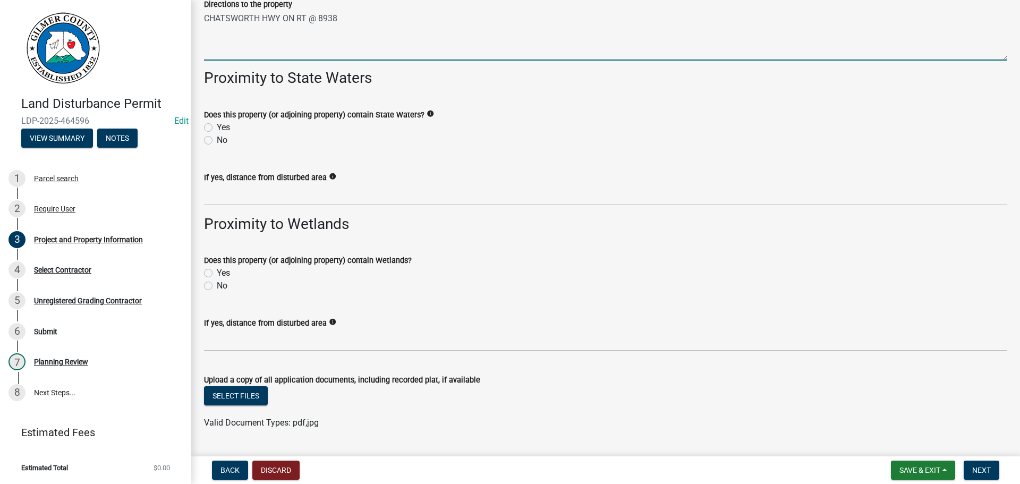
scroll to position [1447, 0]
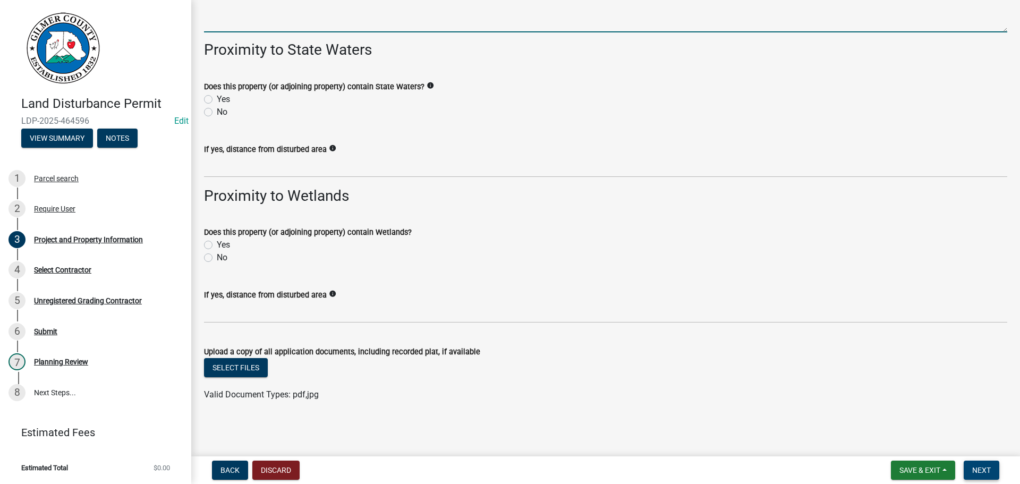
type textarea "CHATSWORTH HWY ON RT @ 8938"
click at [984, 466] on span "Next" at bounding box center [981, 470] width 19 height 9
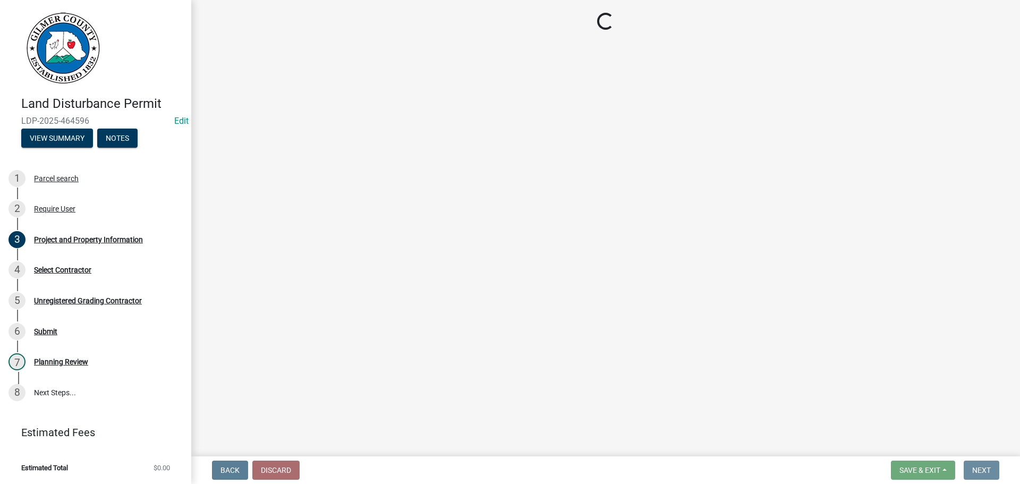
scroll to position [0, 0]
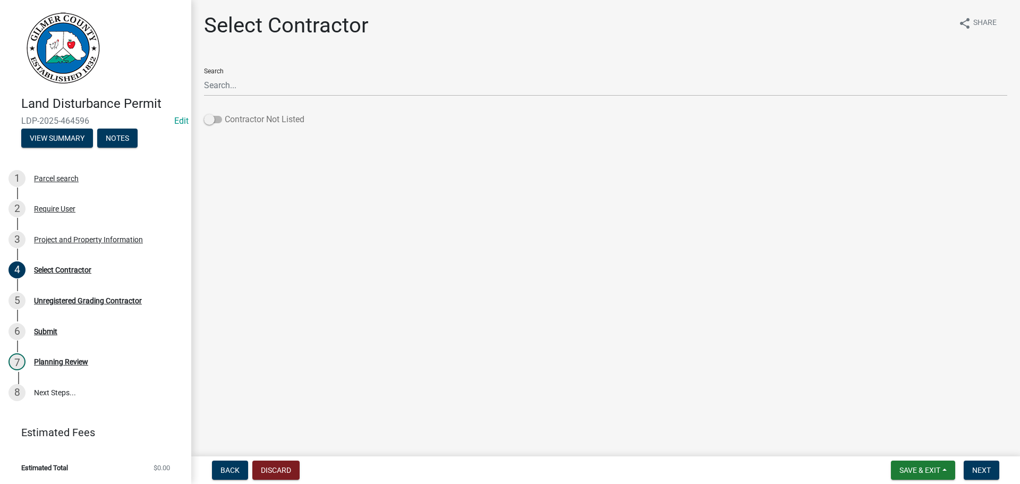
click at [209, 117] on span at bounding box center [213, 119] width 18 height 7
click at [225, 113] on input "Contractor Not Listed" at bounding box center [225, 113] width 0 height 0
click at [980, 471] on span "Next" at bounding box center [981, 470] width 19 height 9
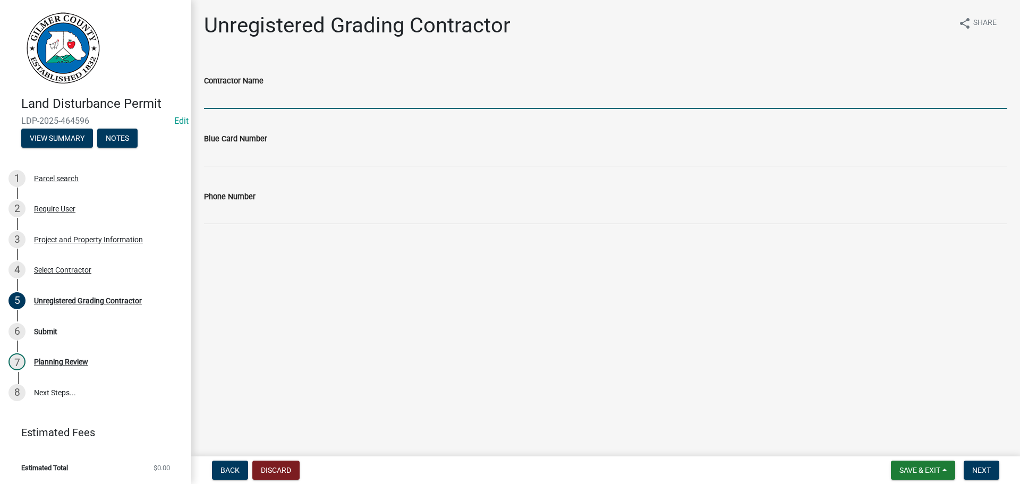
click at [232, 98] on input "Contractor Name" at bounding box center [605, 98] width 803 height 22
type input "[PERSON_NAME]"
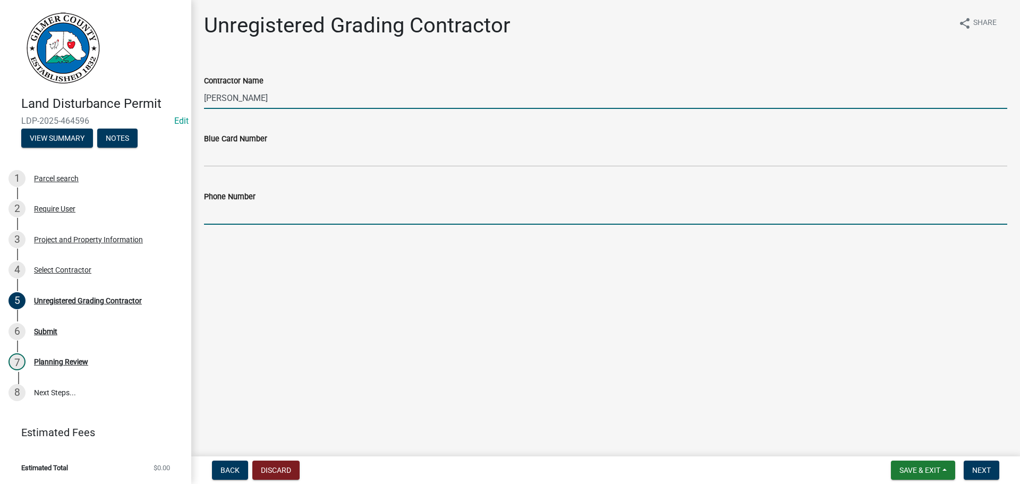
click at [267, 214] on input "Phone Number" at bounding box center [605, 214] width 803 height 22
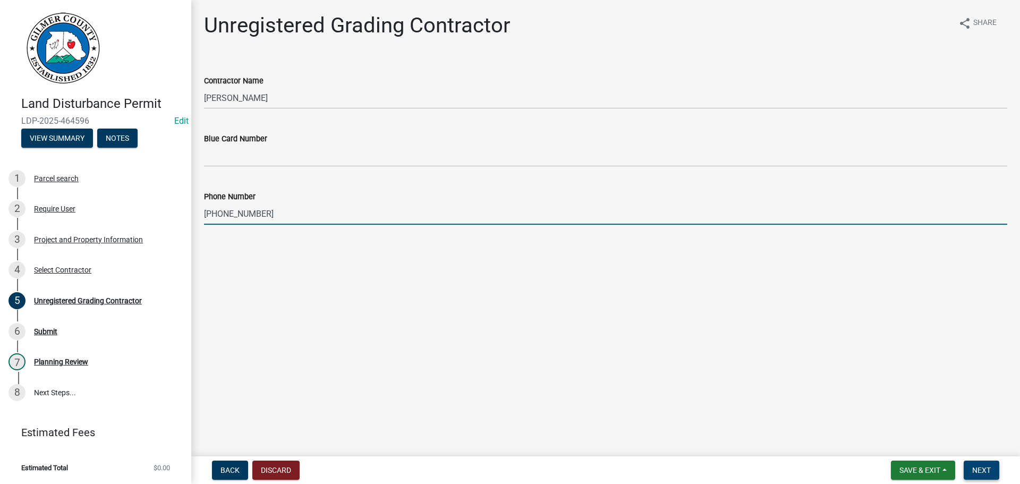
type input "[PHONE_NUMBER]"
click at [988, 466] on span "Next" at bounding box center [981, 470] width 19 height 9
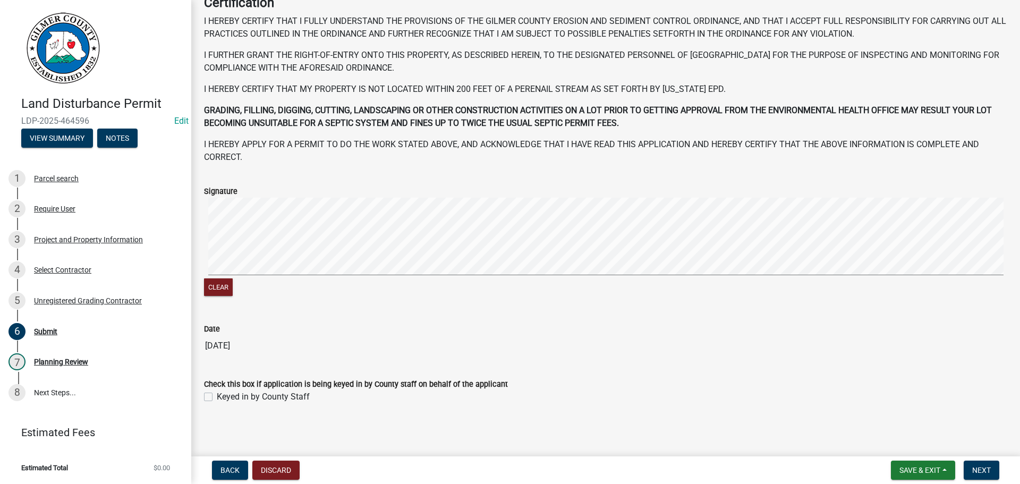
scroll to position [109, 0]
click at [217, 399] on label "Keyed in by County Staff" at bounding box center [263, 394] width 93 height 13
click at [217, 395] on input "Keyed in by County Staff" at bounding box center [220, 391] width 7 height 7
checkbox input "true"
click at [980, 467] on span "Next" at bounding box center [981, 470] width 19 height 9
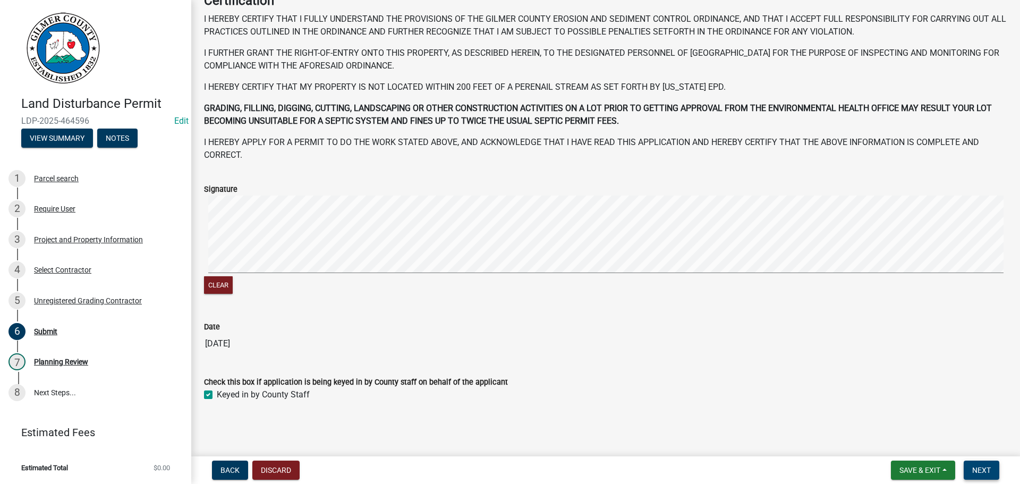
scroll to position [0, 0]
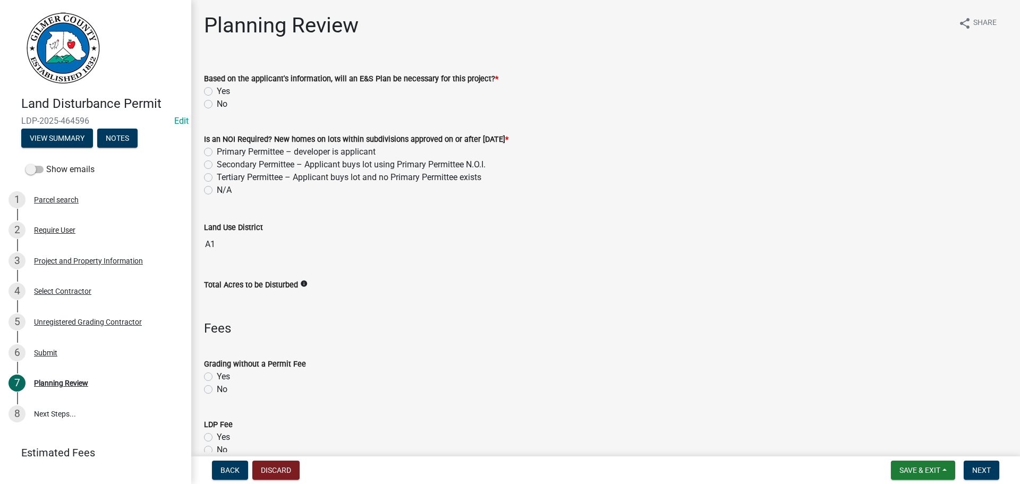
click at [217, 104] on label "No" at bounding box center [222, 104] width 11 height 13
click at [217, 104] on input "No" at bounding box center [220, 101] width 7 height 7
radio input "true"
click at [217, 191] on label "N/A" at bounding box center [224, 190] width 15 height 13
click at [217, 191] on input "N/A" at bounding box center [220, 187] width 7 height 7
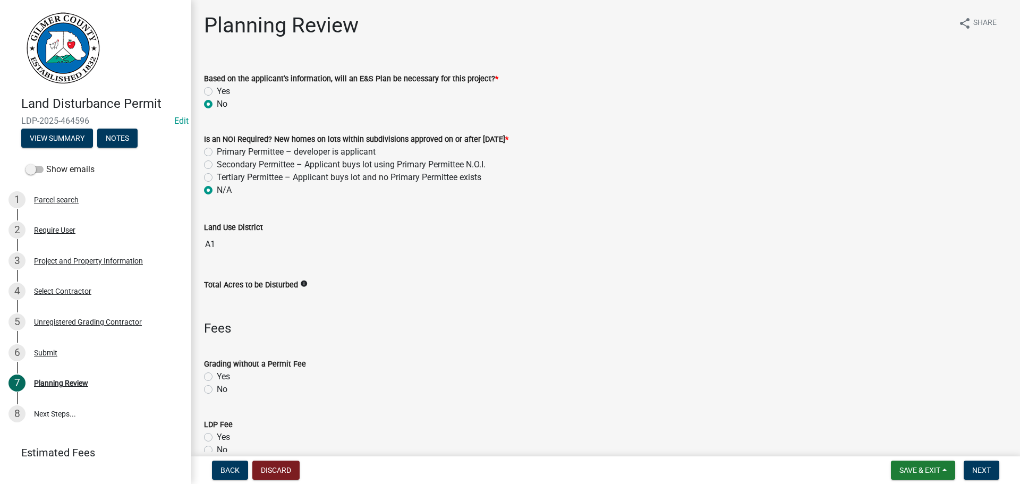
radio input "true"
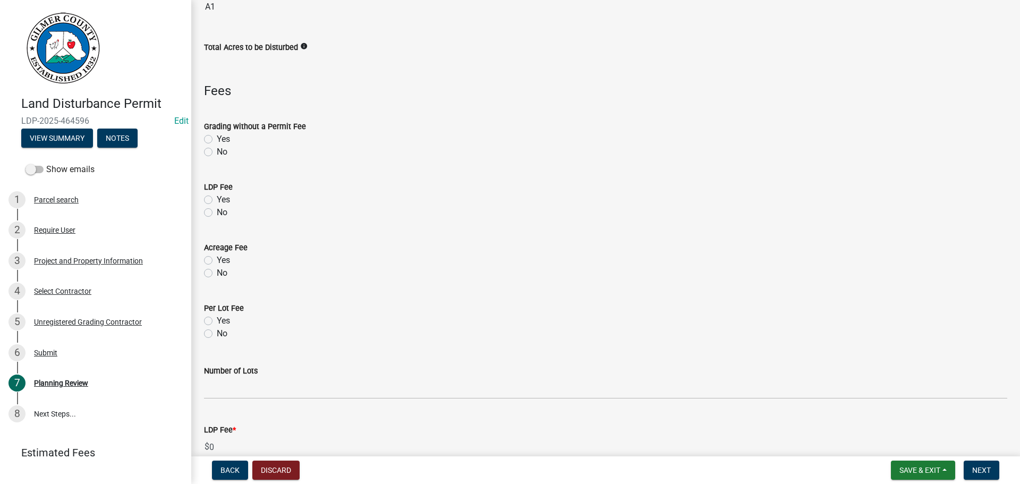
scroll to position [266, 0]
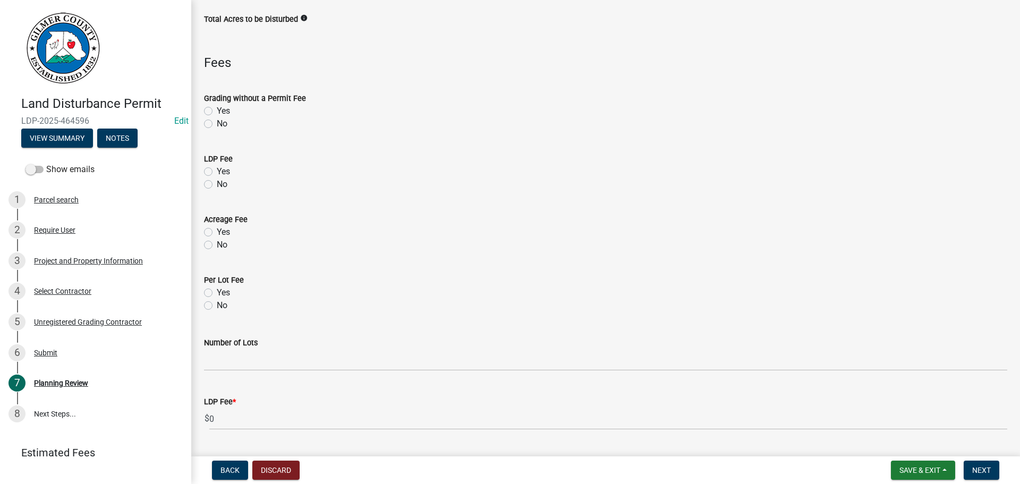
click at [217, 170] on label "Yes" at bounding box center [223, 171] width 13 height 13
click at [217, 170] on input "Yes" at bounding box center [220, 168] width 7 height 7
radio input "true"
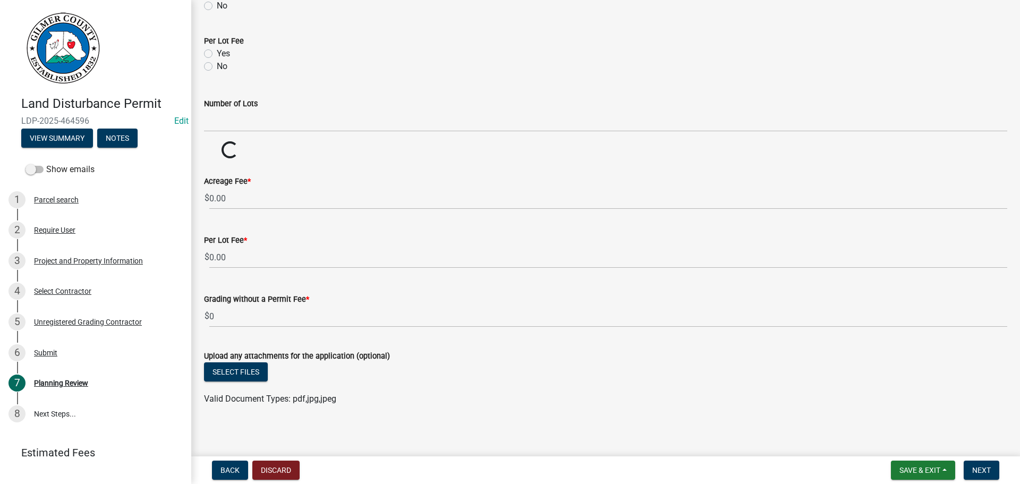
scroll to position [509, 0]
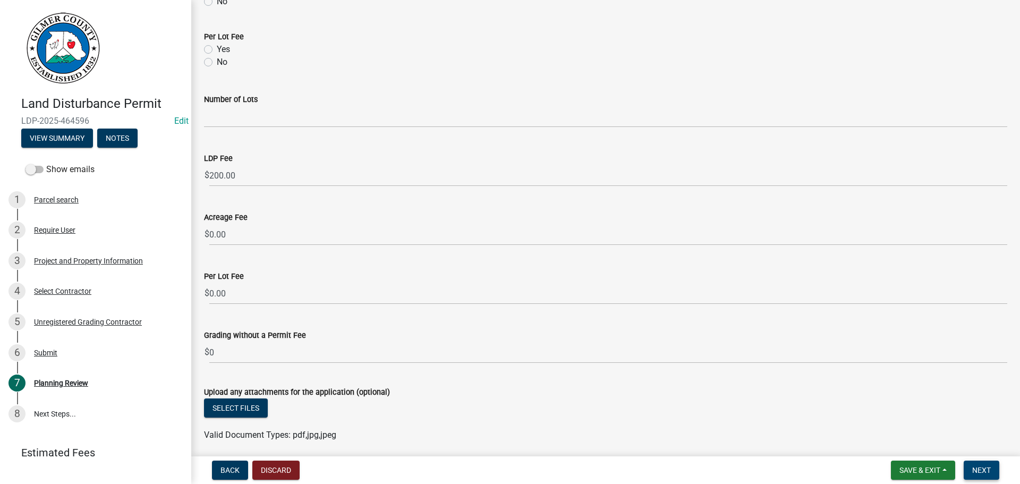
click at [981, 470] on span "Next" at bounding box center [981, 470] width 19 height 9
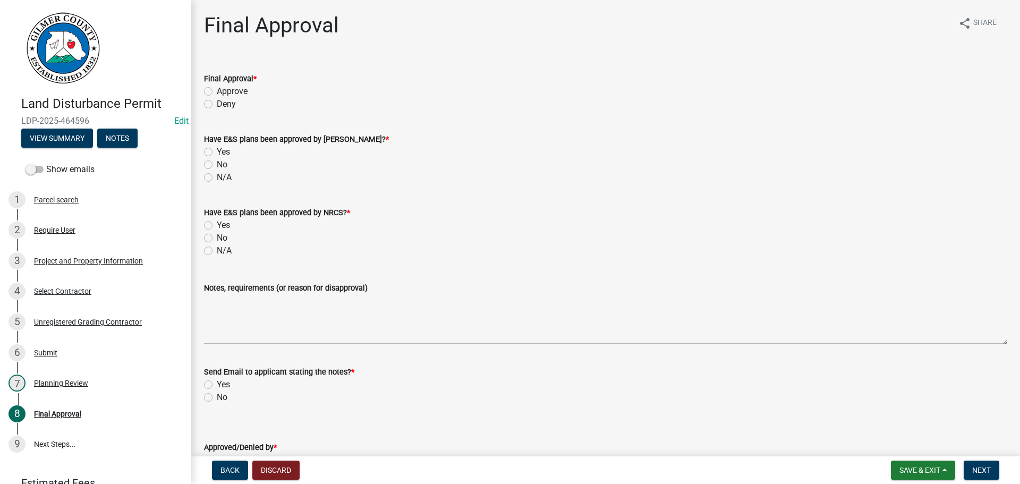
click at [217, 90] on label "Approve" at bounding box center [232, 91] width 31 height 13
click at [217, 90] on input "Approve" at bounding box center [220, 88] width 7 height 7
radio input "true"
click at [217, 155] on label "Yes" at bounding box center [223, 152] width 13 height 13
click at [217, 152] on input "Yes" at bounding box center [220, 149] width 7 height 7
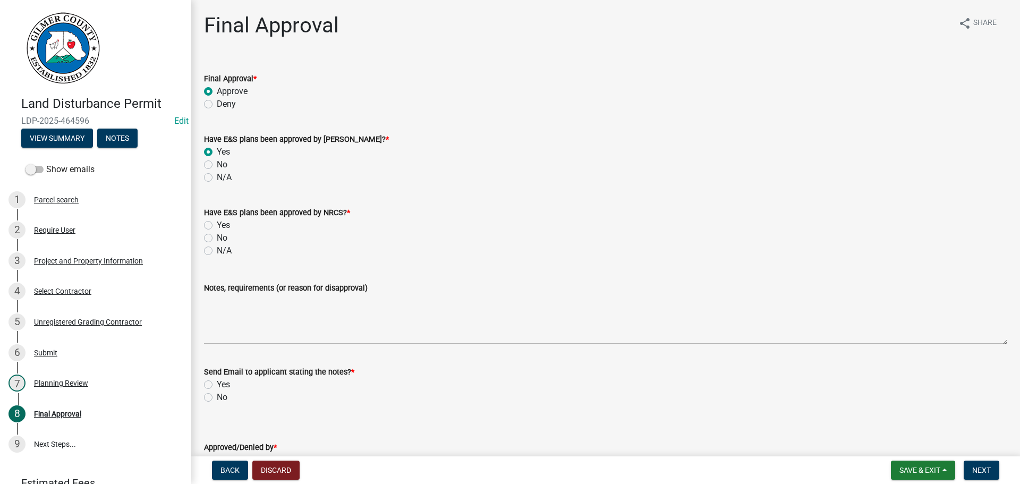
radio input "true"
click at [217, 179] on label "N/A" at bounding box center [224, 177] width 15 height 13
click at [217, 178] on input "N/A" at bounding box center [220, 174] width 7 height 7
radio input "true"
click at [217, 251] on label "N/A" at bounding box center [224, 250] width 15 height 13
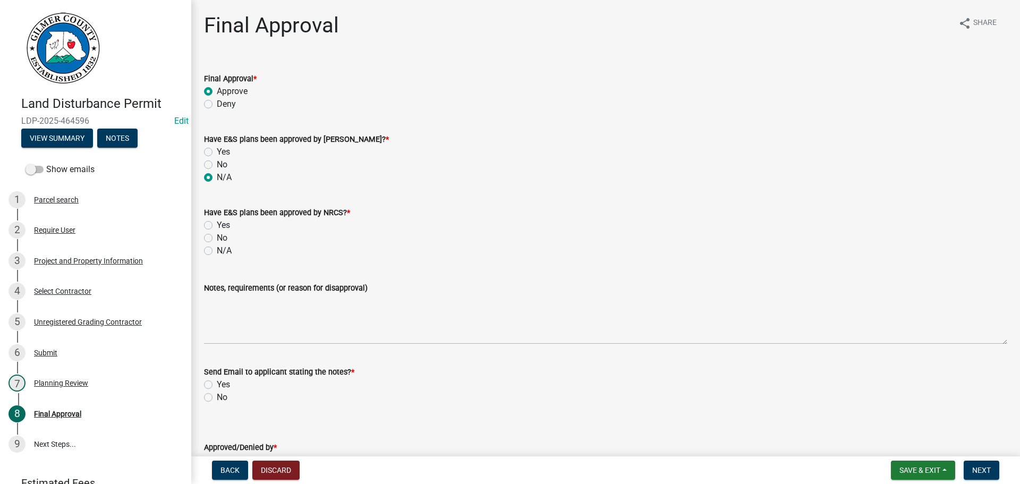
click at [217, 251] on input "N/A" at bounding box center [220, 247] width 7 height 7
radio input "true"
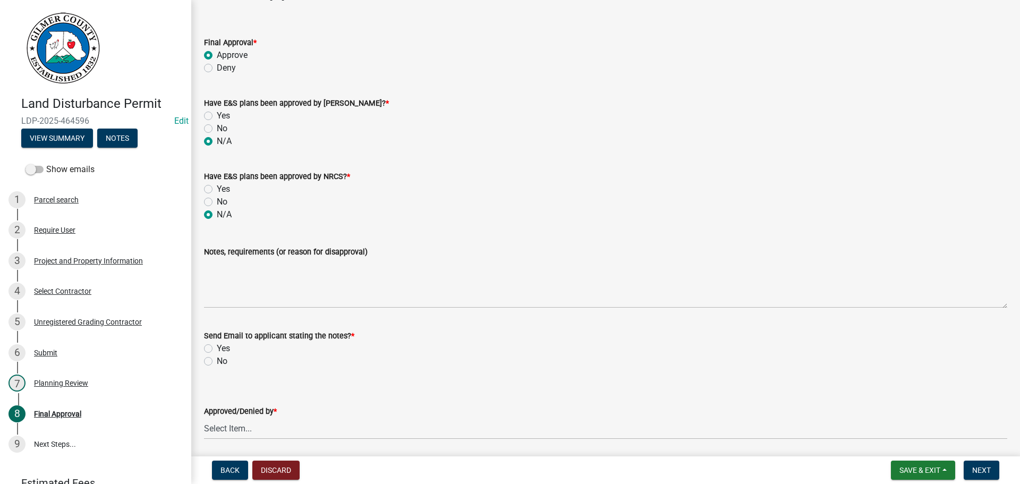
scroll to position [74, 0]
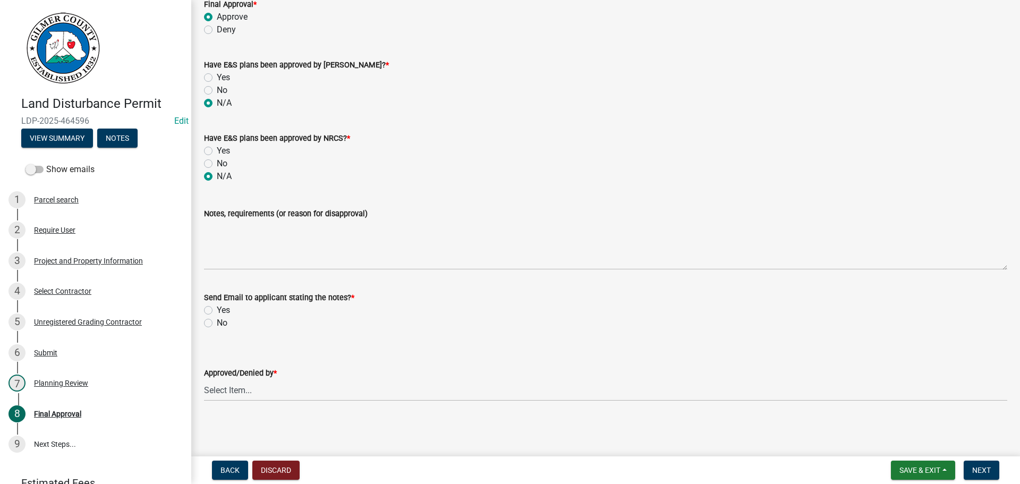
click at [217, 322] on label "No" at bounding box center [222, 323] width 11 height 13
click at [217, 322] on input "No" at bounding box center [220, 320] width 7 height 7
radio input "true"
click at [223, 398] on select "Select Item... [PERSON_NAME] [PERSON_NAME] [PERSON_NAME] [PERSON_NAME] [PERSON_…" at bounding box center [605, 390] width 803 height 22
click at [204, 379] on select "Select Item... [PERSON_NAME] [PERSON_NAME] [PERSON_NAME] [PERSON_NAME] [PERSON_…" at bounding box center [605, 390] width 803 height 22
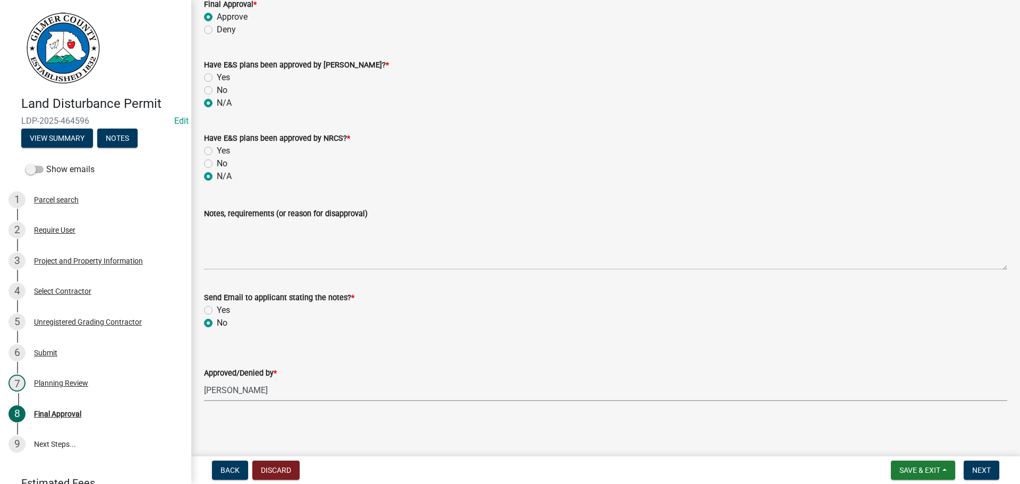
select select "f66b4cef-93c9-440c-84d8-a2c8d35cb7c1"
click at [984, 470] on span "Next" at bounding box center [981, 470] width 19 height 9
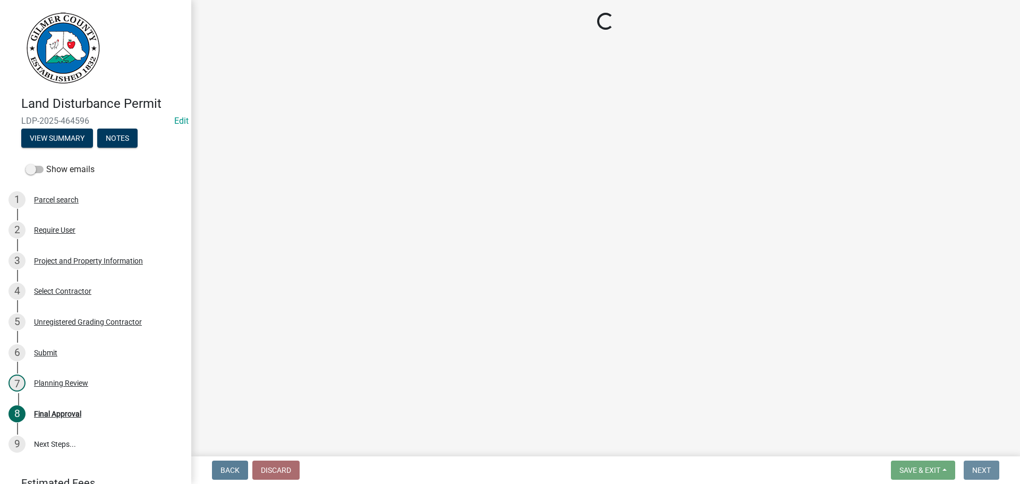
scroll to position [0, 0]
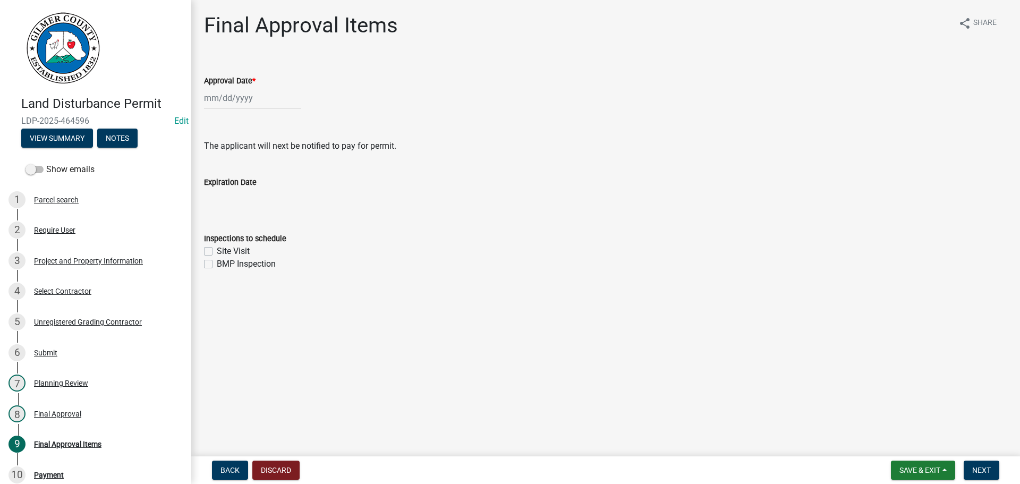
click at [233, 95] on div at bounding box center [252, 98] width 97 height 22
select select "8"
select select "2025"
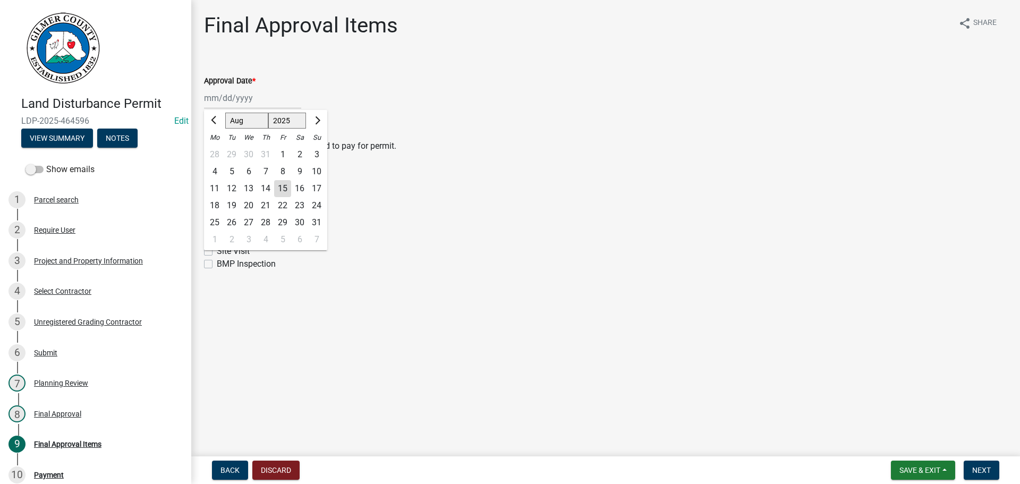
click at [277, 191] on div "15" at bounding box center [282, 188] width 17 height 17
type input "[DATE]"
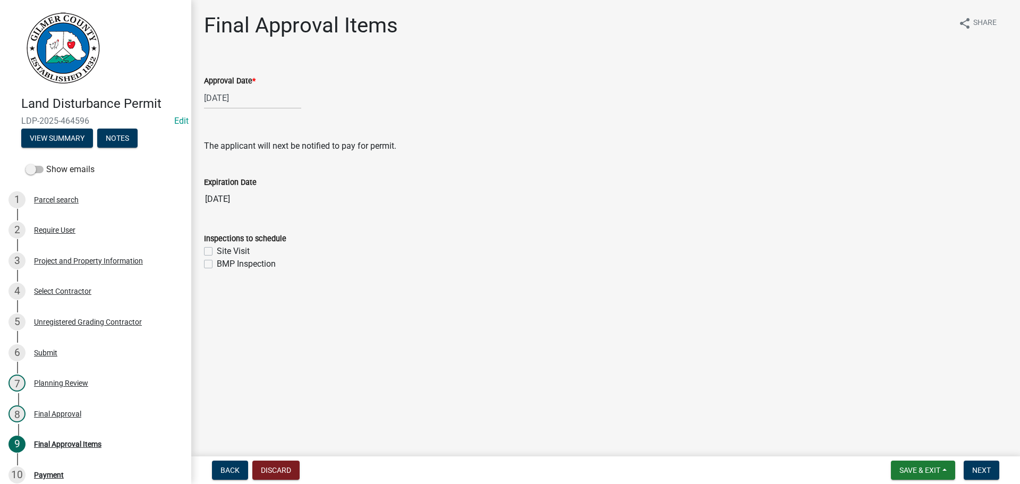
click at [217, 248] on label "Site Visit" at bounding box center [233, 251] width 33 height 13
click at [217, 248] on input "Site Visit" at bounding box center [220, 248] width 7 height 7
checkbox input "true"
click at [217, 266] on label "BMP Inspection" at bounding box center [246, 264] width 59 height 13
click at [217, 265] on input "BMP Inspection" at bounding box center [220, 261] width 7 height 7
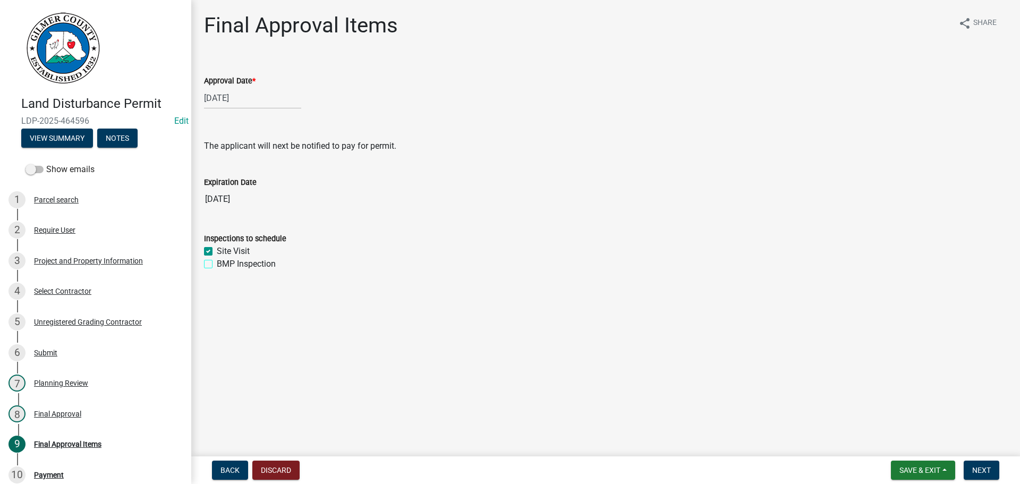
checkbox input "true"
click at [987, 464] on button "Next" at bounding box center [982, 470] width 36 height 19
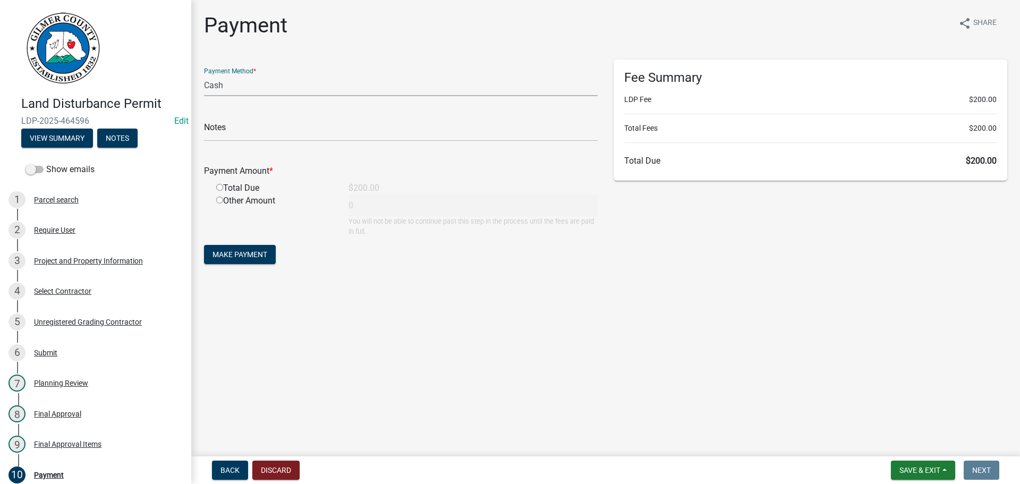
click at [231, 87] on select "Credit Card POS Check Cash" at bounding box center [401, 85] width 394 height 22
select select "1: 0"
click at [204, 74] on select "Credit Card POS Check Cash" at bounding box center [401, 85] width 394 height 22
click at [267, 127] on input "text" at bounding box center [401, 131] width 394 height 22
type input "5716"
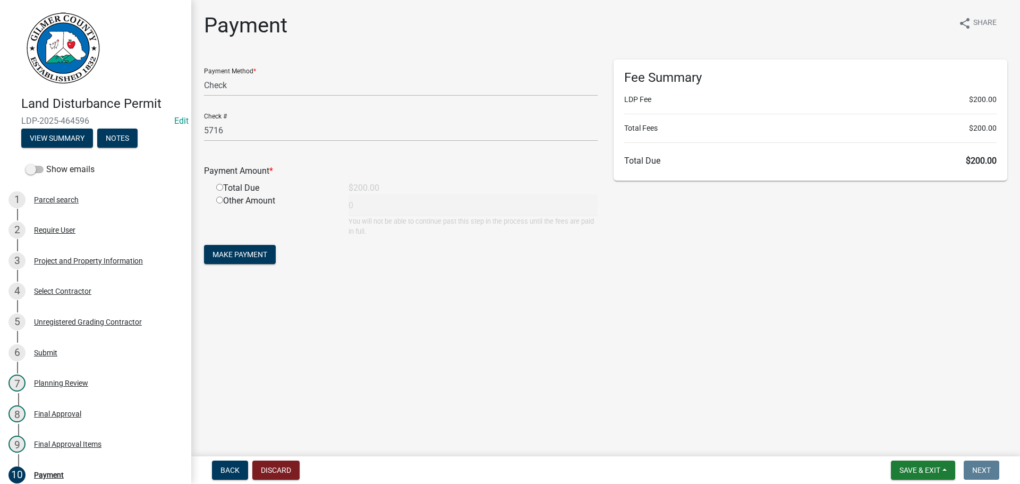
click at [220, 185] on input "radio" at bounding box center [219, 187] width 7 height 7
radio input "true"
type input "200"
click at [237, 254] on span "Make Payment" at bounding box center [240, 254] width 55 height 9
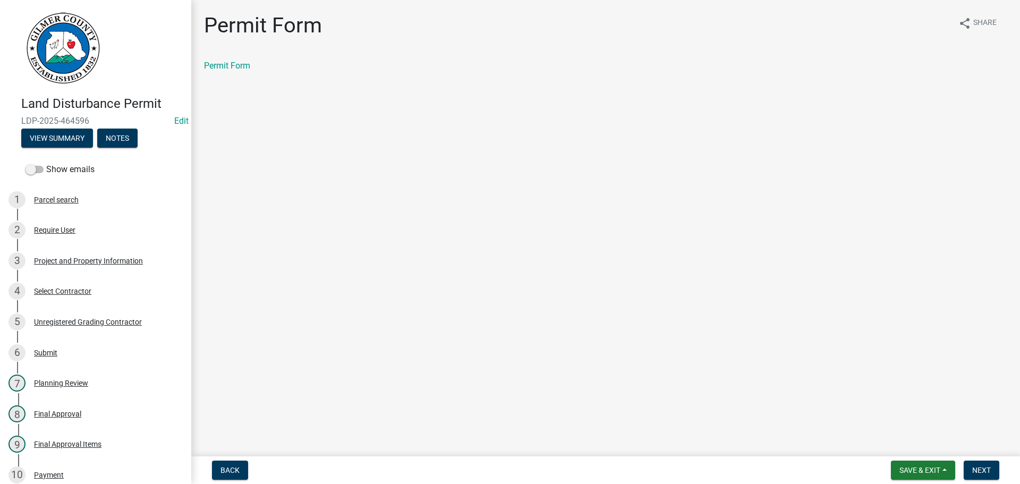
scroll to position [22, 0]
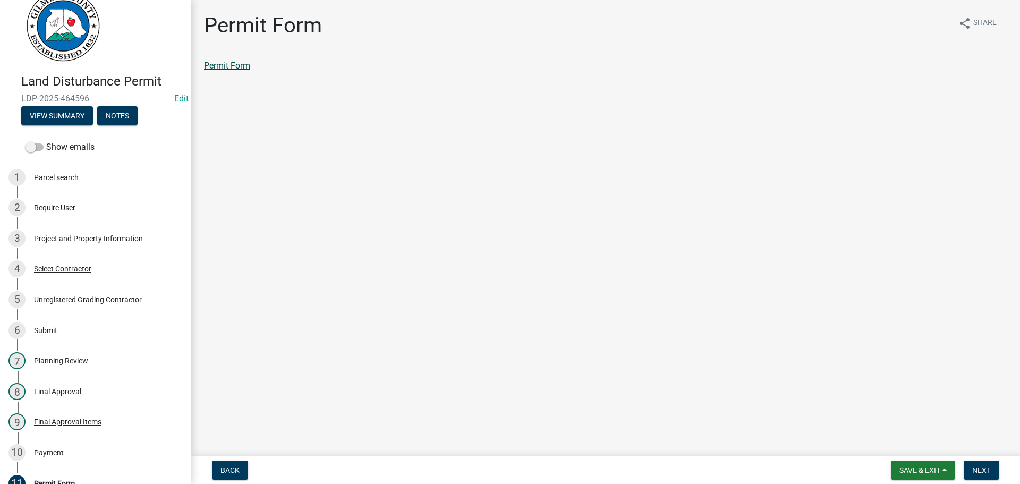
click at [211, 65] on link "Permit Form" at bounding box center [227, 66] width 46 height 10
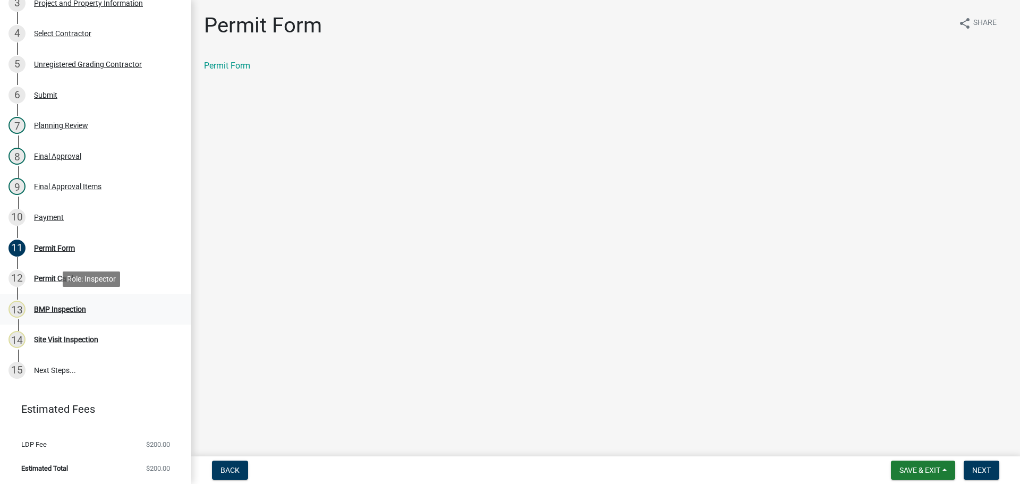
scroll to position [258, 0]
click at [52, 215] on div "Payment" at bounding box center [49, 216] width 30 height 7
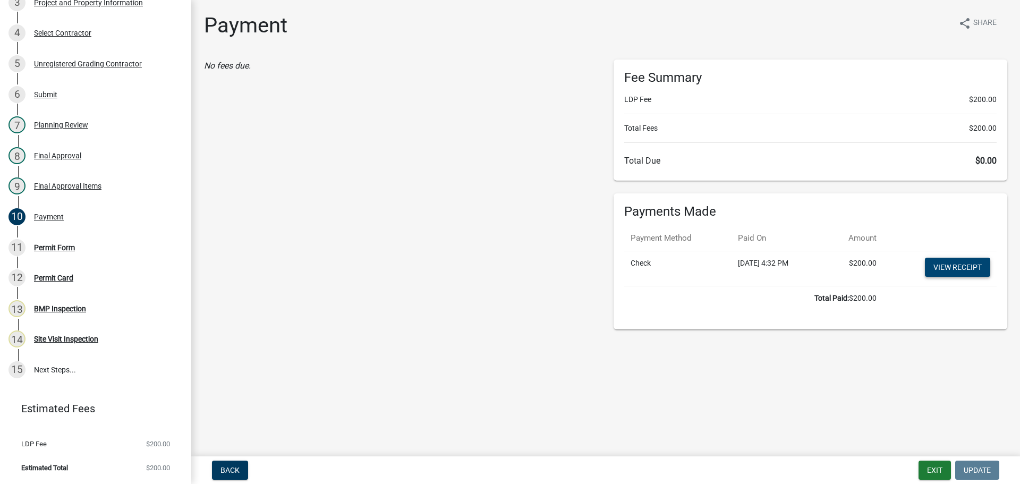
click at [940, 262] on link "View receipt" at bounding box center [957, 267] width 65 height 19
click at [45, 245] on div "Permit Form" at bounding box center [54, 247] width 41 height 7
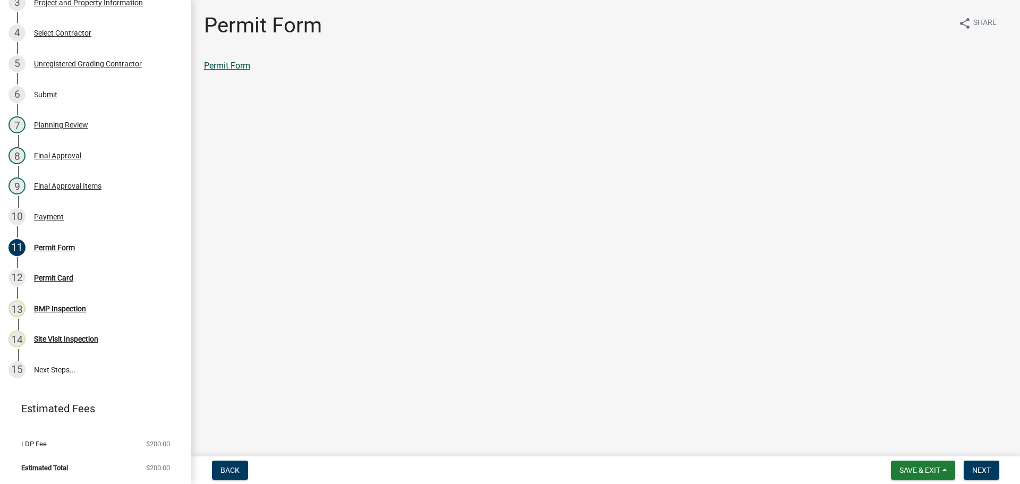
click at [237, 66] on link "Permit Form" at bounding box center [227, 66] width 46 height 10
